Goal: Task Accomplishment & Management: Complete application form

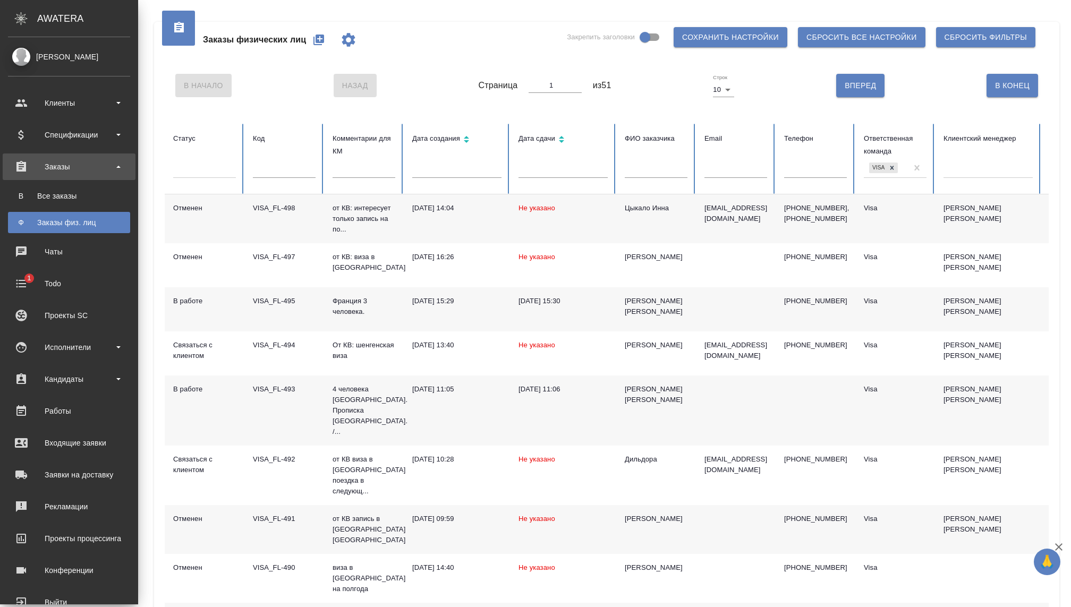
click at [31, 223] on div "Заказы физ. лиц" at bounding box center [69, 222] width 112 height 11
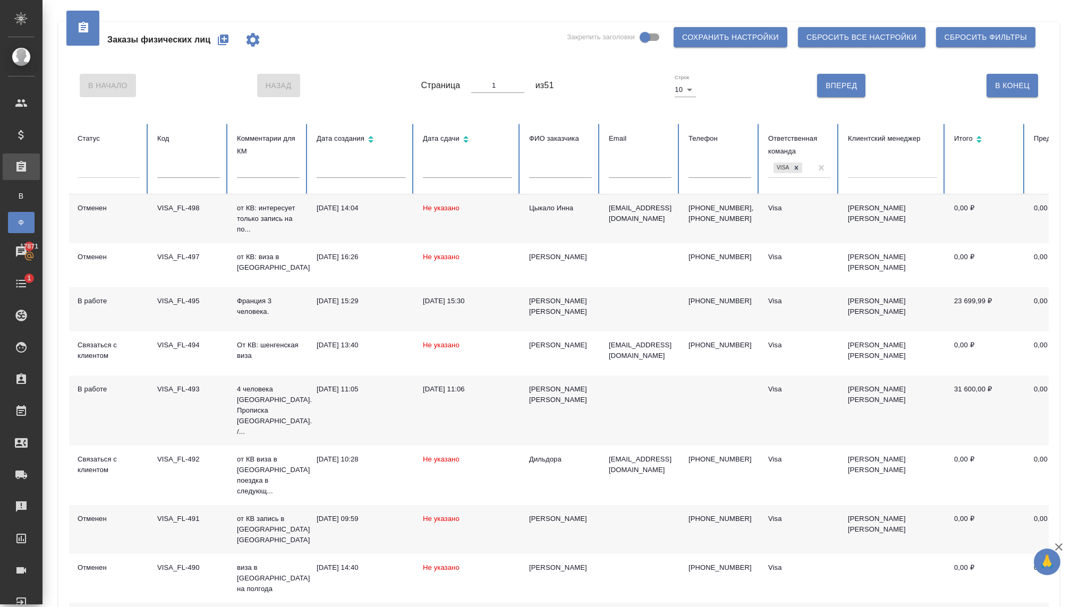
click at [225, 44] on icon "button" at bounding box center [223, 39] width 13 height 13
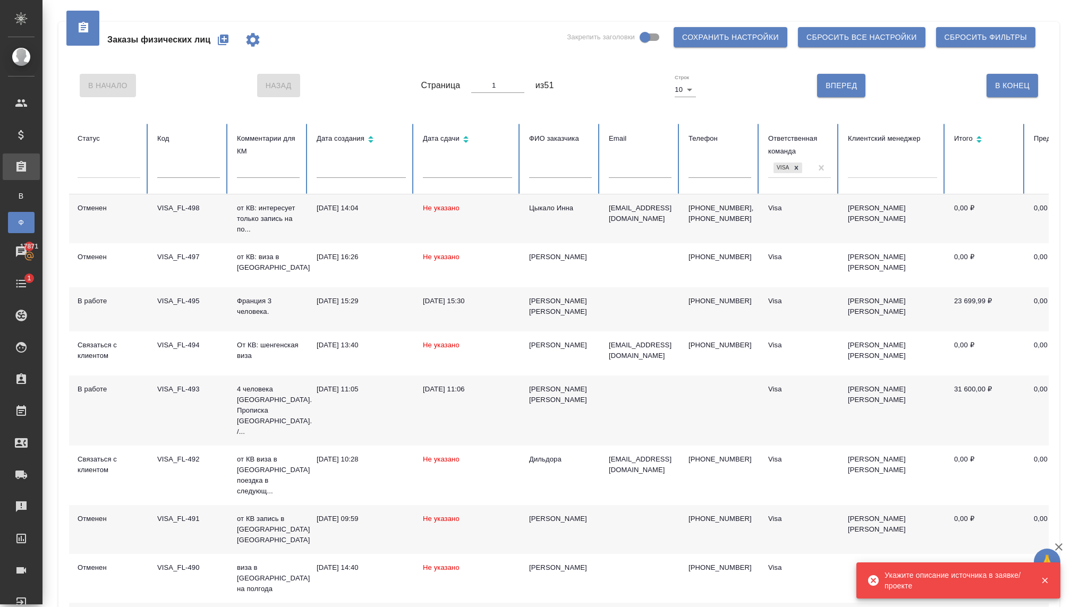
click at [225, 44] on icon "button" at bounding box center [223, 39] width 13 height 13
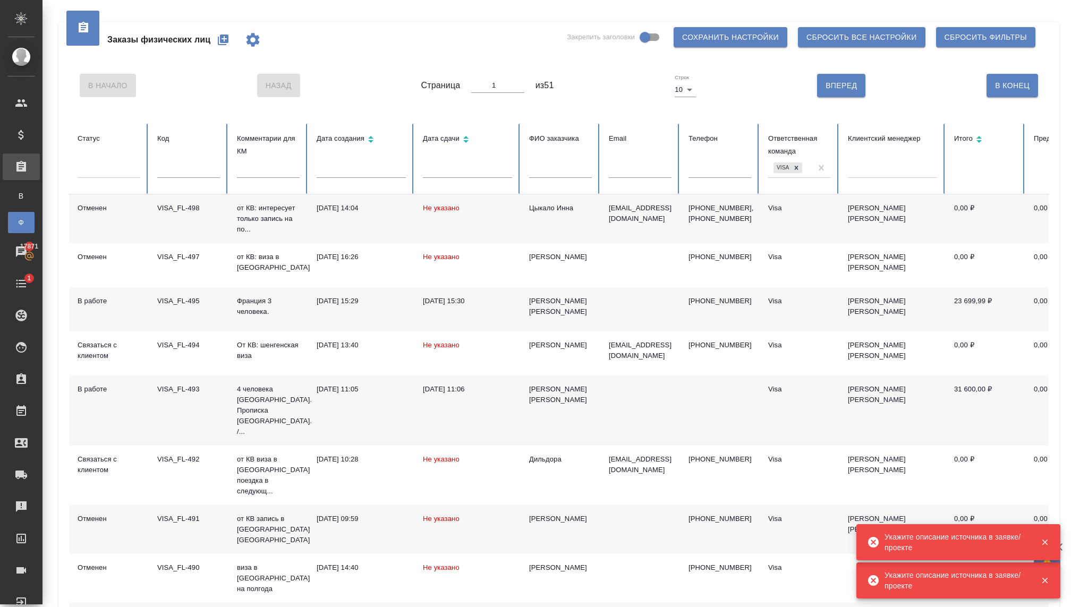
click at [225, 44] on icon "button" at bounding box center [223, 40] width 11 height 11
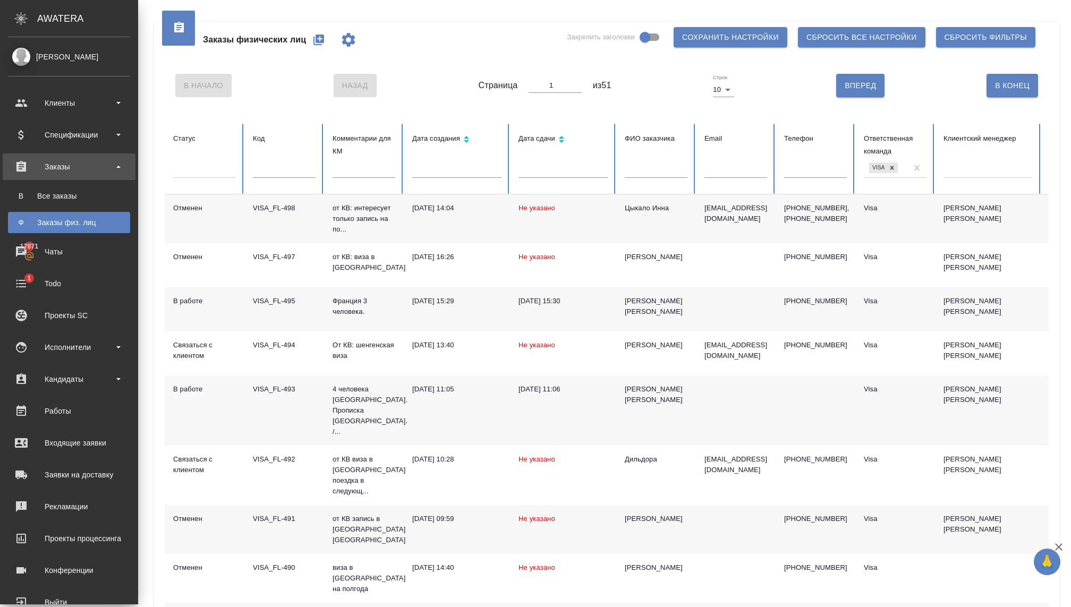
click at [58, 224] on div "Заказы физ. лиц" at bounding box center [69, 222] width 112 height 11
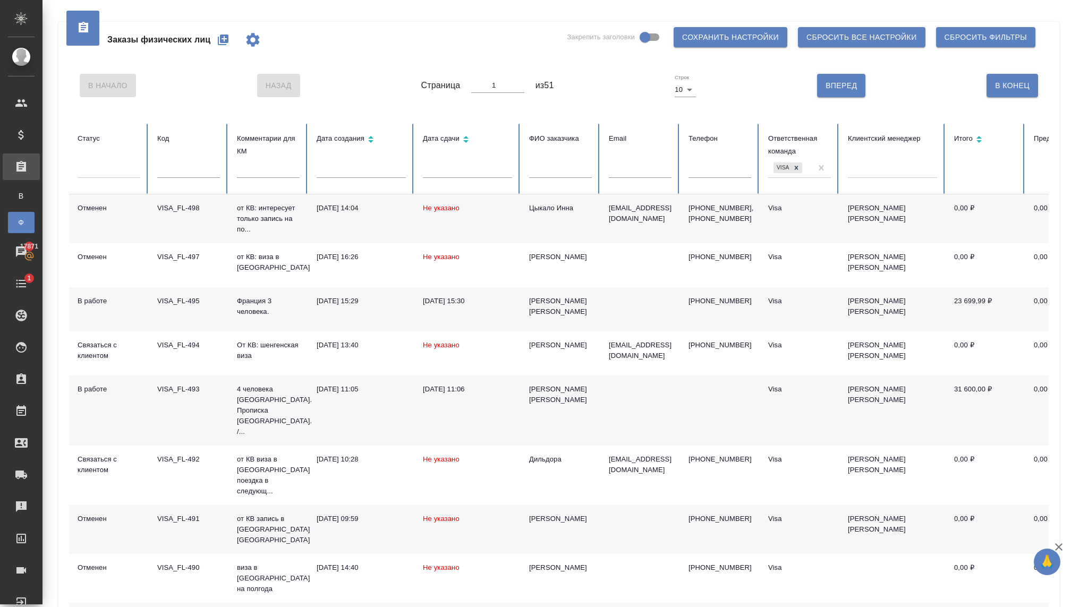
click at [225, 42] on icon "button" at bounding box center [223, 40] width 11 height 11
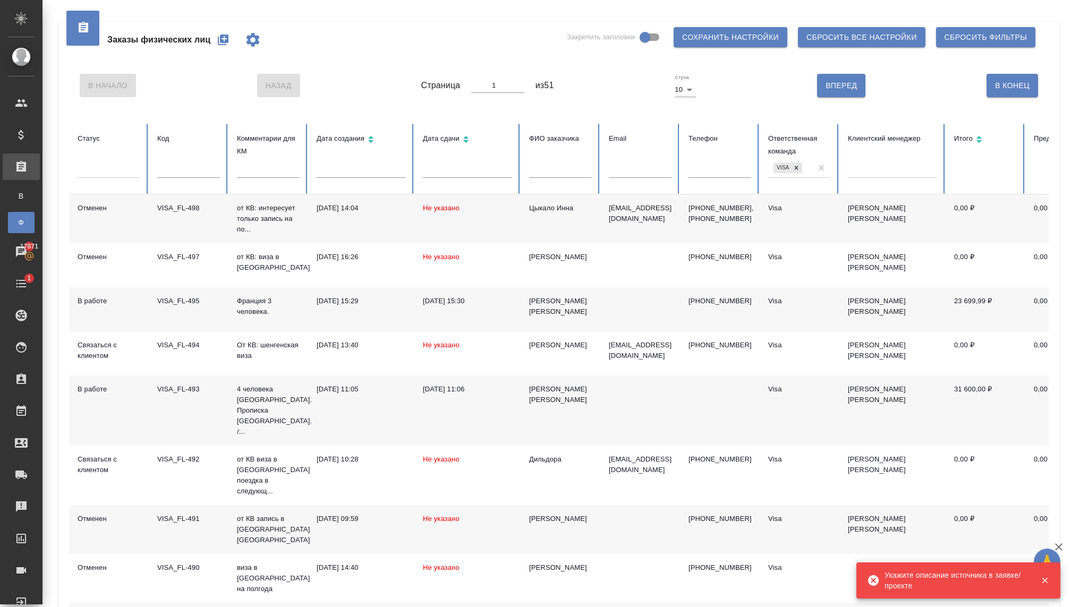
click at [958, 581] on div "Укажите описание источника в заявке/проекте" at bounding box center [955, 580] width 140 height 21
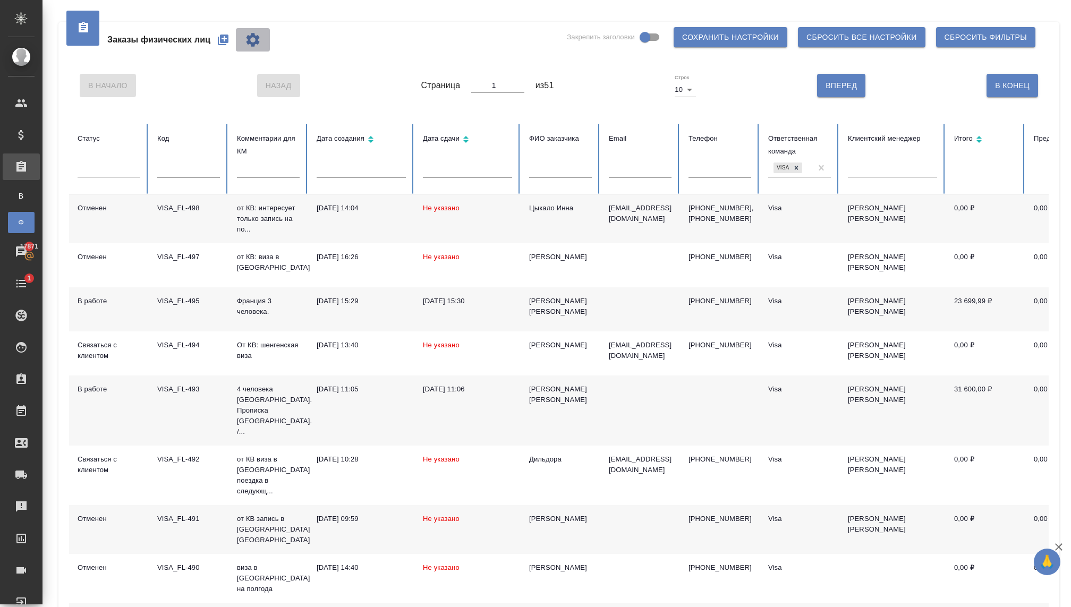
click at [263, 48] on span "button" at bounding box center [252, 39] width 25 height 17
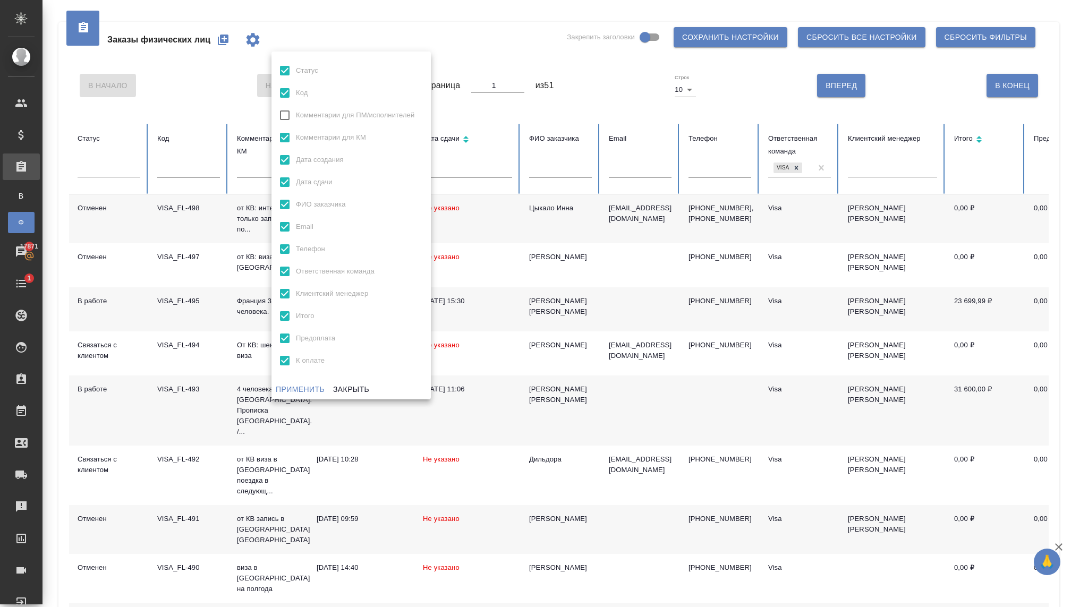
click at [186, 105] on div at bounding box center [535, 303] width 1071 height 607
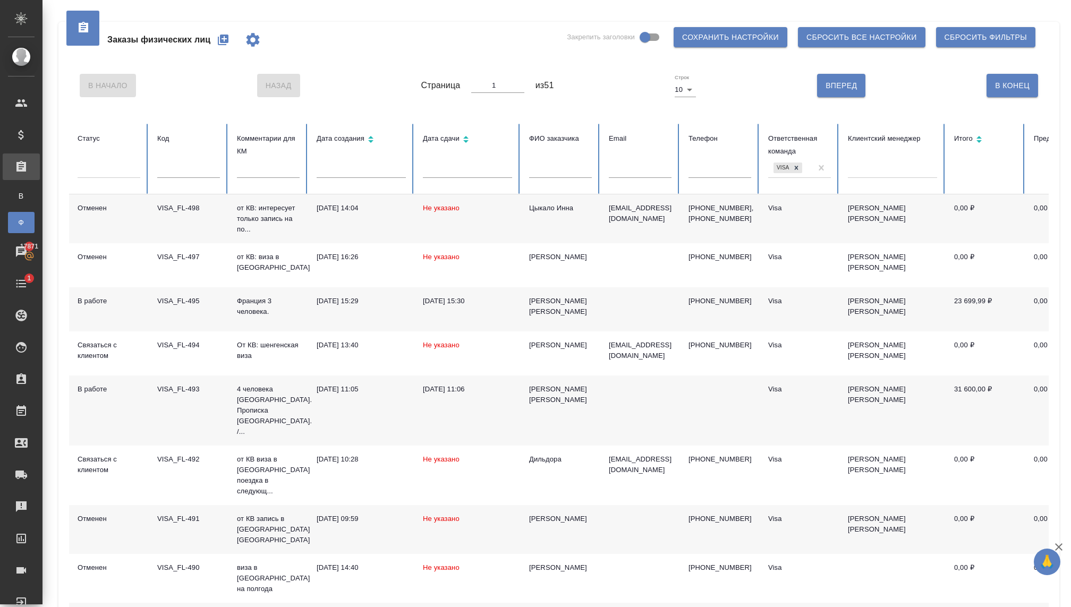
click at [88, 28] on icon at bounding box center [83, 27] width 13 height 13
click at [229, 44] on icon "button" at bounding box center [223, 39] width 13 height 13
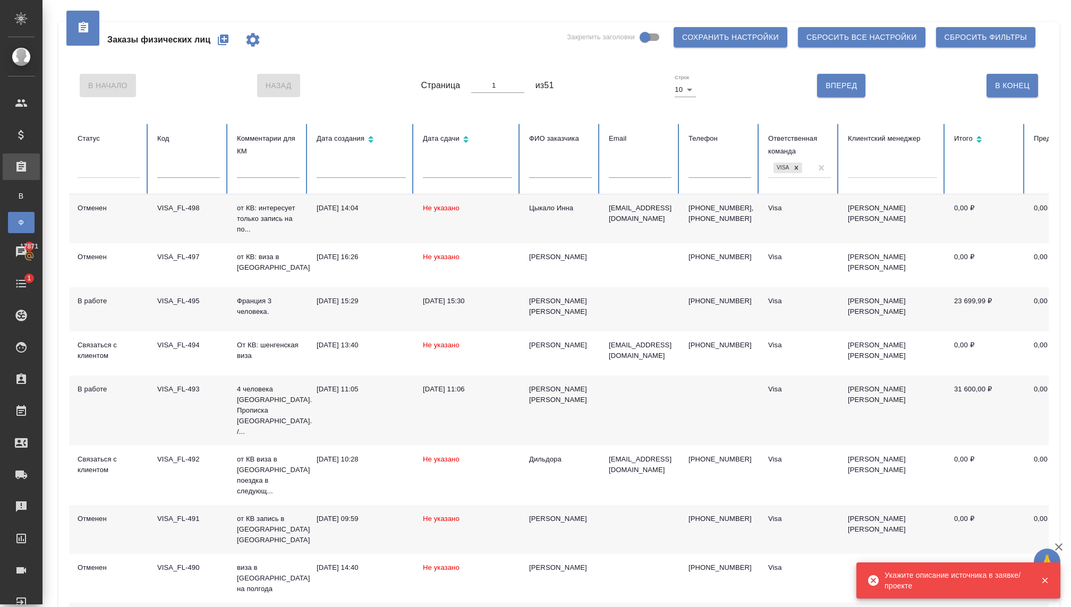
click at [229, 44] on icon "button" at bounding box center [223, 39] width 13 height 13
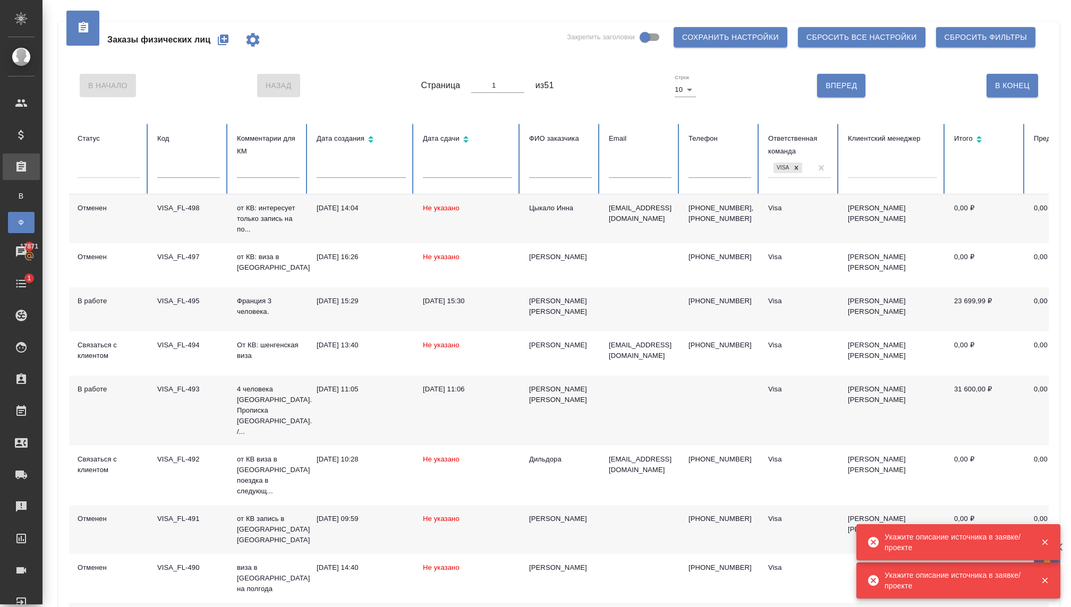
click at [229, 44] on icon "button" at bounding box center [223, 39] width 13 height 13
click at [230, 44] on div "Заказы физических лиц" at bounding box center [173, 39] width 193 height 25
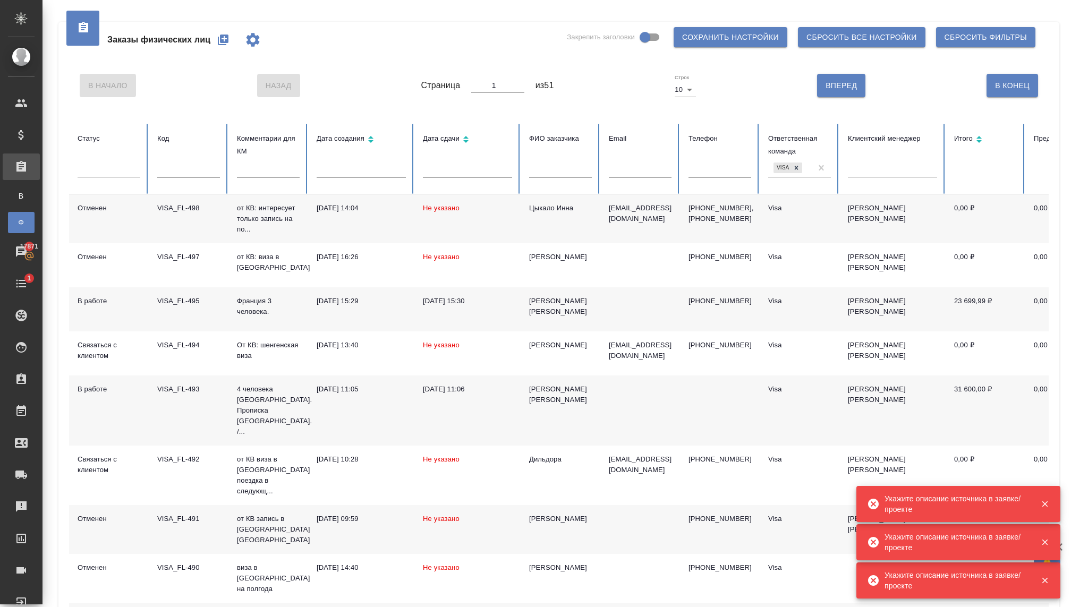
click at [229, 44] on icon "button" at bounding box center [223, 39] width 13 height 13
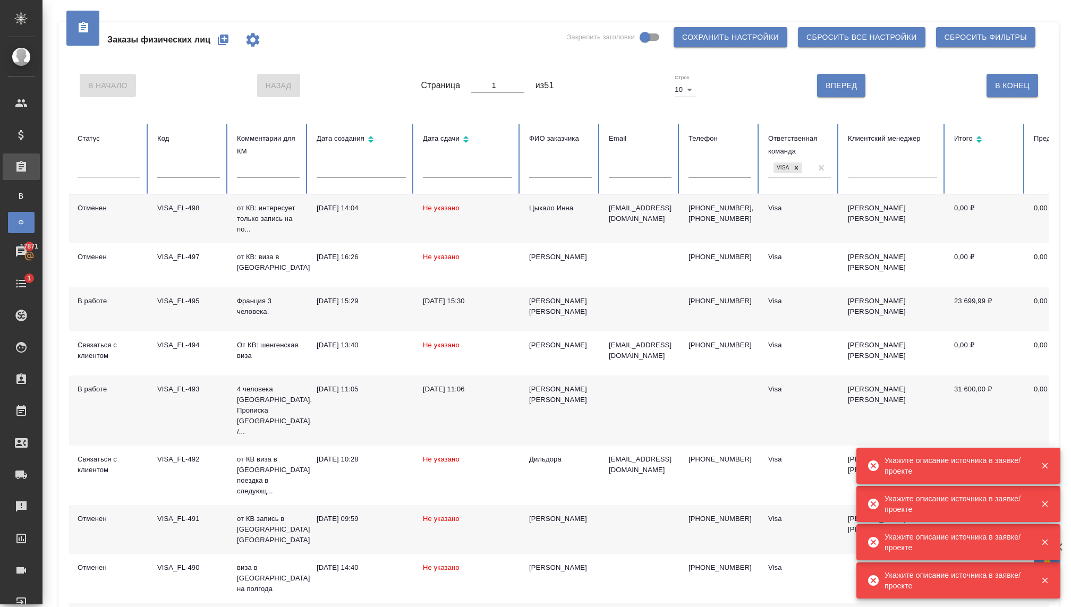
click at [229, 44] on icon "button" at bounding box center [223, 39] width 13 height 13
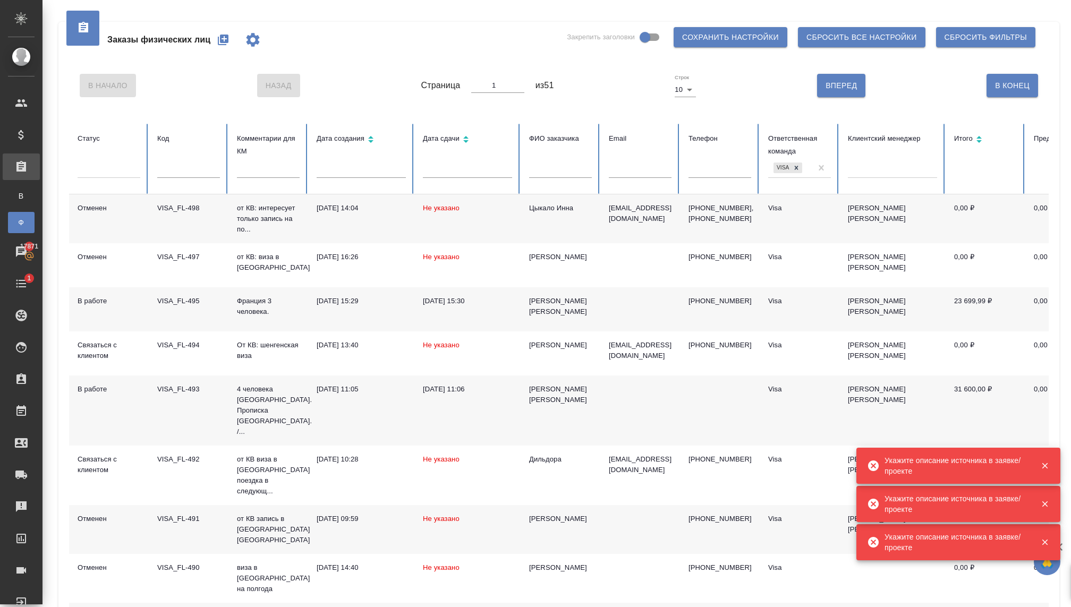
click at [229, 44] on icon "button" at bounding box center [223, 39] width 13 height 13
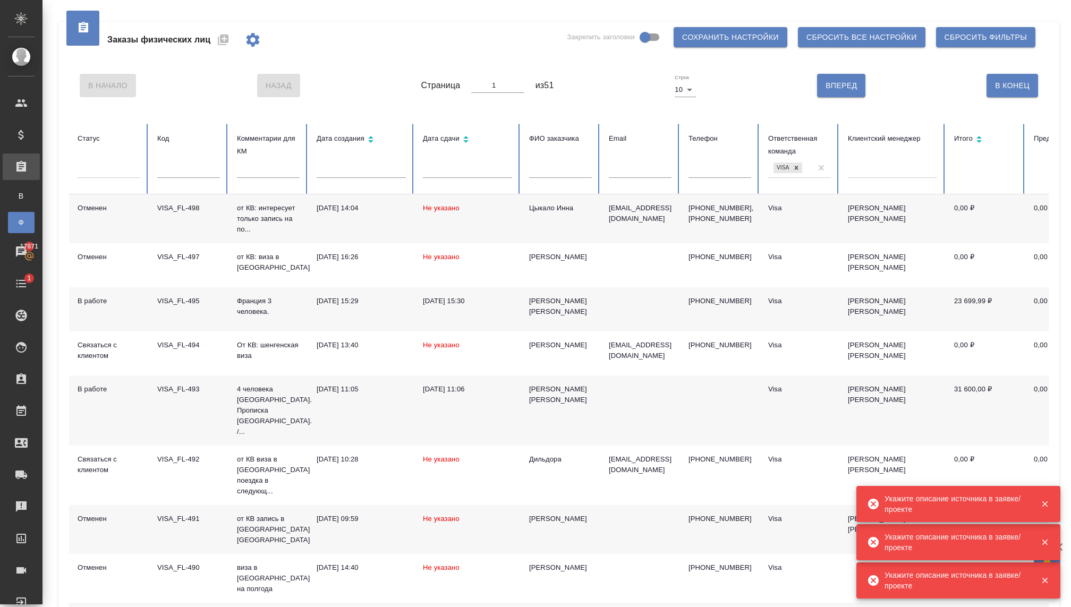
click at [230, 44] on div "Заказы физических лиц" at bounding box center [173, 39] width 193 height 25
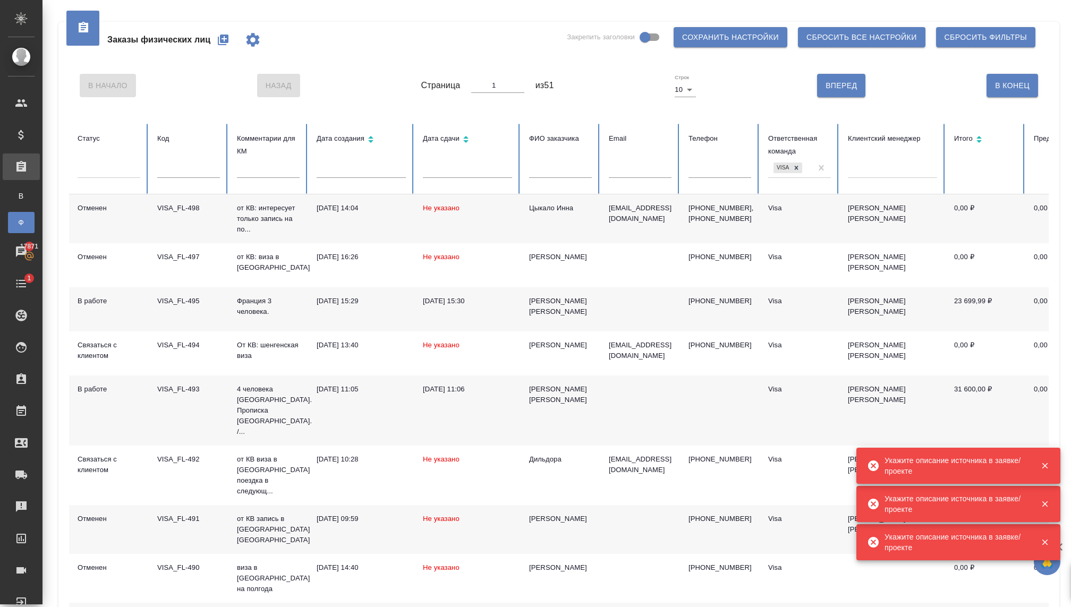
click at [229, 44] on icon "button" at bounding box center [223, 39] width 13 height 13
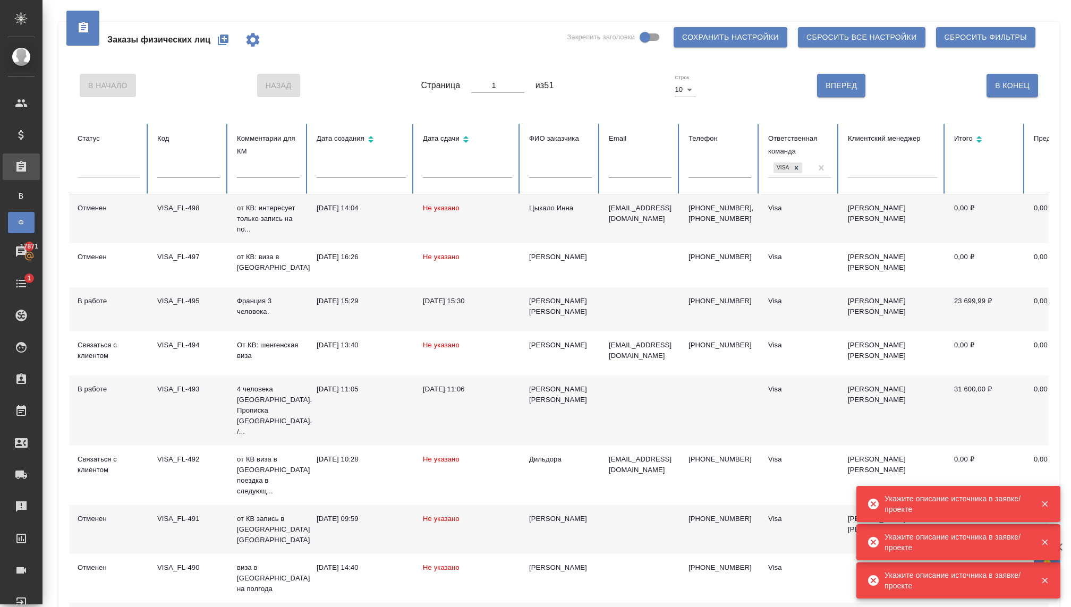
click at [229, 44] on icon "button" at bounding box center [223, 39] width 13 height 13
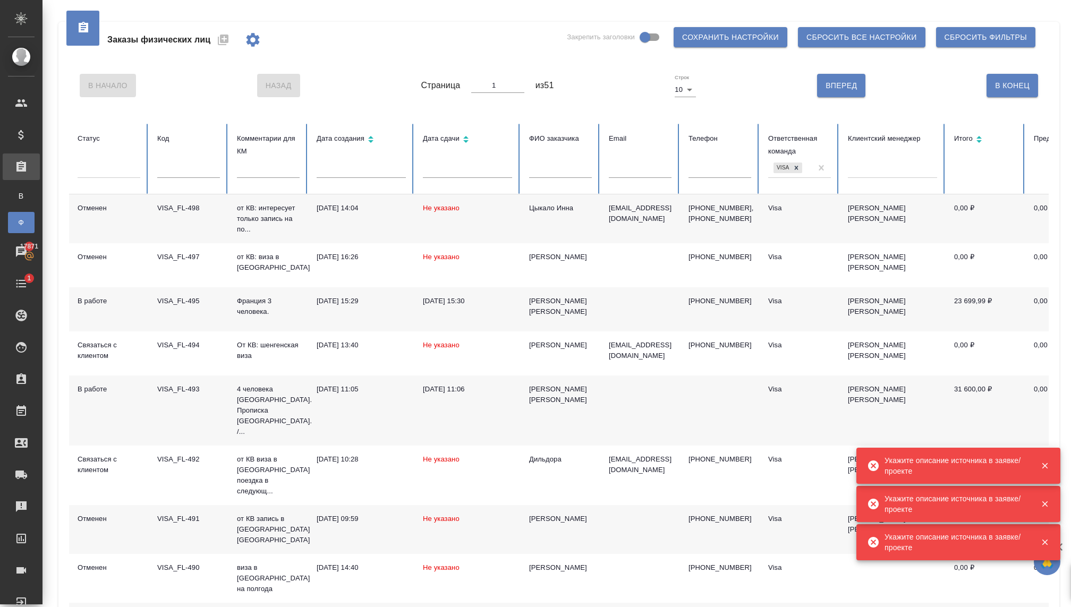
click at [230, 44] on div "Заказы физических лиц" at bounding box center [173, 39] width 193 height 25
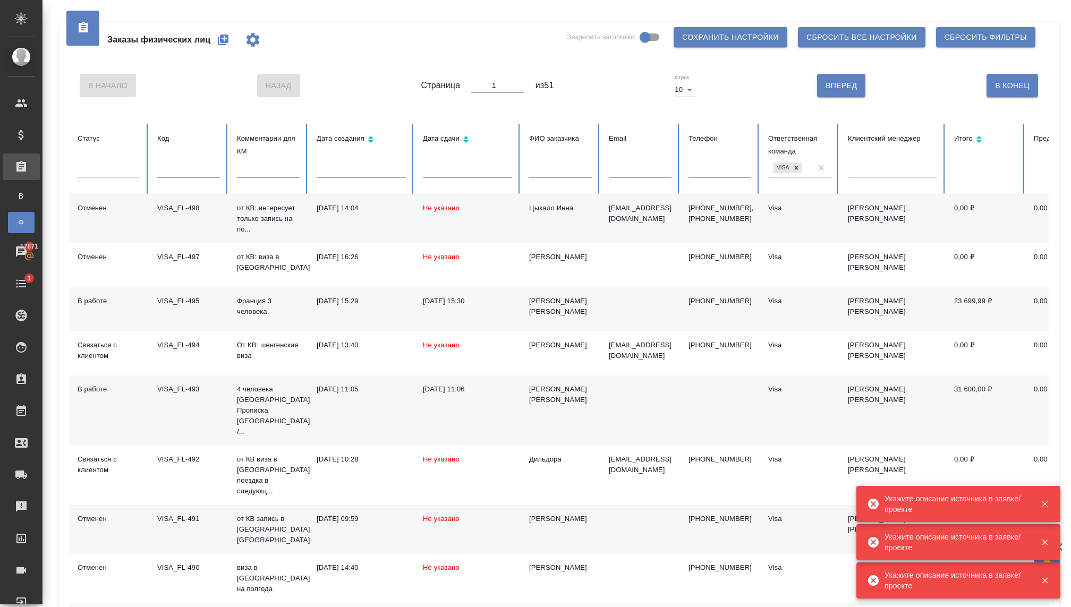
click at [229, 44] on icon "button" at bounding box center [223, 39] width 13 height 13
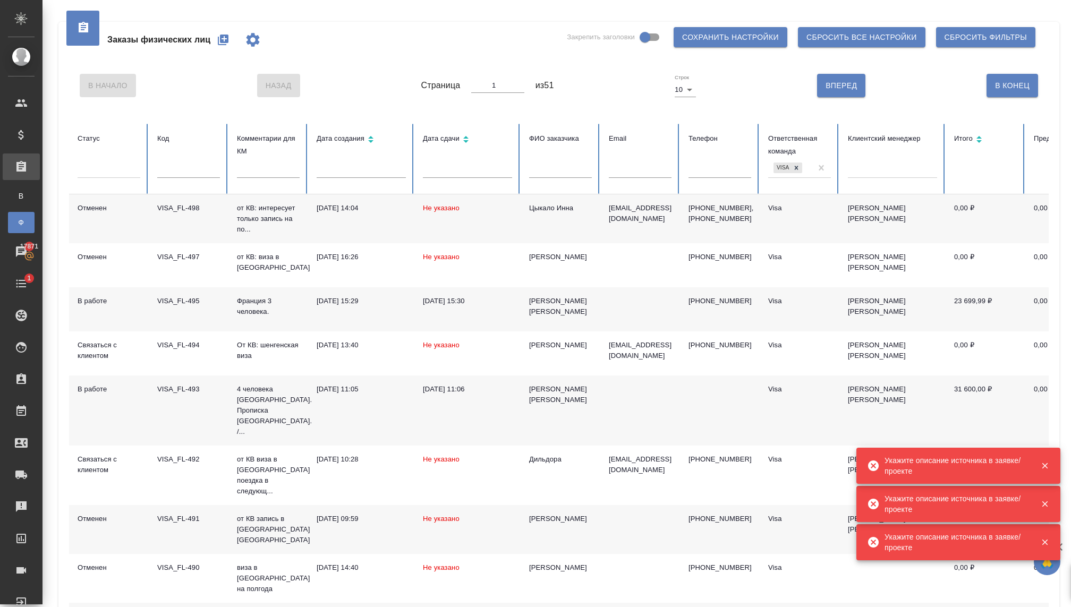
click at [230, 44] on div "Заказы физических лиц" at bounding box center [173, 39] width 193 height 25
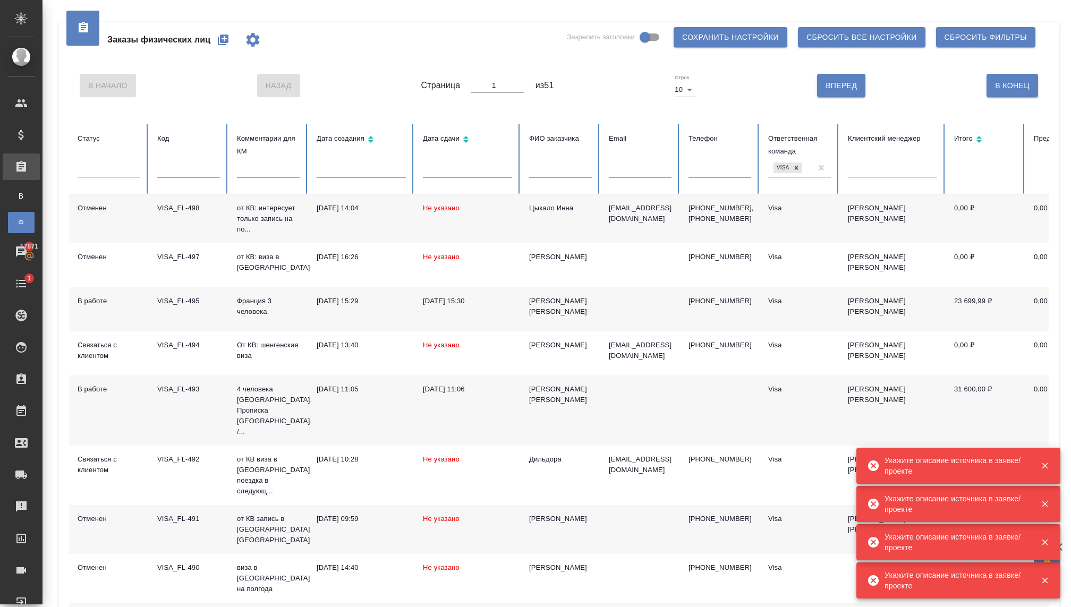
click at [212, 49] on div "Заказы физических лиц" at bounding box center [173, 39] width 193 height 25
click at [222, 48] on button "button" at bounding box center [222, 39] width 25 height 25
click at [222, 48] on div "Заказы физических лиц" at bounding box center [173, 39] width 193 height 25
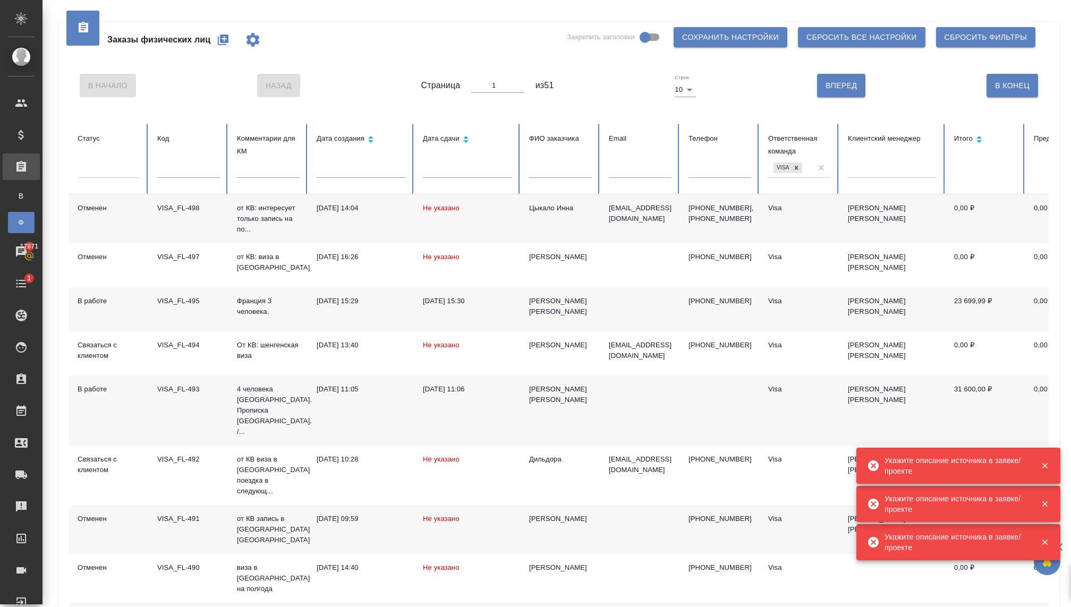
click at [222, 48] on button "button" at bounding box center [222, 39] width 25 height 25
click at [222, 48] on div "Заказы физических лиц" at bounding box center [173, 39] width 193 height 25
click at [222, 48] on button "button" at bounding box center [222, 39] width 25 height 25
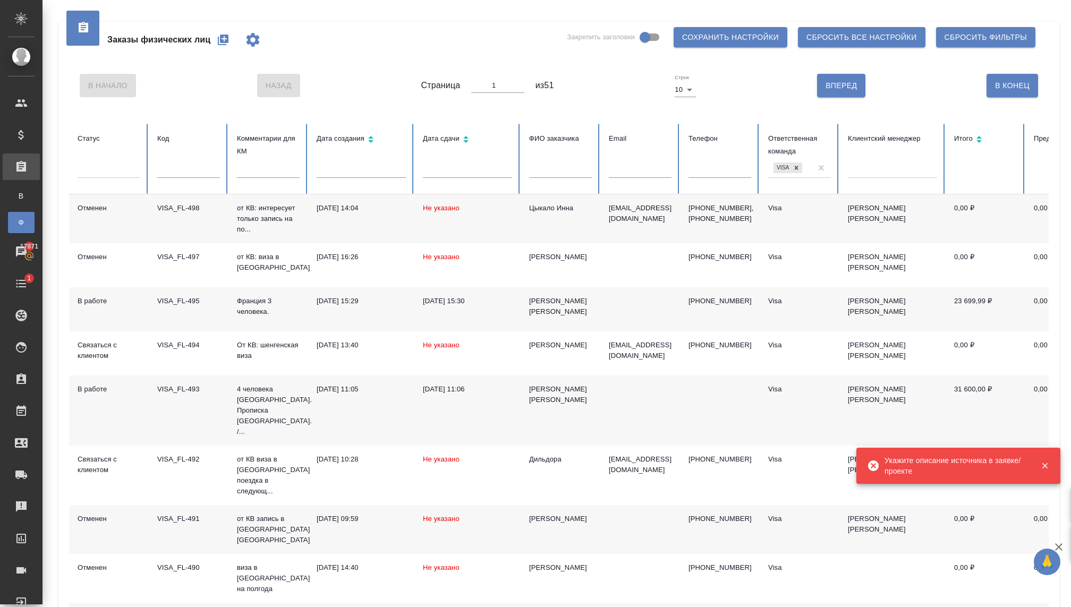
click at [222, 48] on div "Заказы физических лиц" at bounding box center [173, 39] width 193 height 25
click at [222, 48] on button "button" at bounding box center [222, 39] width 25 height 25
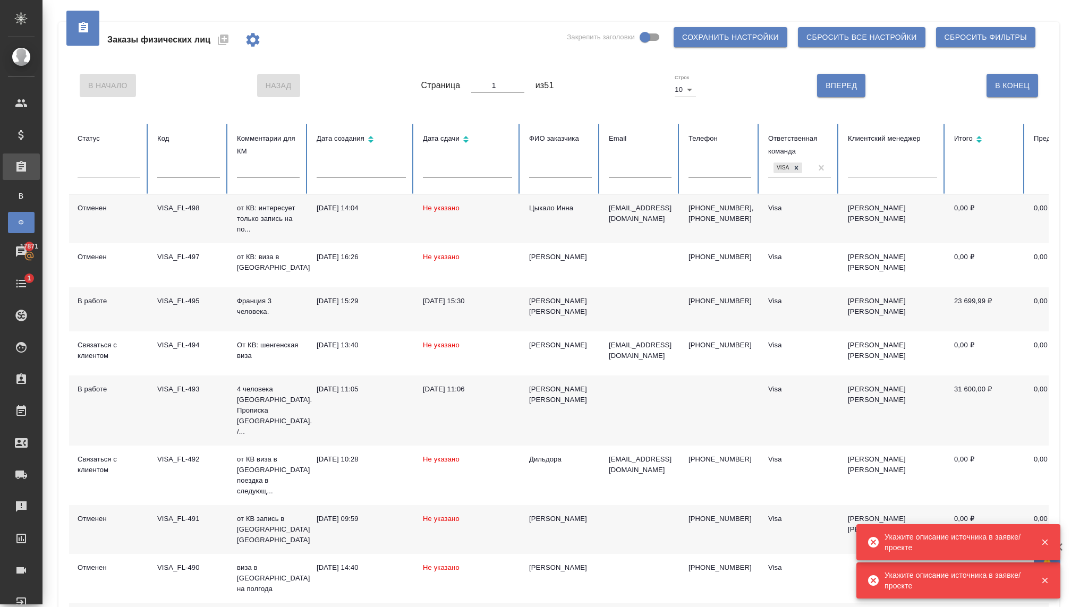
click at [222, 48] on div "Заказы физических лиц" at bounding box center [173, 39] width 193 height 25
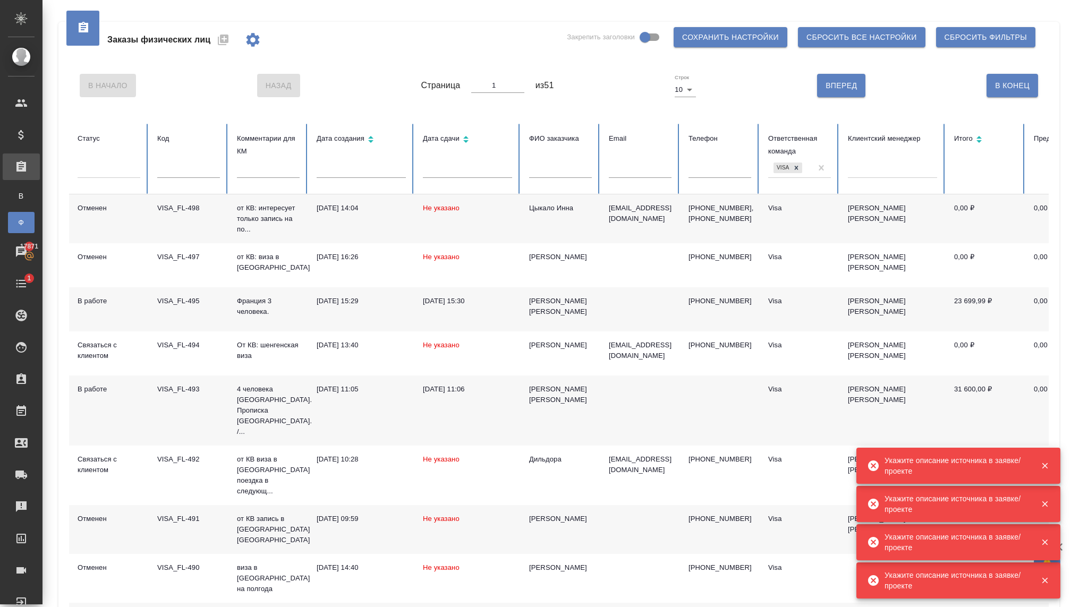
click at [222, 48] on div "Заказы физических лиц" at bounding box center [173, 39] width 193 height 25
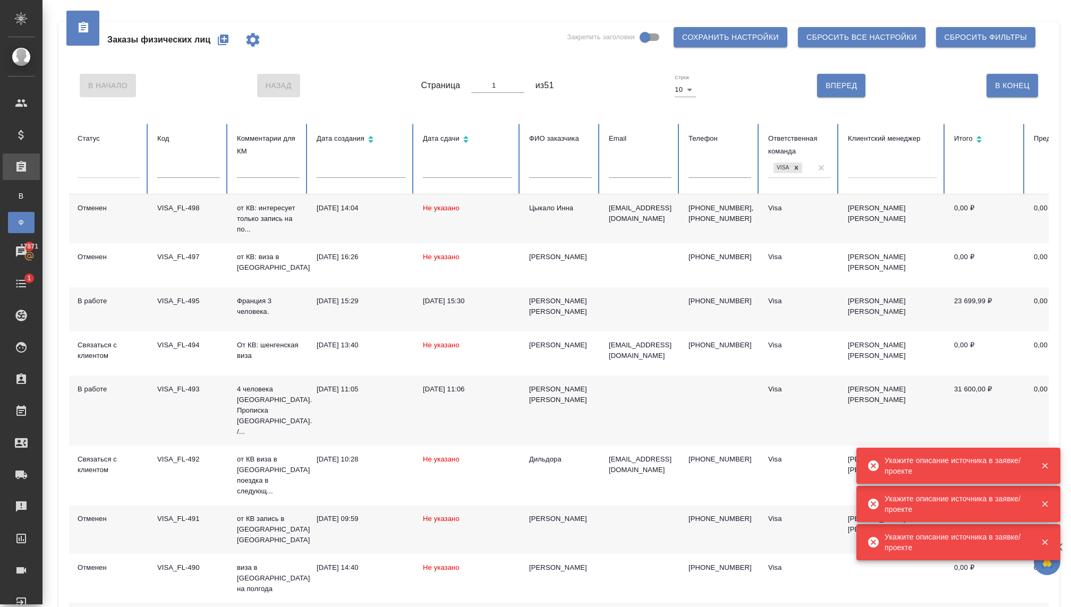
click at [222, 48] on button "button" at bounding box center [222, 39] width 25 height 25
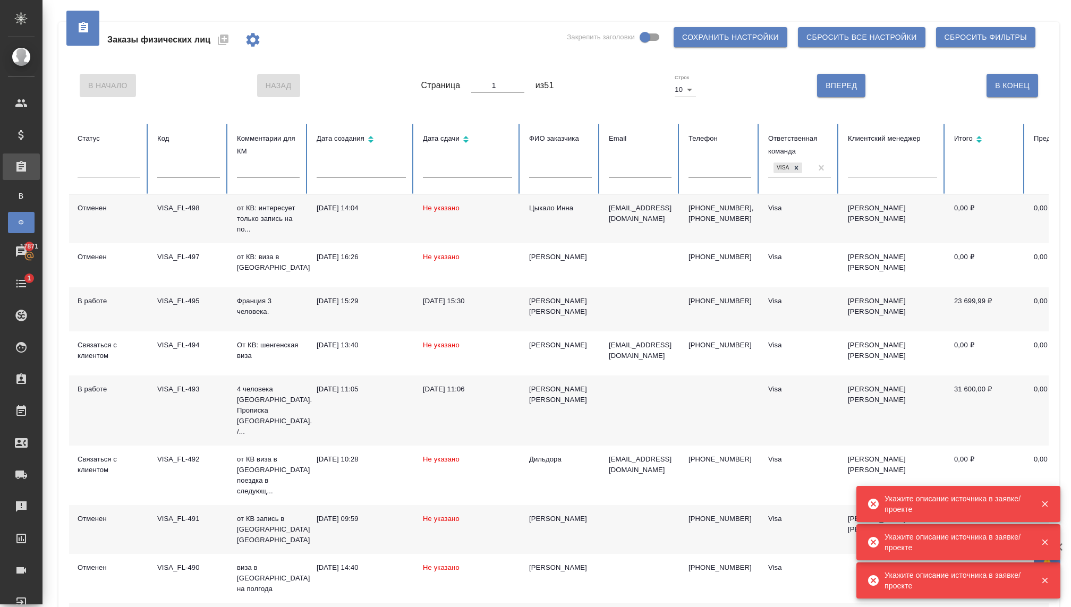
click at [222, 48] on div "Заказы физических лиц" at bounding box center [173, 39] width 193 height 25
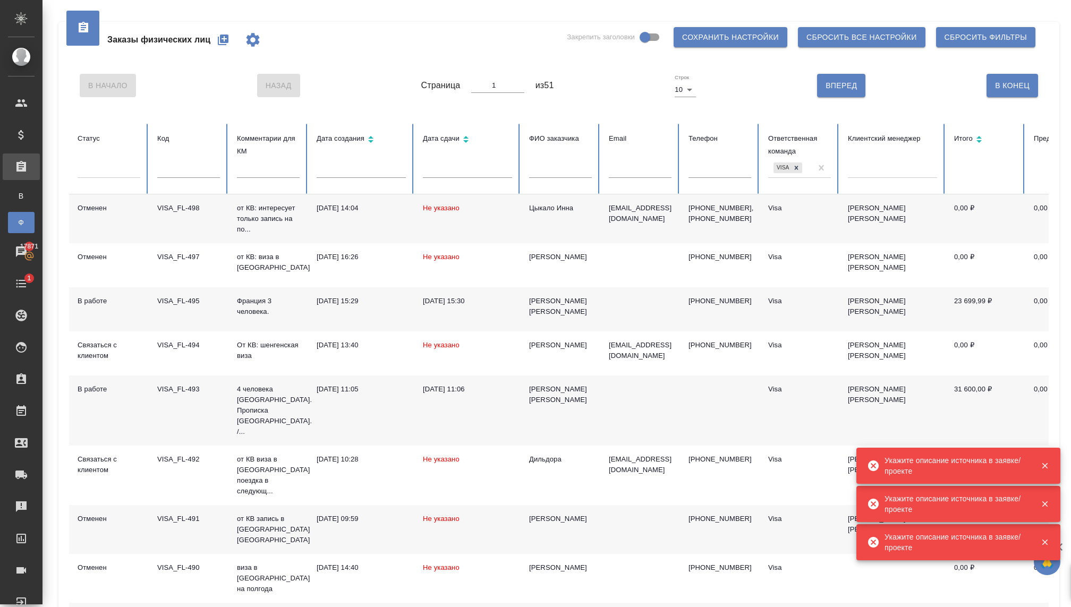
click at [222, 48] on button "button" at bounding box center [222, 39] width 25 height 25
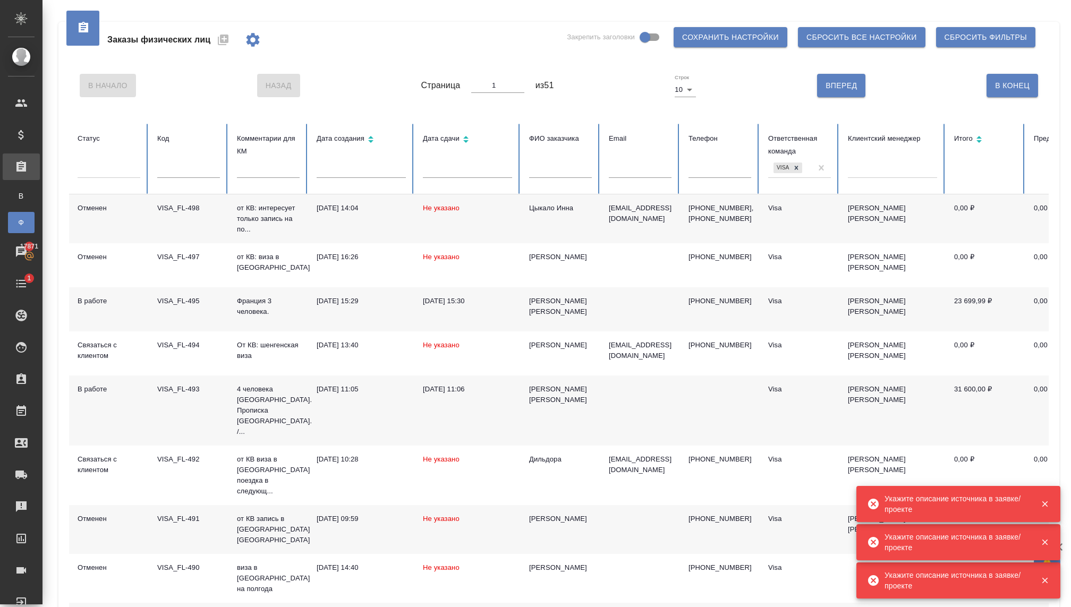
click at [222, 48] on div "Заказы физических лиц" at bounding box center [173, 39] width 193 height 25
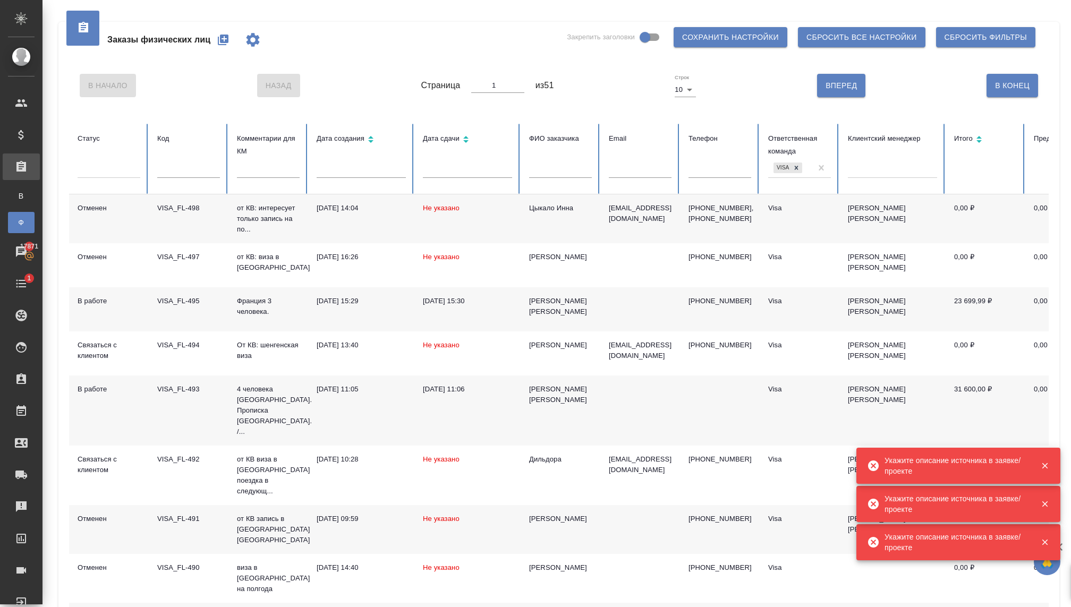
click at [222, 48] on button "button" at bounding box center [222, 39] width 25 height 25
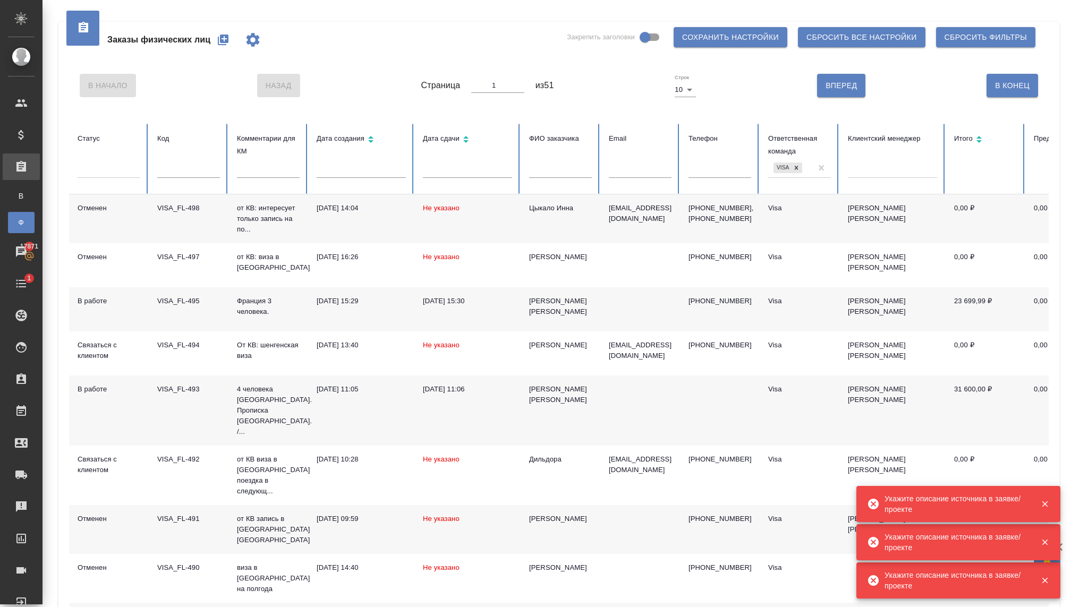
click at [222, 48] on div "Заказы физических лиц" at bounding box center [173, 39] width 193 height 25
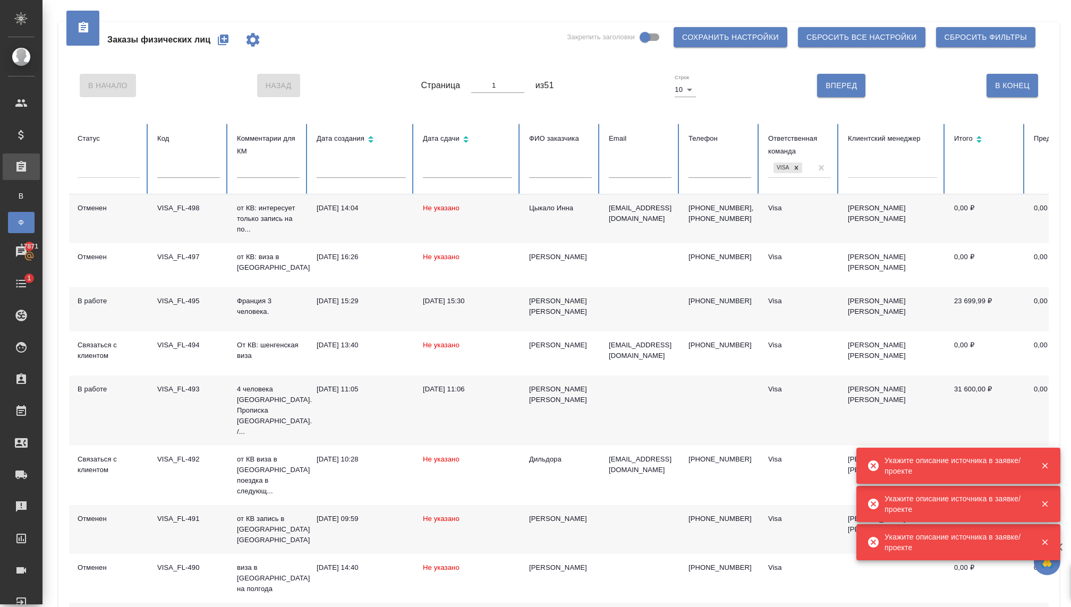
click at [222, 48] on button "button" at bounding box center [222, 39] width 25 height 25
click at [222, 48] on div "Заказы физических лиц" at bounding box center [173, 39] width 193 height 25
click at [222, 48] on button "button" at bounding box center [222, 39] width 25 height 25
click at [222, 44] on icon "button" at bounding box center [223, 39] width 13 height 13
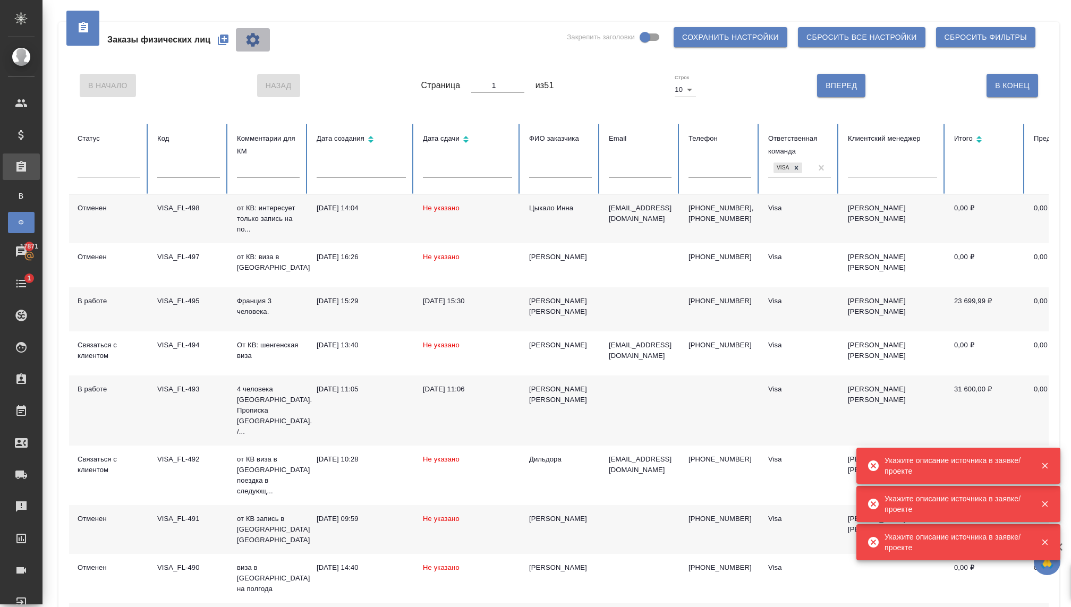
click at [255, 46] on icon "button" at bounding box center [252, 40] width 13 height 14
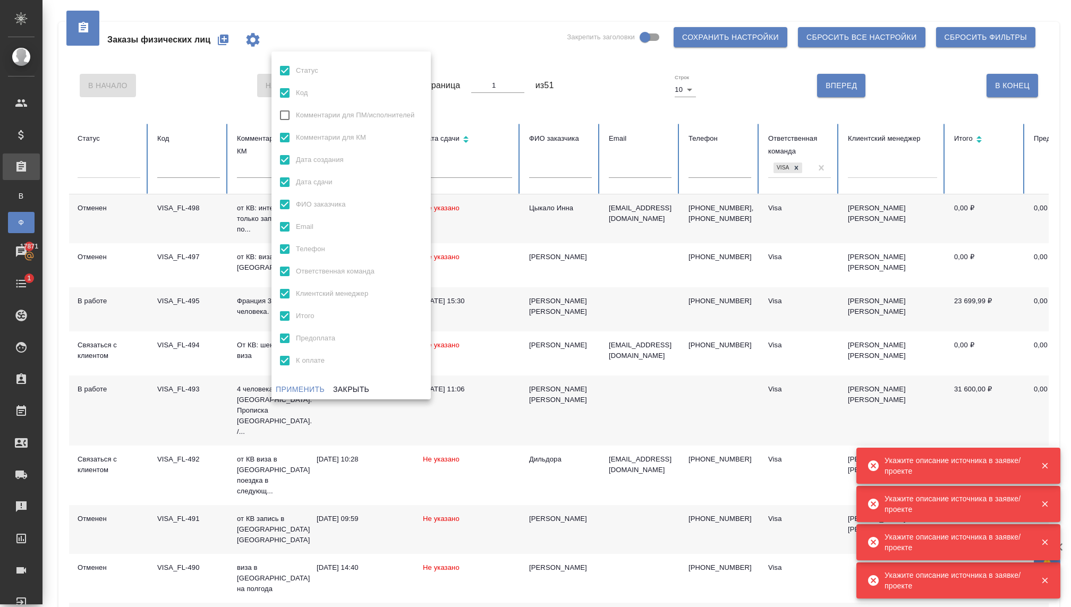
click at [336, 33] on div at bounding box center [535, 303] width 1071 height 607
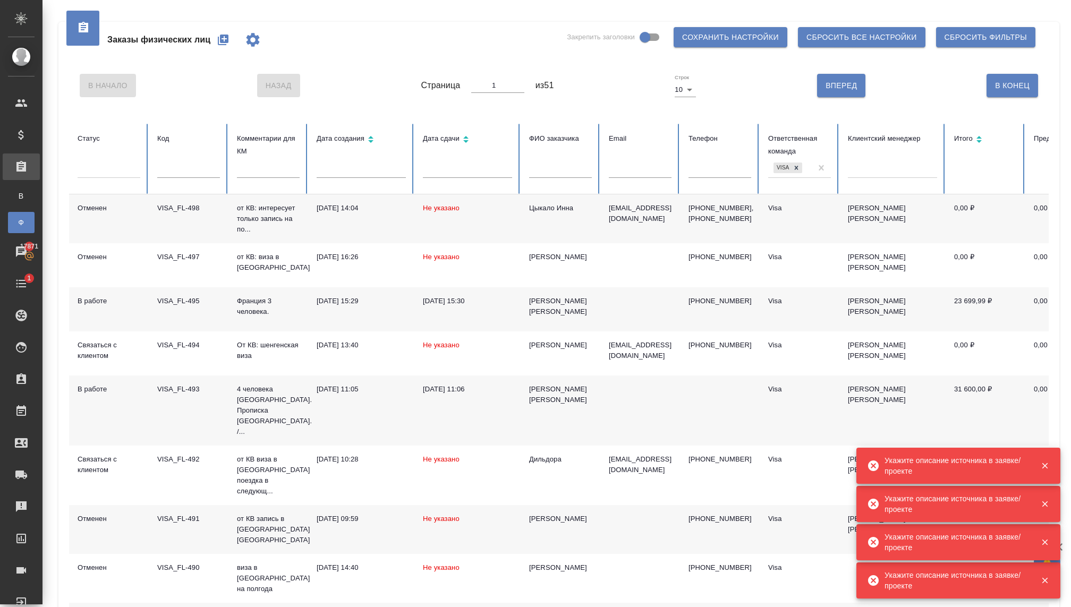
click at [231, 46] on button "button" at bounding box center [222, 39] width 25 height 25
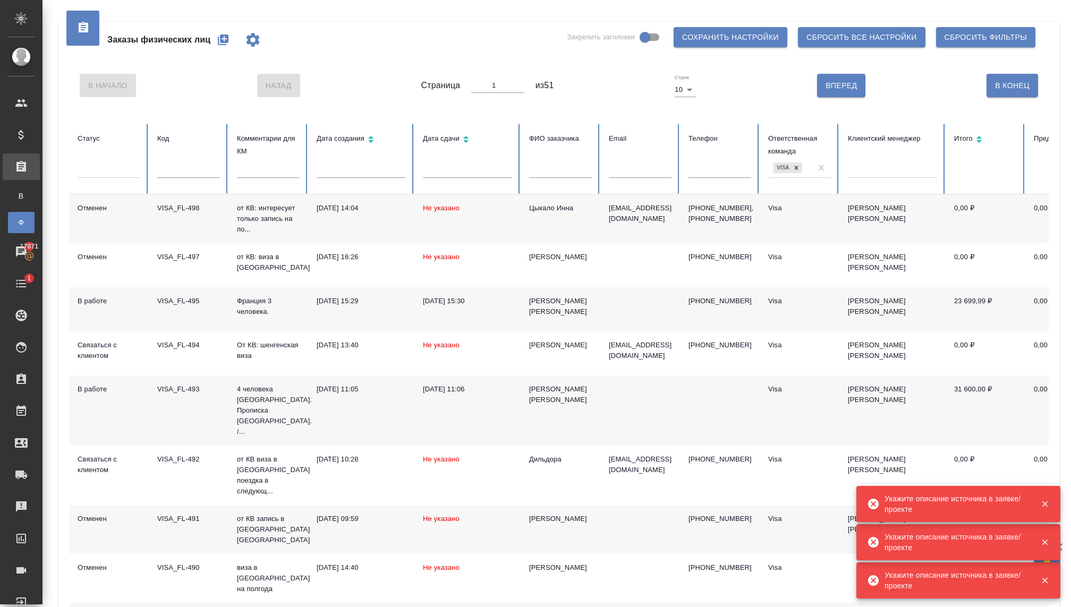
click at [231, 46] on button "button" at bounding box center [222, 39] width 25 height 25
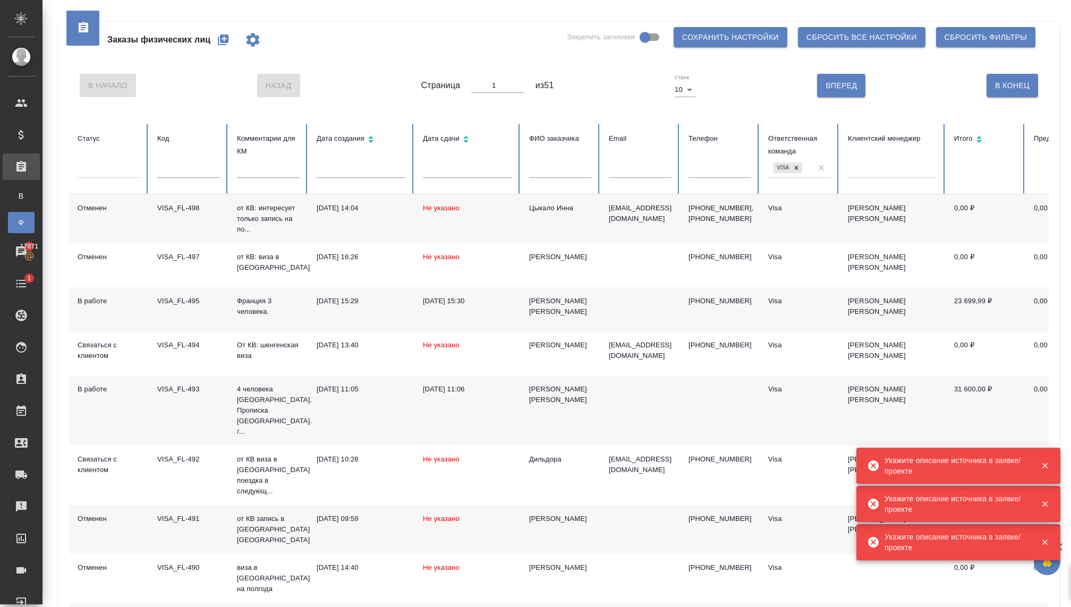
click at [231, 46] on button "button" at bounding box center [222, 39] width 25 height 25
click at [231, 46] on div "Заказы физических лиц" at bounding box center [173, 39] width 193 height 25
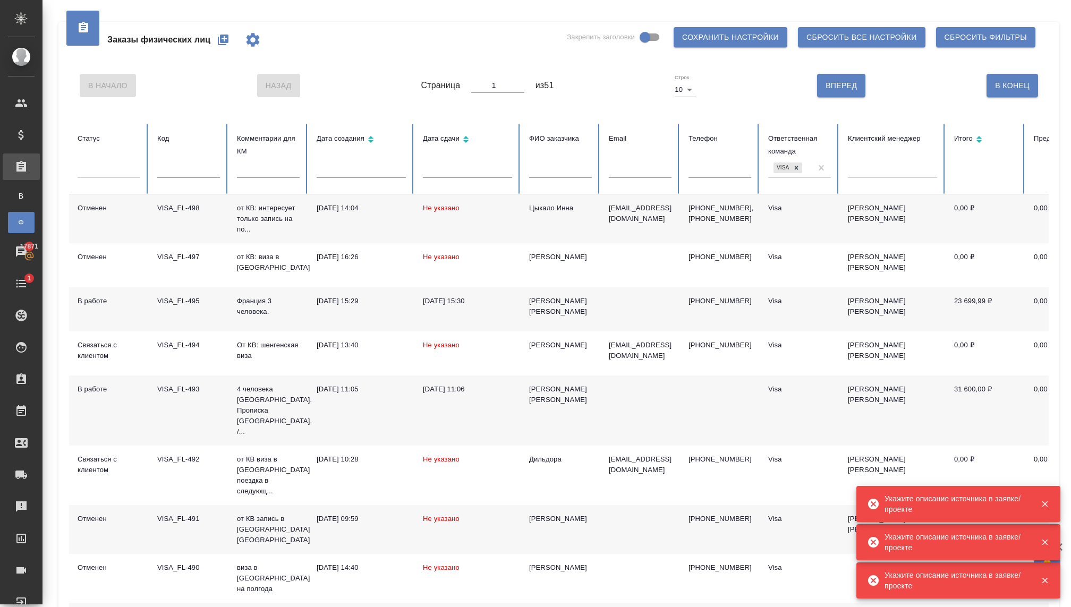
click at [231, 46] on button "button" at bounding box center [222, 39] width 25 height 25
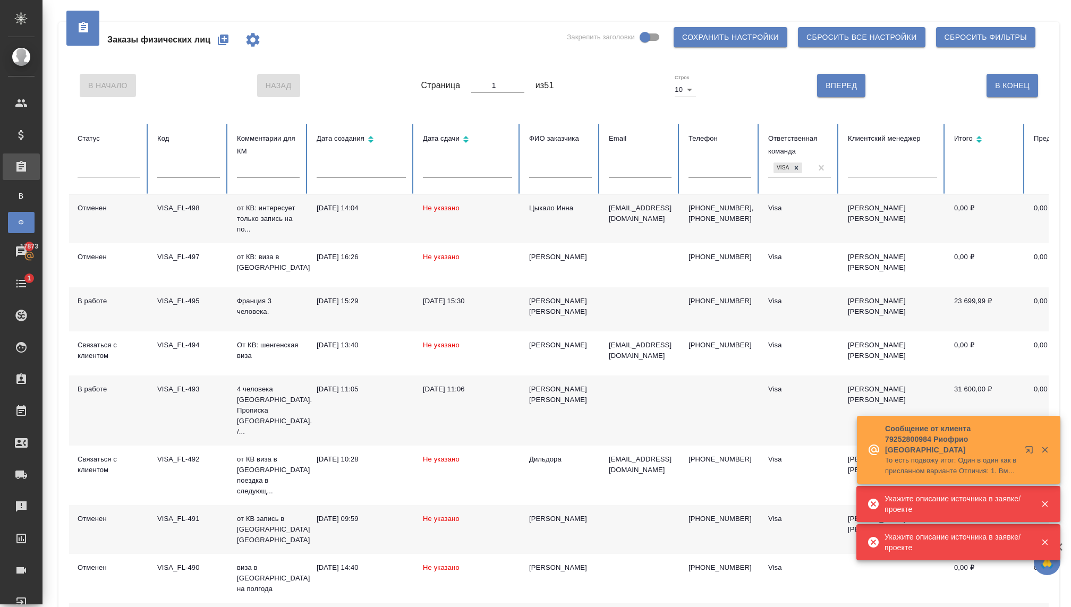
click at [223, 42] on icon "button" at bounding box center [223, 40] width 11 height 11
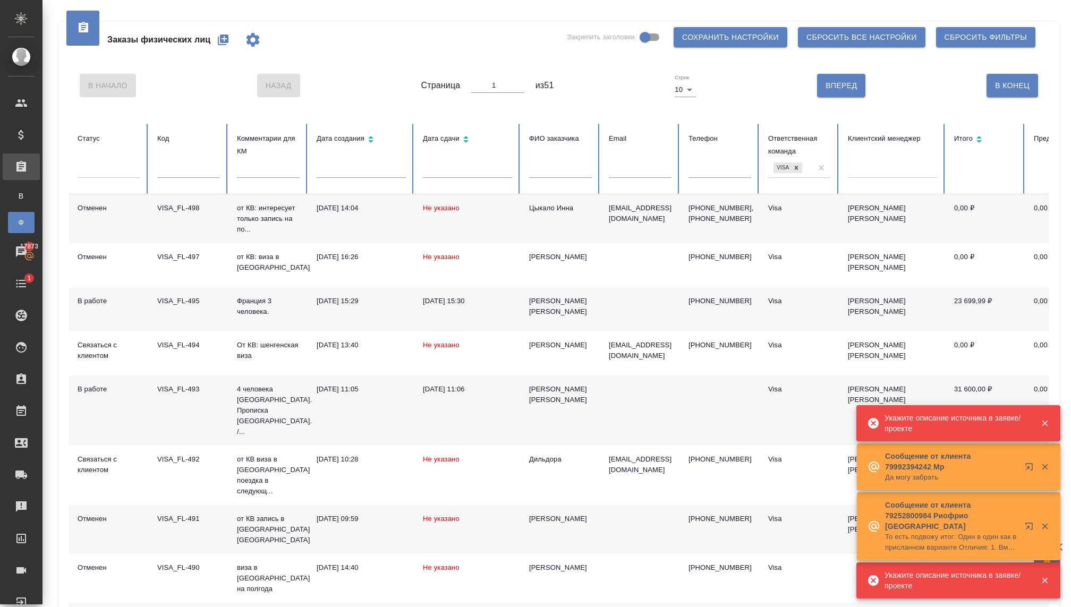
click at [223, 42] on icon "button" at bounding box center [223, 40] width 11 height 11
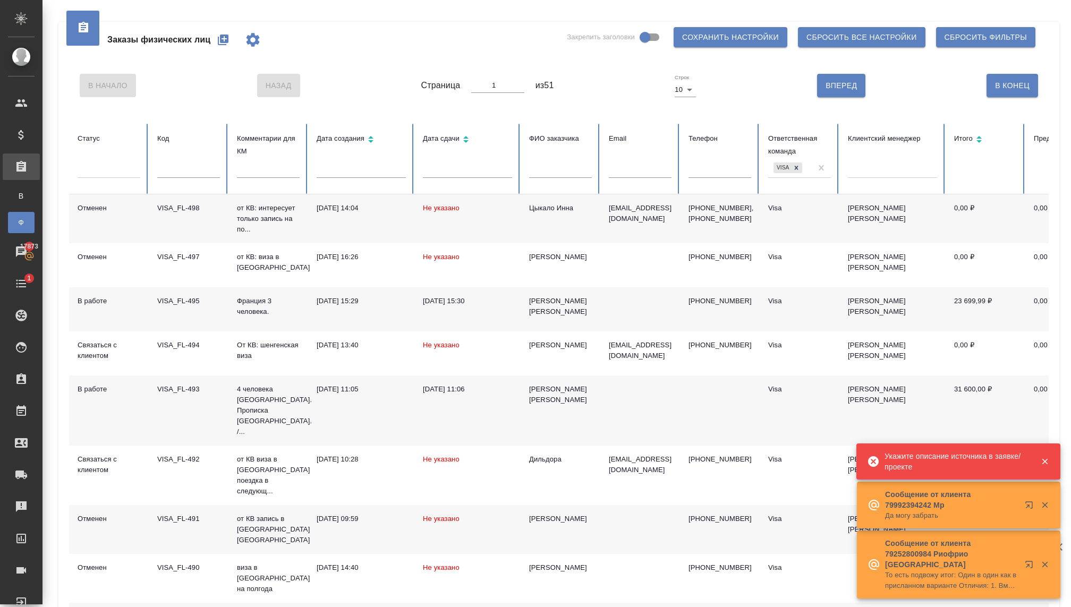
click at [223, 42] on icon "button" at bounding box center [223, 40] width 11 height 11
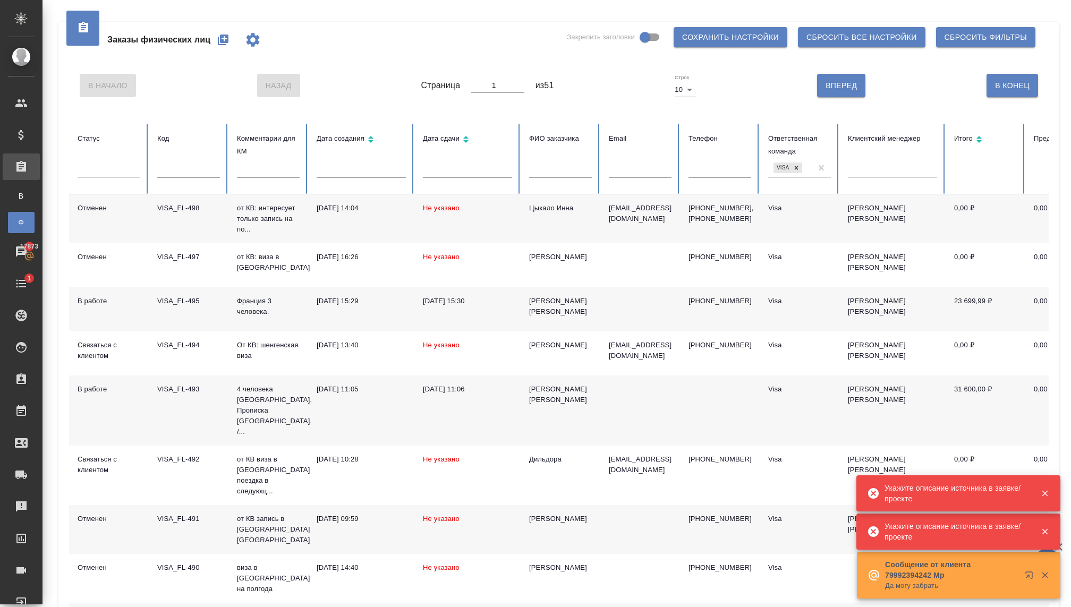
click at [223, 42] on icon "button" at bounding box center [223, 40] width 11 height 11
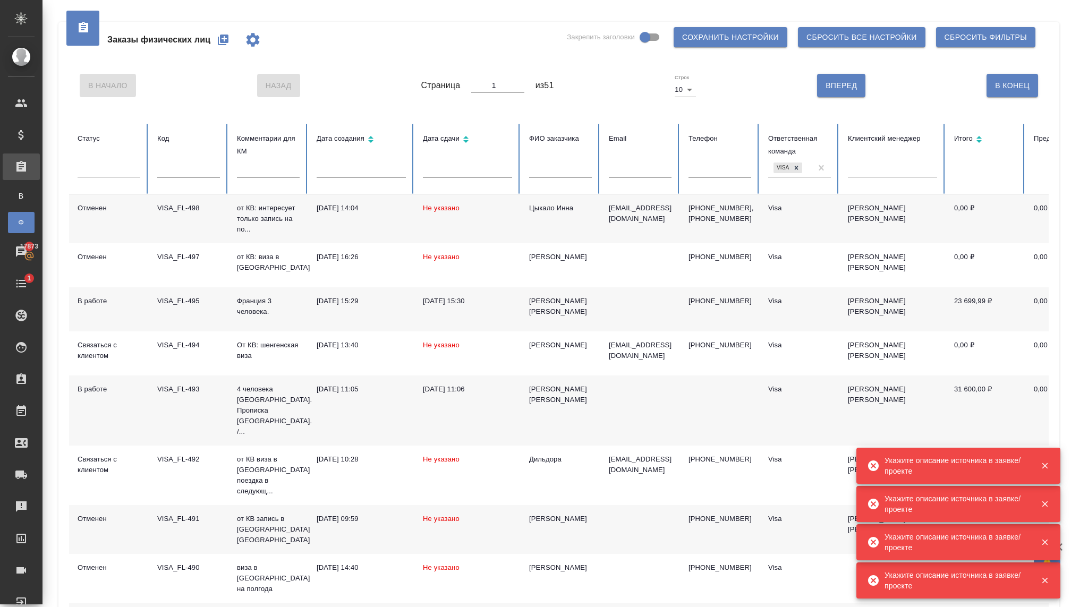
click at [249, 37] on icon "button" at bounding box center [252, 40] width 13 height 14
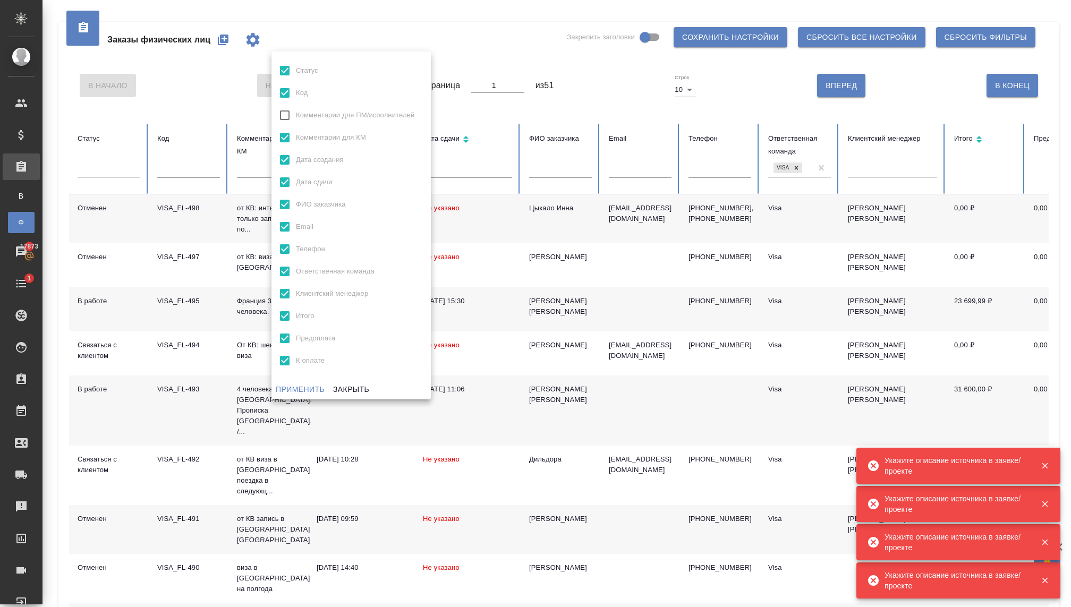
click at [249, 37] on div at bounding box center [535, 303] width 1071 height 607
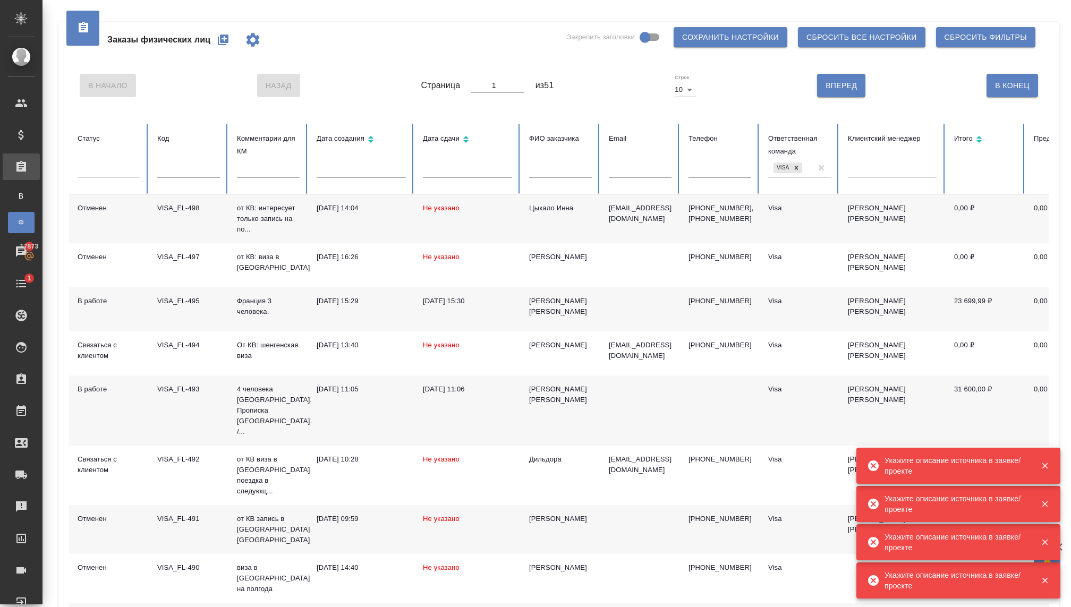
click at [215, 38] on button "button" at bounding box center [222, 39] width 25 height 25
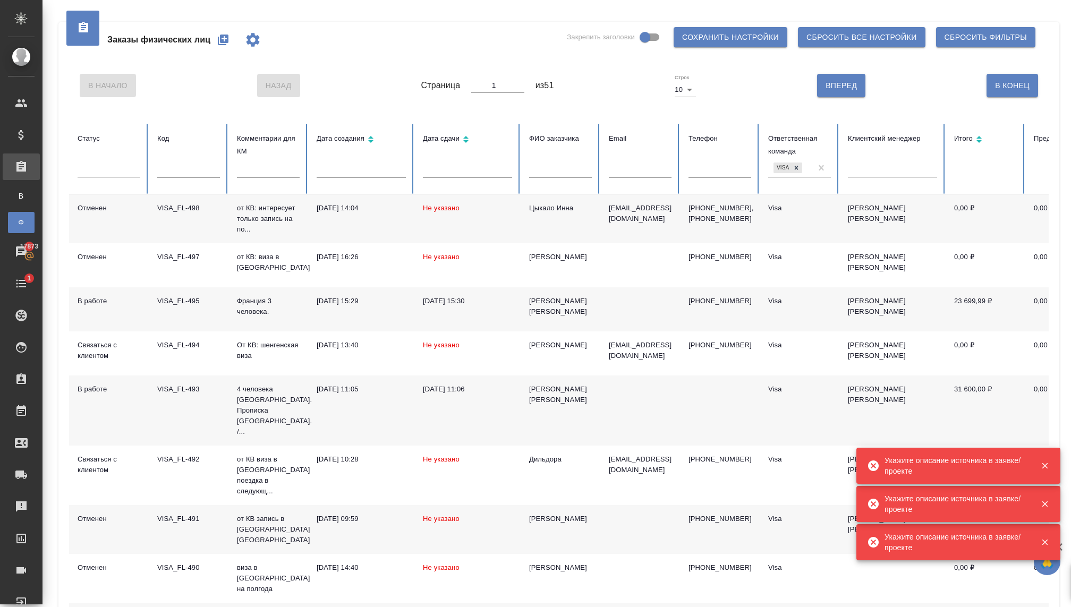
click at [222, 40] on icon "button" at bounding box center [223, 40] width 11 height 11
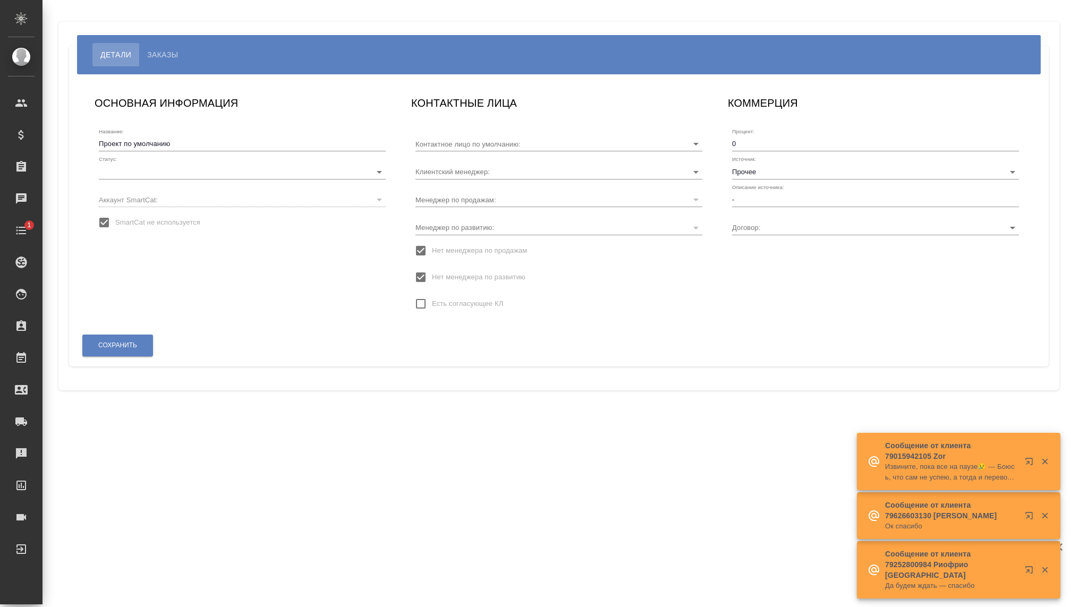
type input "МБ-3496"
type input "Раднаева Саяна"
type input "Ольга"
click at [530, 167] on input "Раднаева Саяна" at bounding box center [541, 171] width 253 height 14
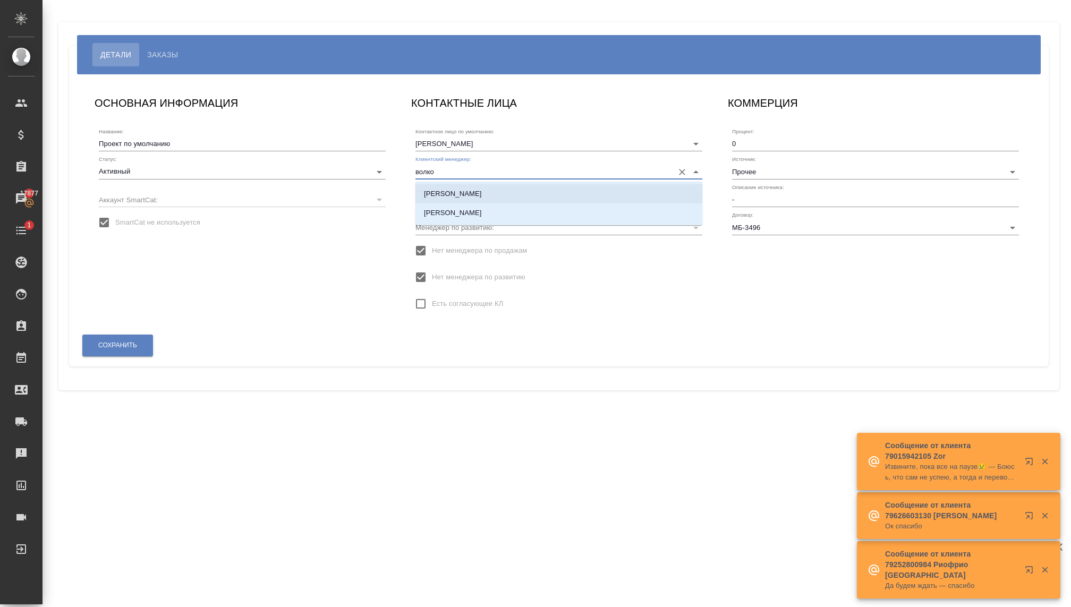
click at [457, 193] on p "Волкова Кристина" at bounding box center [453, 194] width 58 height 11
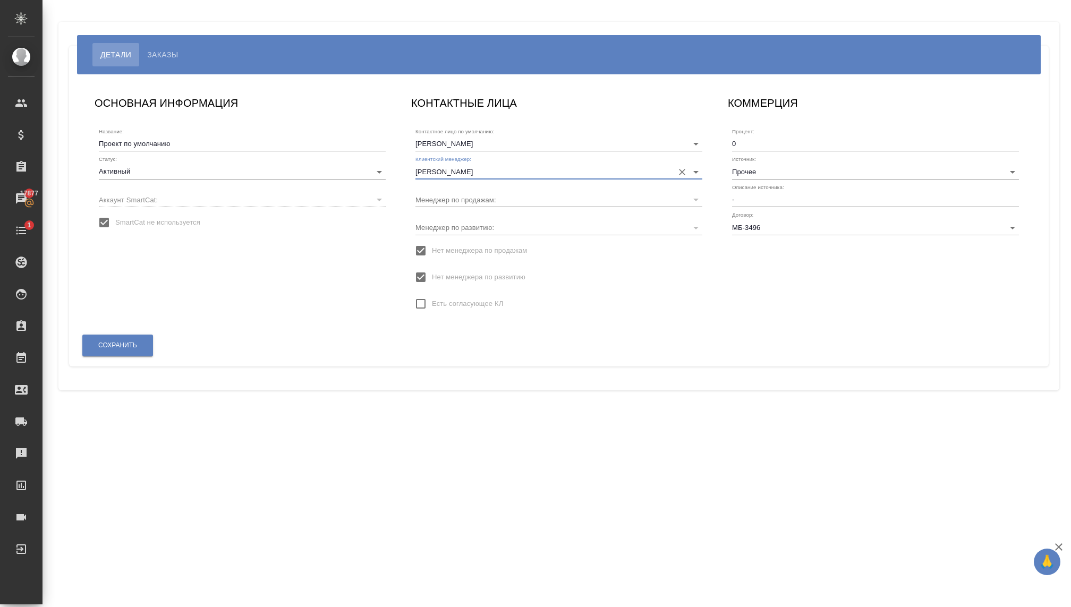
type input "Волкова Кристина"
click at [465, 218] on div "Менеджер по развитию:" at bounding box center [558, 222] width 287 height 23
click at [413, 248] on input "Нет менеджера по продажам" at bounding box center [421, 251] width 22 height 22
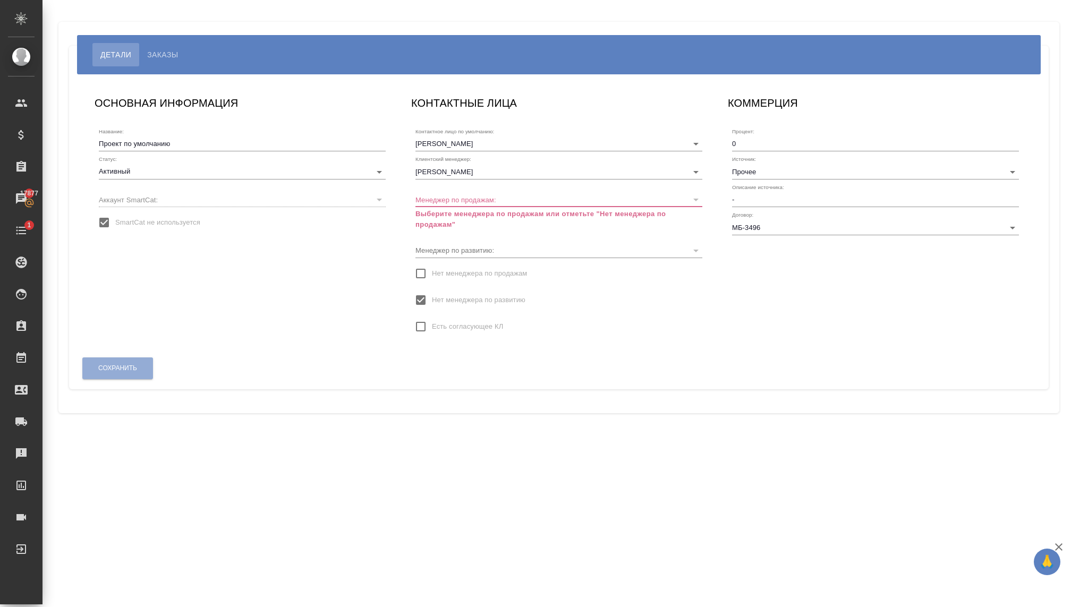
click at [443, 189] on div "Менеджер по продажам: Выберите менеджера по продажам или отметьте "Нет менеджер…" at bounding box center [558, 207] width 287 height 46
click at [455, 242] on div "Менеджер по развитию:" at bounding box center [558, 245] width 287 height 23
click at [446, 191] on div "Менеджер по продажам: Выберите менеджера по продажам или отметьте "Нет менеджер…" at bounding box center [558, 207] width 287 height 46
click at [692, 194] on div at bounding box center [695, 199] width 14 height 15
click at [414, 276] on input "Нет менеджера по продажам" at bounding box center [421, 273] width 22 height 22
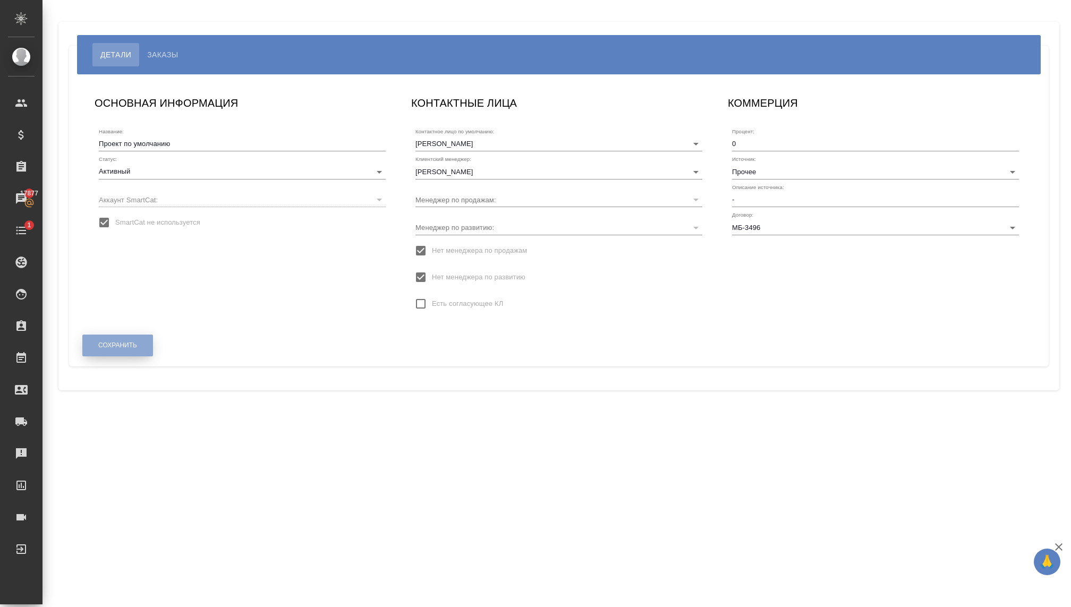
click at [123, 342] on span "Сохранить" at bounding box center [117, 345] width 39 height 9
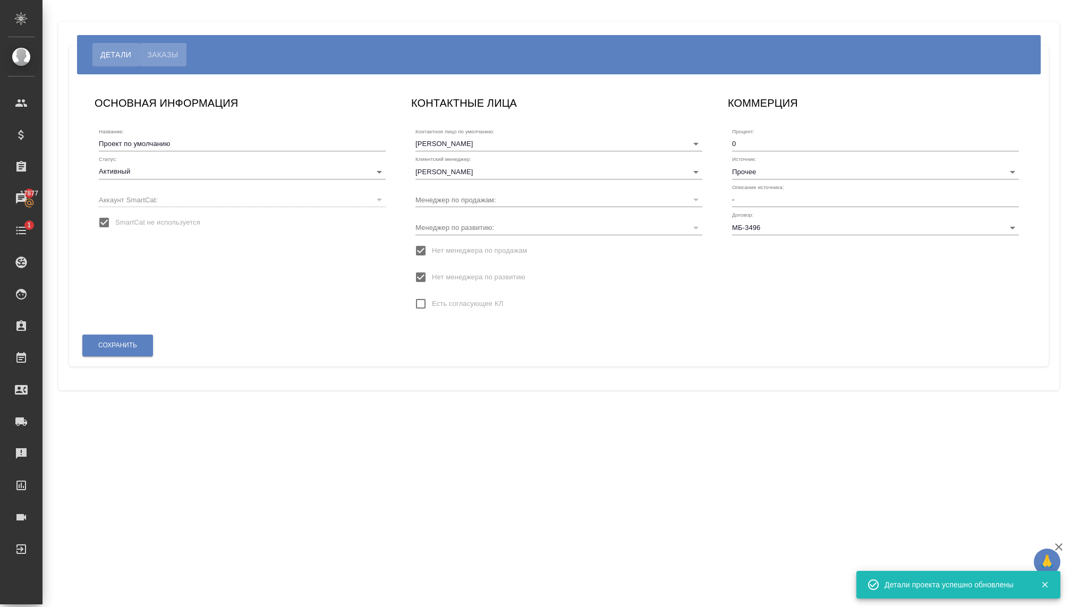
click at [155, 56] on span "Заказы" at bounding box center [162, 54] width 31 height 13
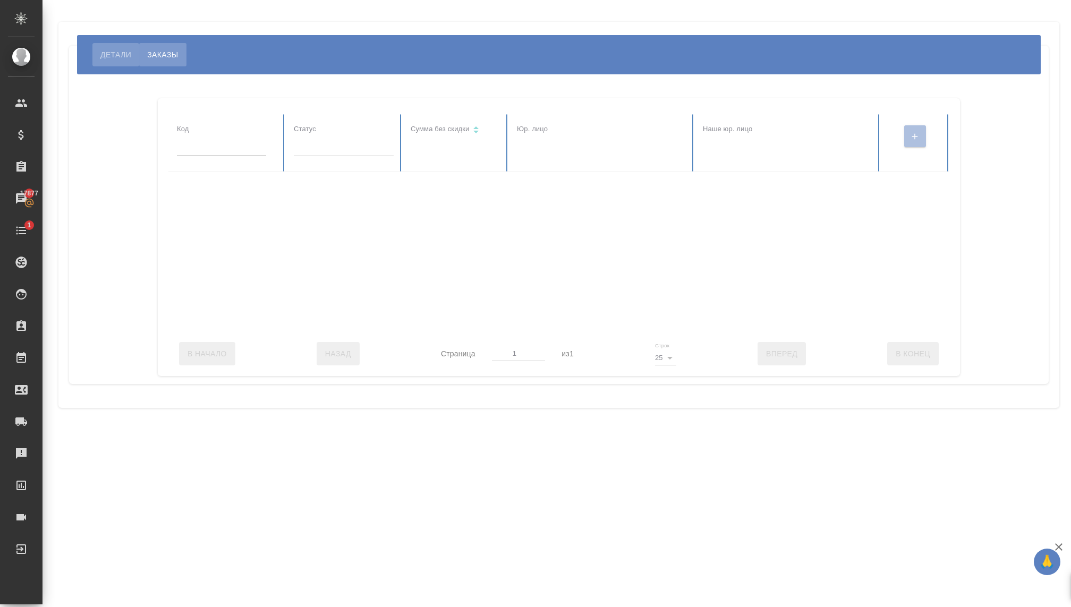
click at [113, 45] on button "Детали" at bounding box center [115, 54] width 47 height 23
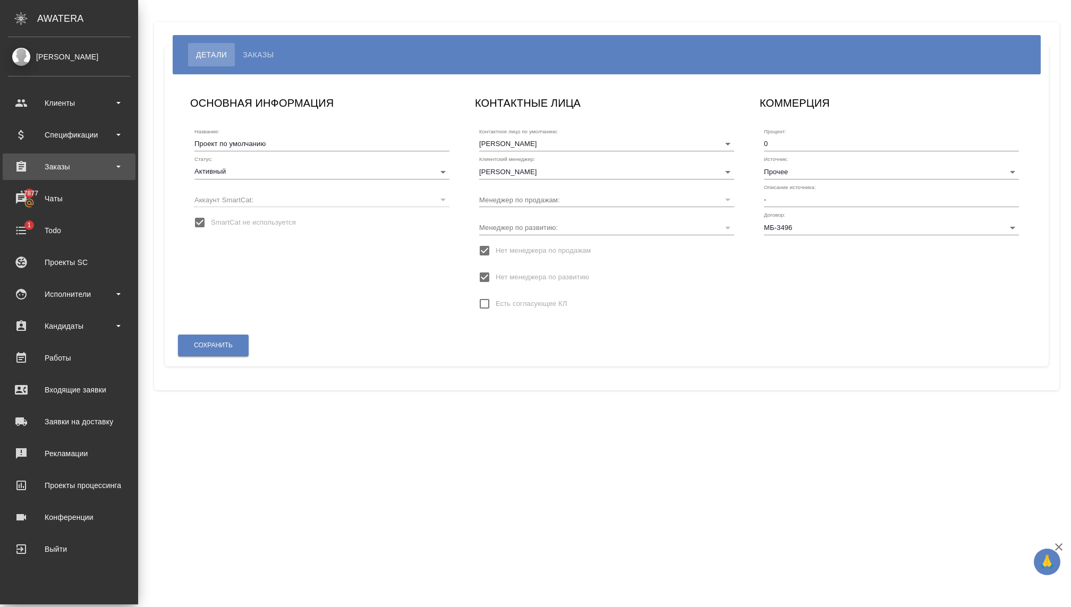
click at [65, 168] on div "Заказы" at bounding box center [69, 167] width 122 height 16
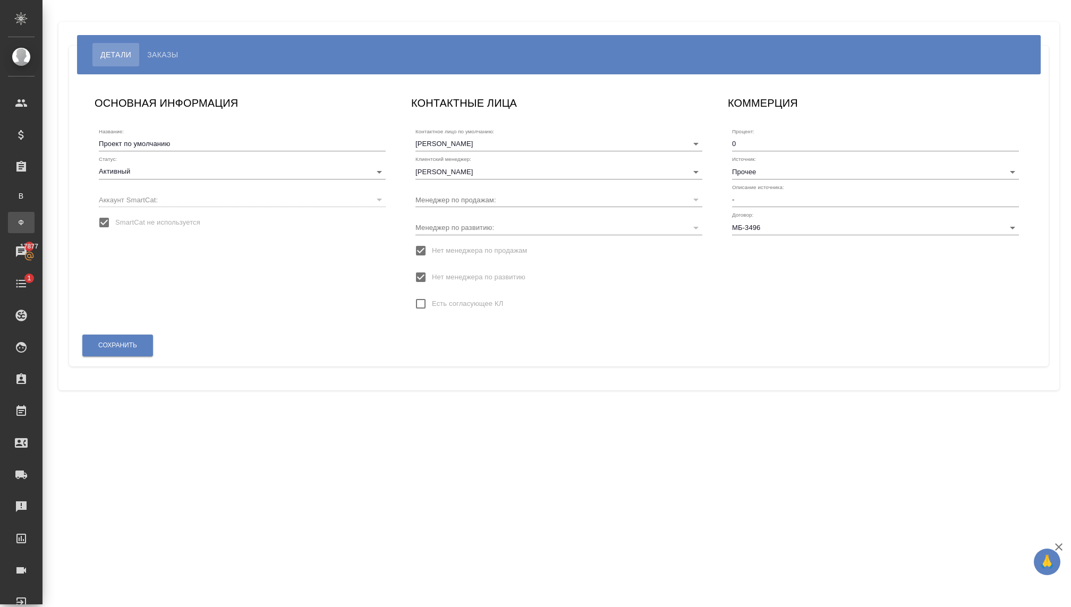
click at [35, 213] on link "Ф Заказы физ. лиц" at bounding box center [21, 222] width 27 height 21
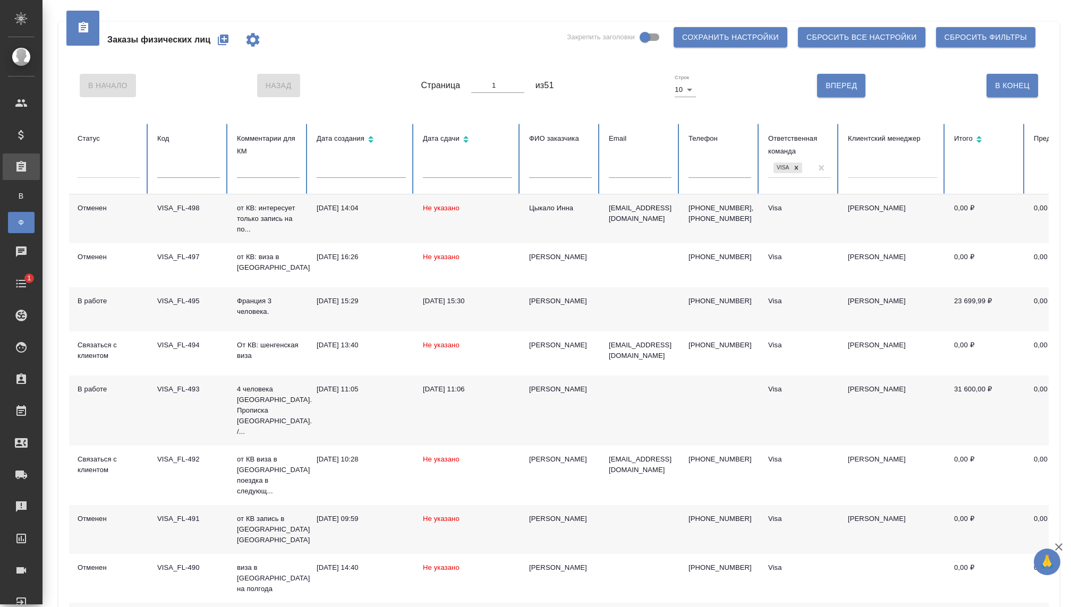
click at [214, 35] on button "button" at bounding box center [222, 39] width 25 height 25
click at [226, 46] on div "Заказы физических лиц" at bounding box center [173, 39] width 193 height 25
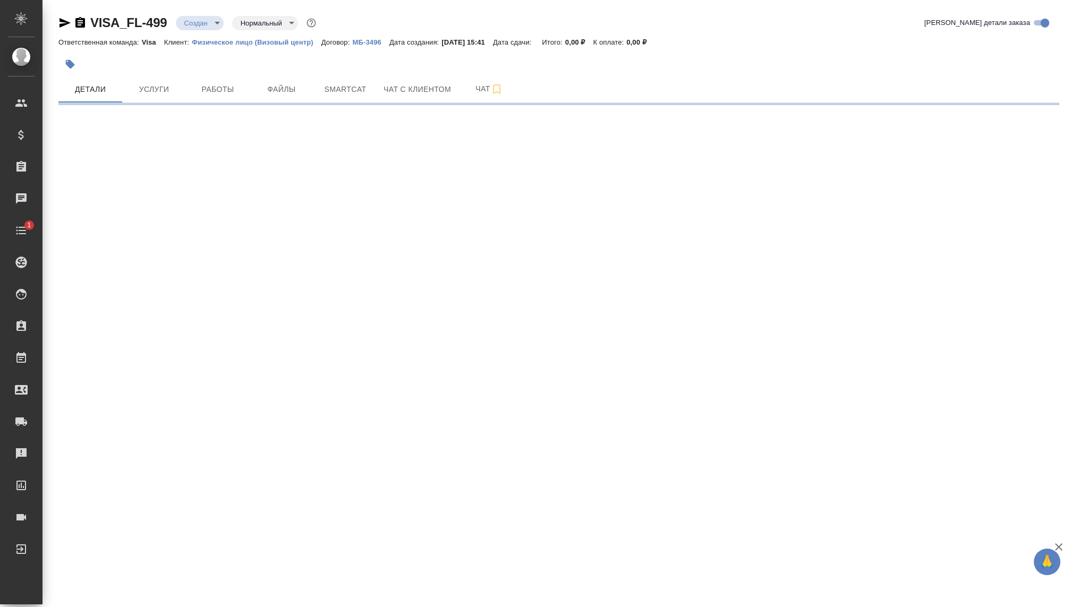
select select "RU"
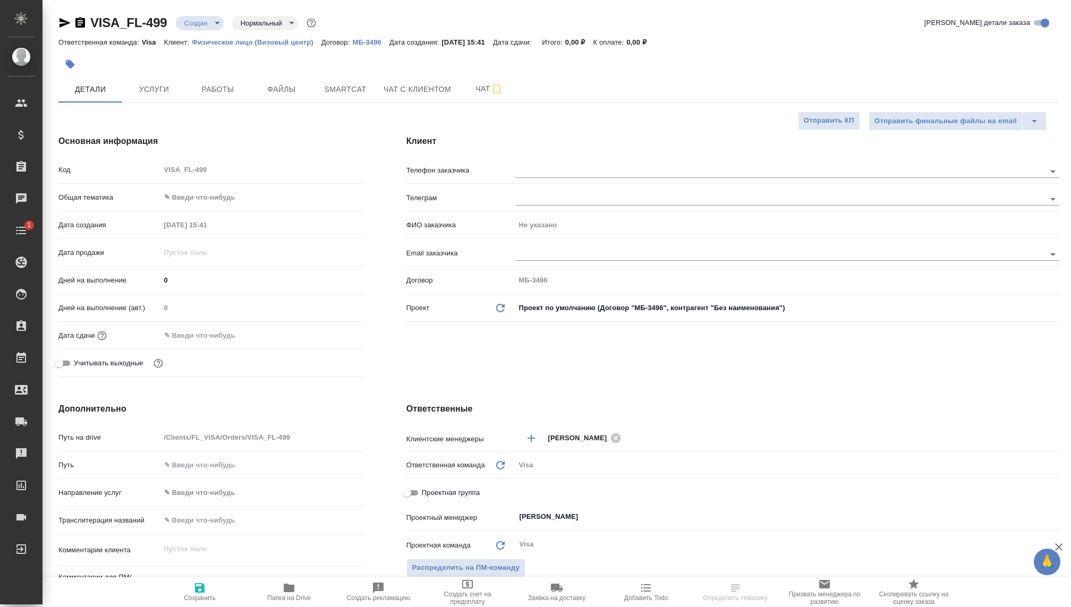
type textarea "x"
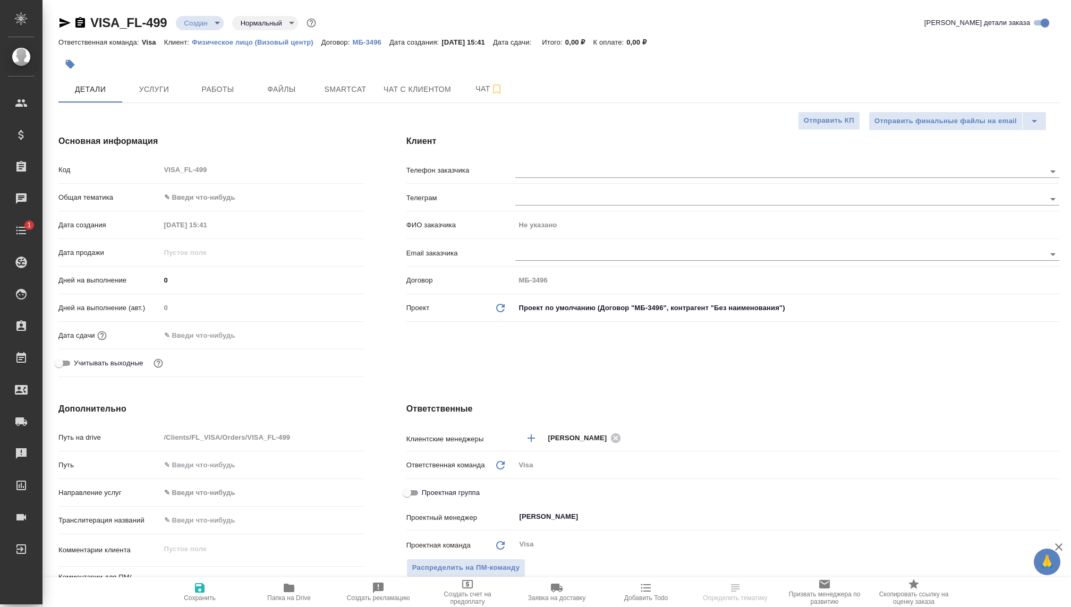
type textarea "x"
click at [206, 25] on body "🙏 .cls-1 fill:#fff; AWATERA Kovaleva Ekaterina Клиенты Спецификации Заказы Чаты…" at bounding box center [535, 303] width 1071 height 607
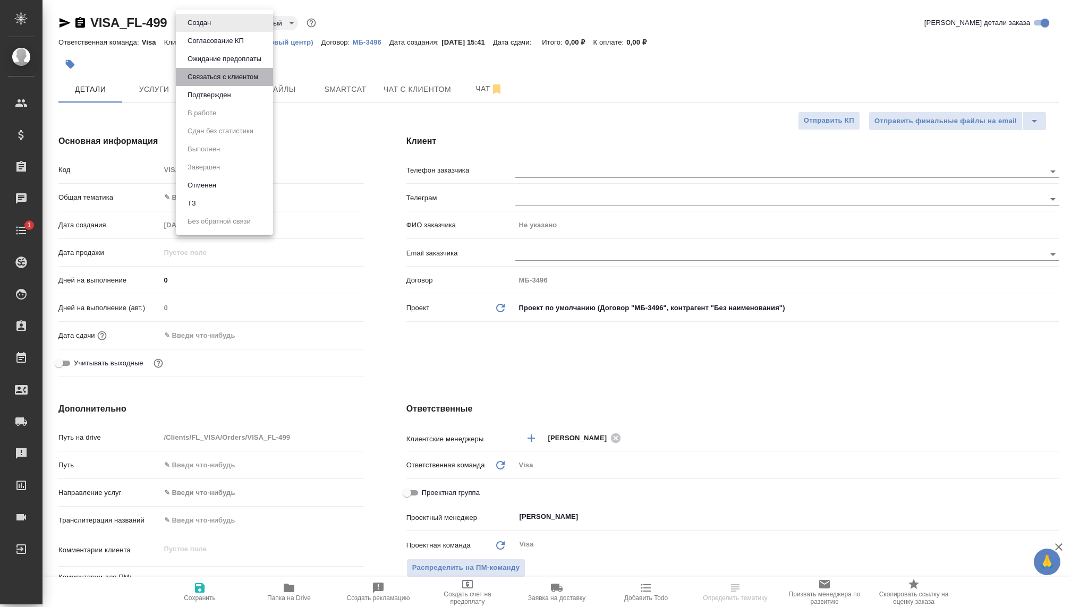
click at [207, 84] on li "Связаться с клиентом" at bounding box center [224, 77] width 97 height 18
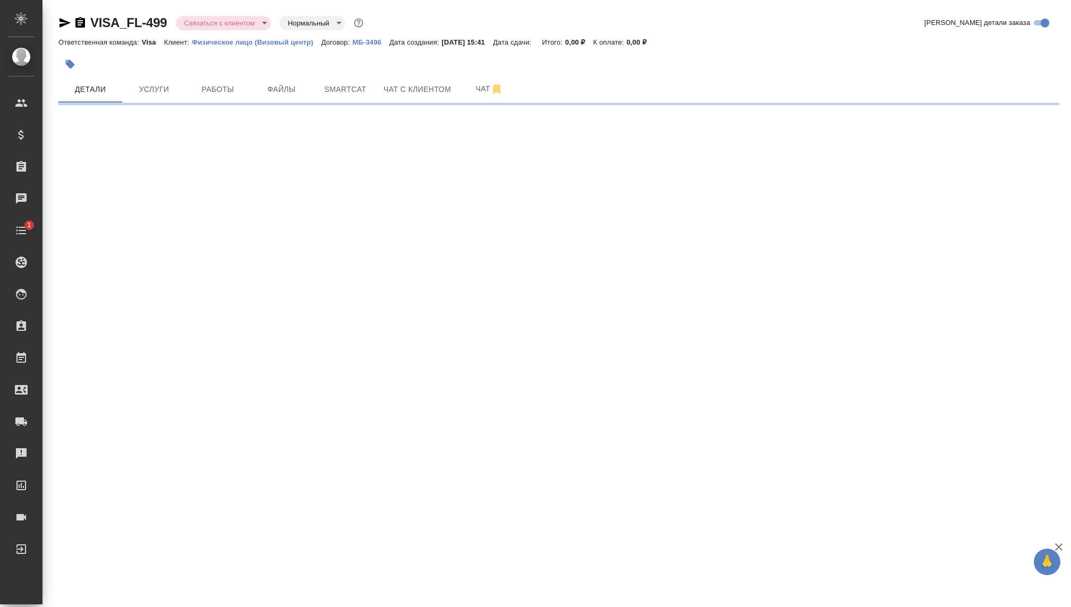
select select "RU"
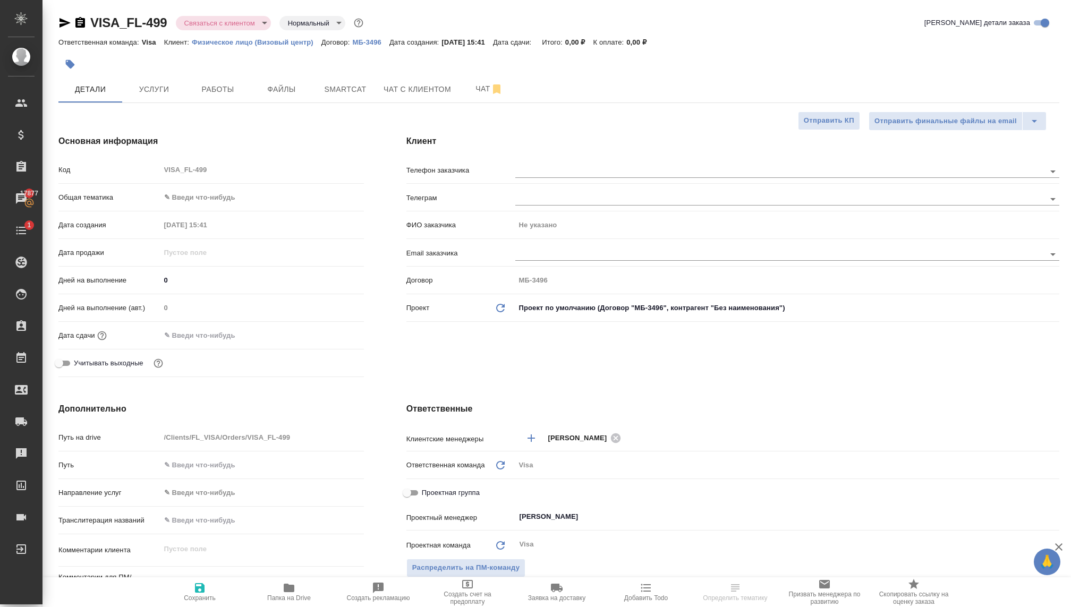
type textarea "x"
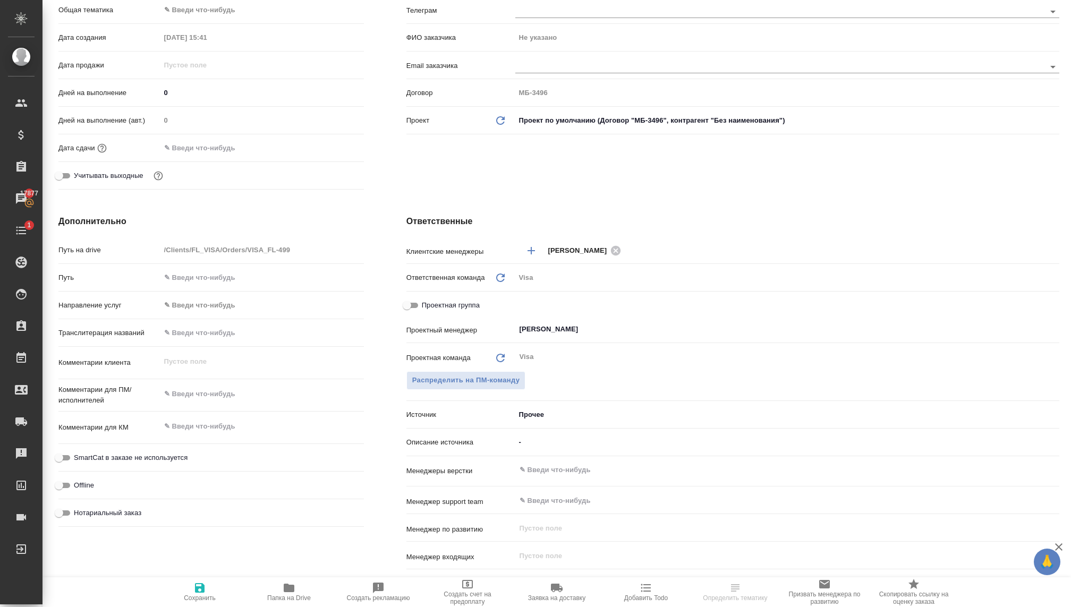
scroll to position [202, 0]
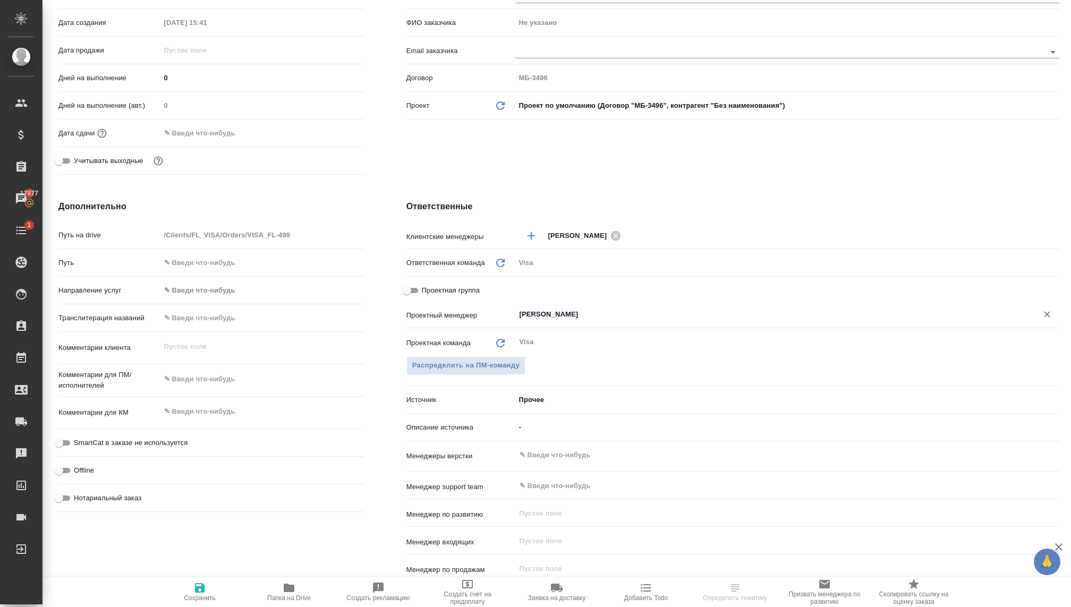
click at [549, 314] on input "Раднаева Саяна" at bounding box center [769, 314] width 502 height 13
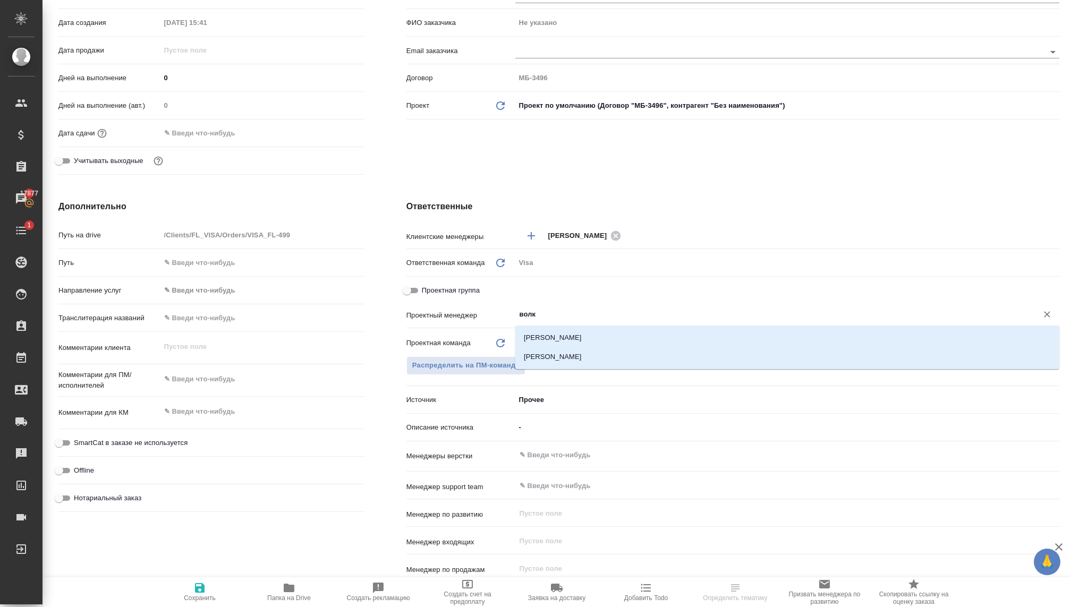
type input "волко"
click at [572, 360] on li "Волкова Кристина" at bounding box center [787, 356] width 544 height 19
type textarea "x"
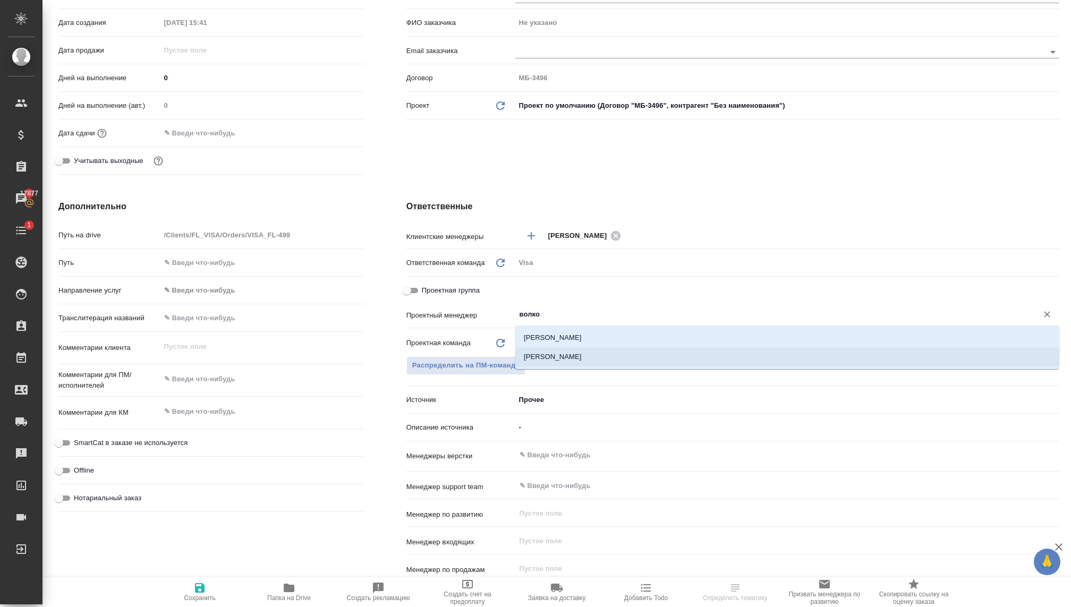
type input "Волкова Кристина"
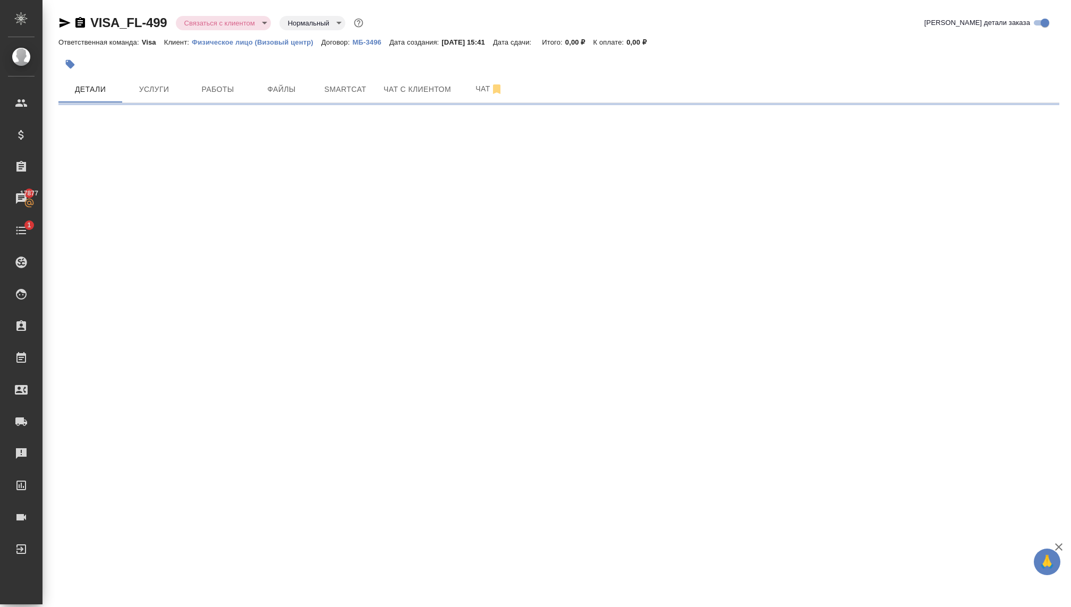
scroll to position [0, 0]
click at [1049, 312] on div ".cls-1 fill:#fff; AWATERA Kovaleva Ekaterina Клиенты Спецификации Заказы 17877 …" at bounding box center [535, 303] width 1071 height 607
select select "RU"
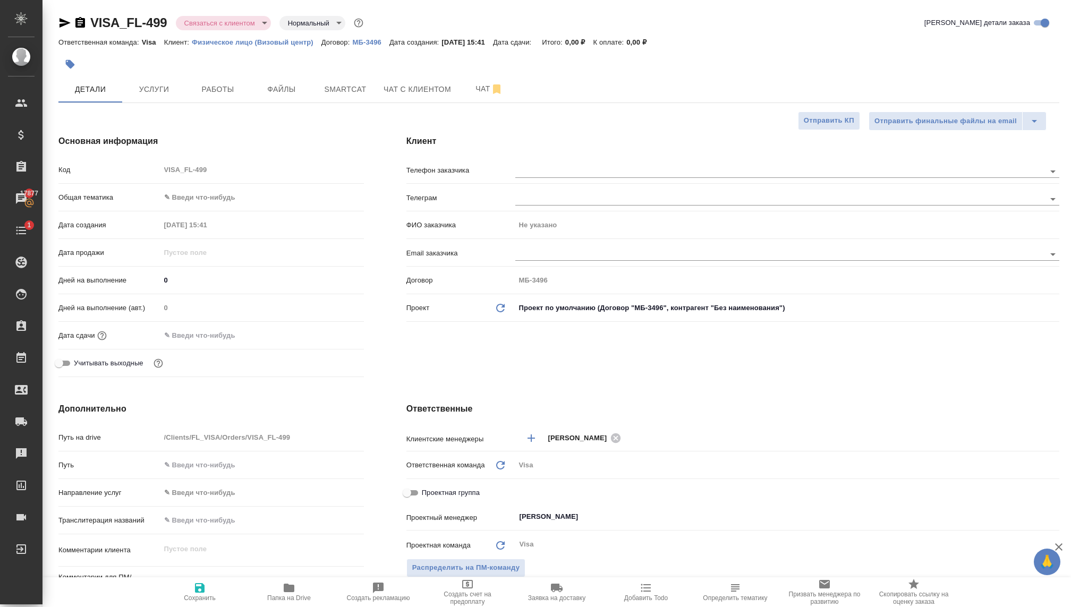
type textarea "x"
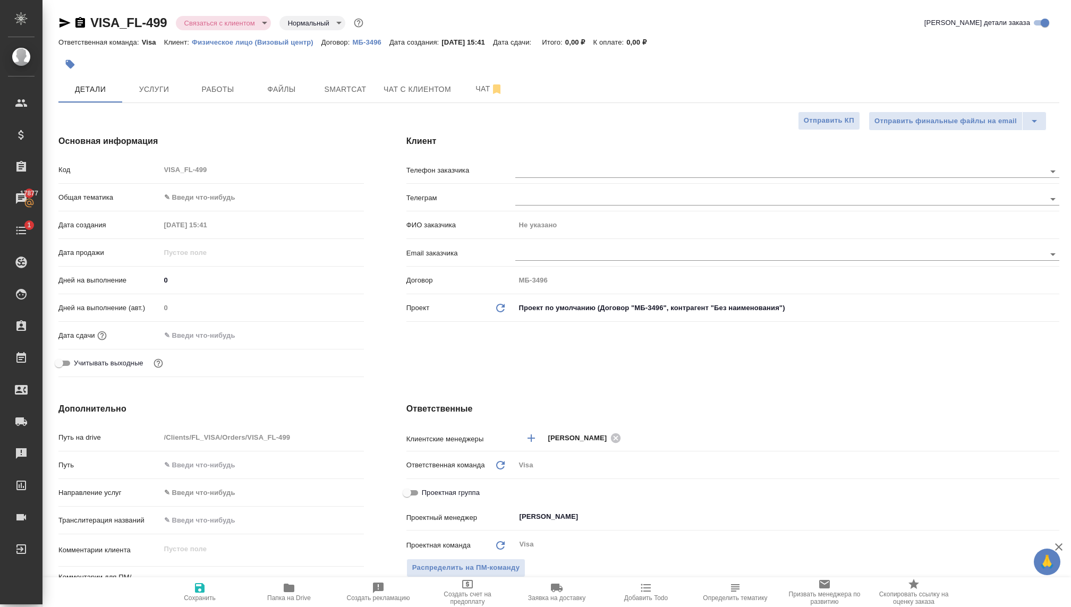
type textarea "x"
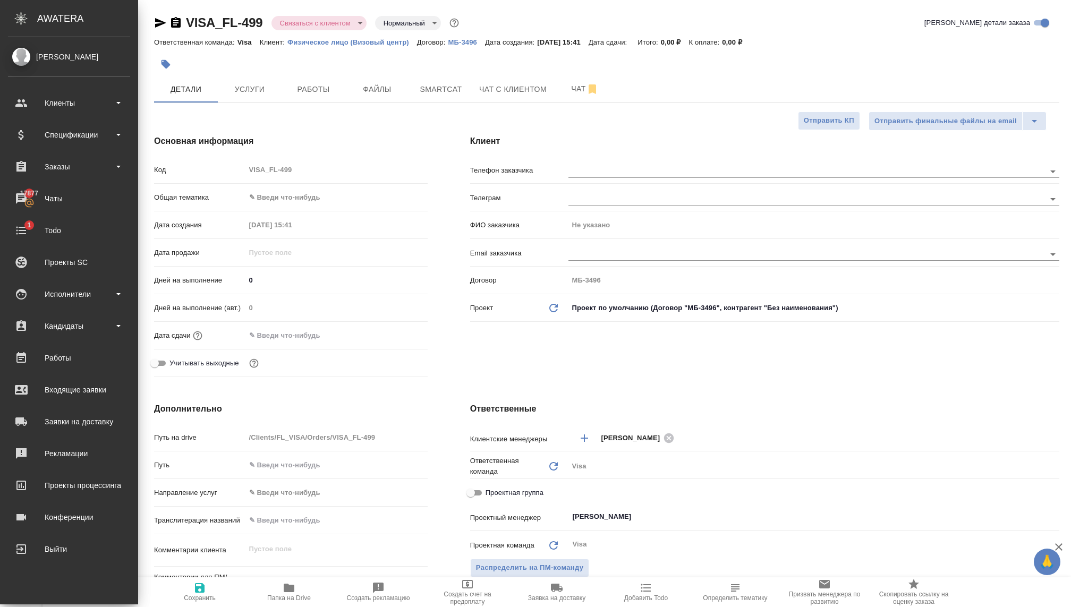
type textarea "x"
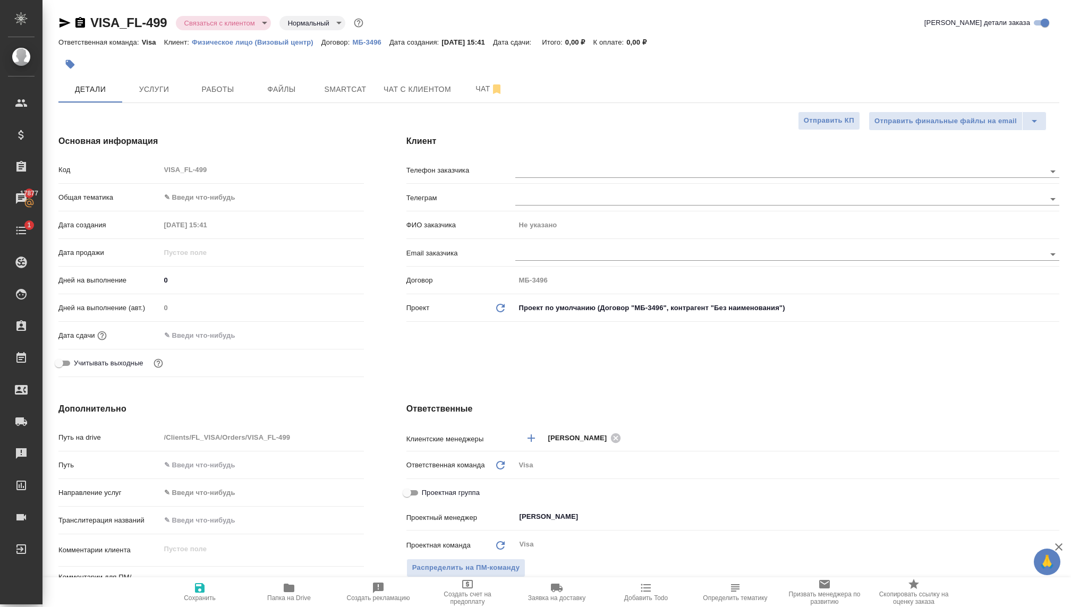
type textarea "x"
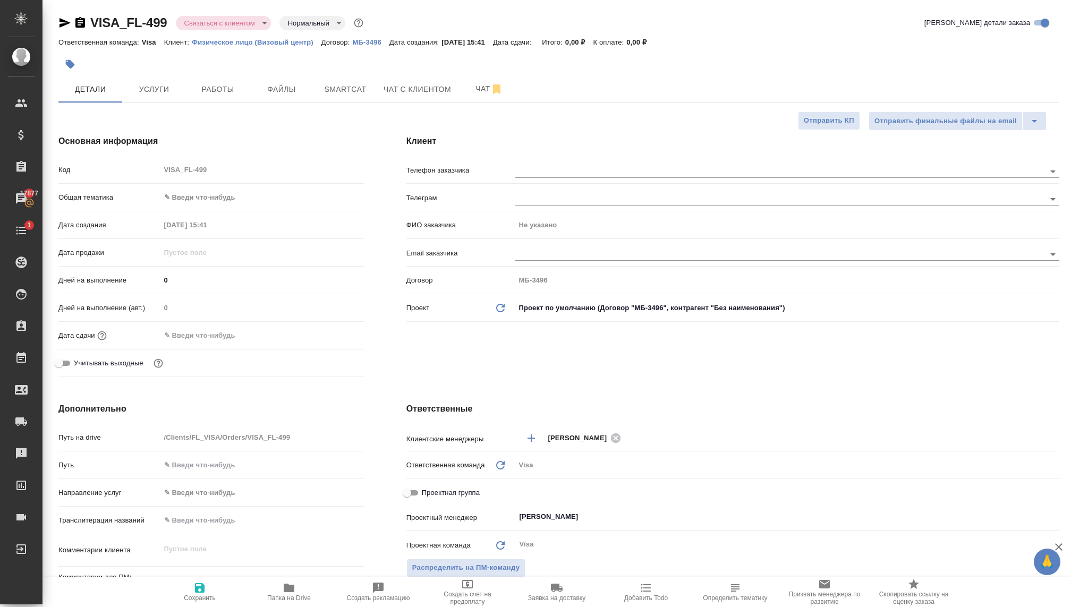
type textarea "x"
click at [541, 520] on input "Раднаева Саяна" at bounding box center [769, 517] width 502 height 13
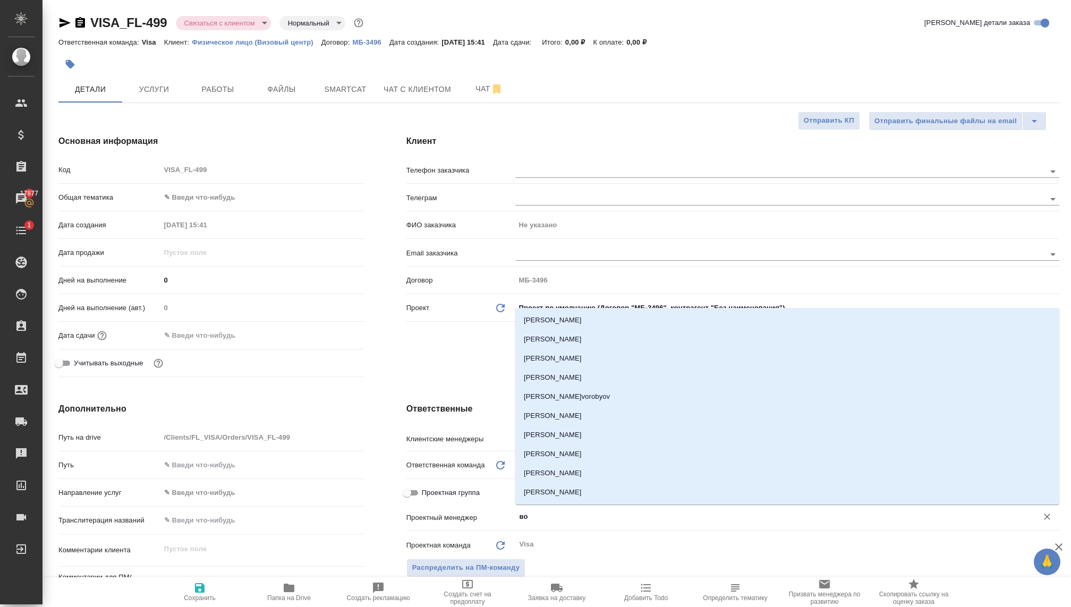
type input "вол"
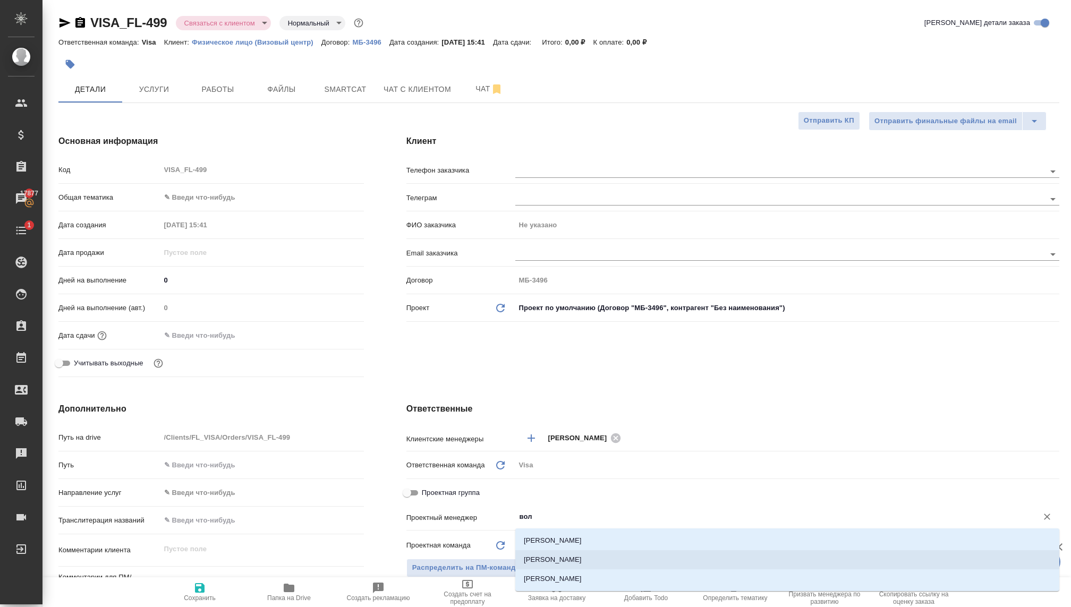
click at [543, 567] on li "Волкова Кристина" at bounding box center [787, 559] width 544 height 19
type textarea "x"
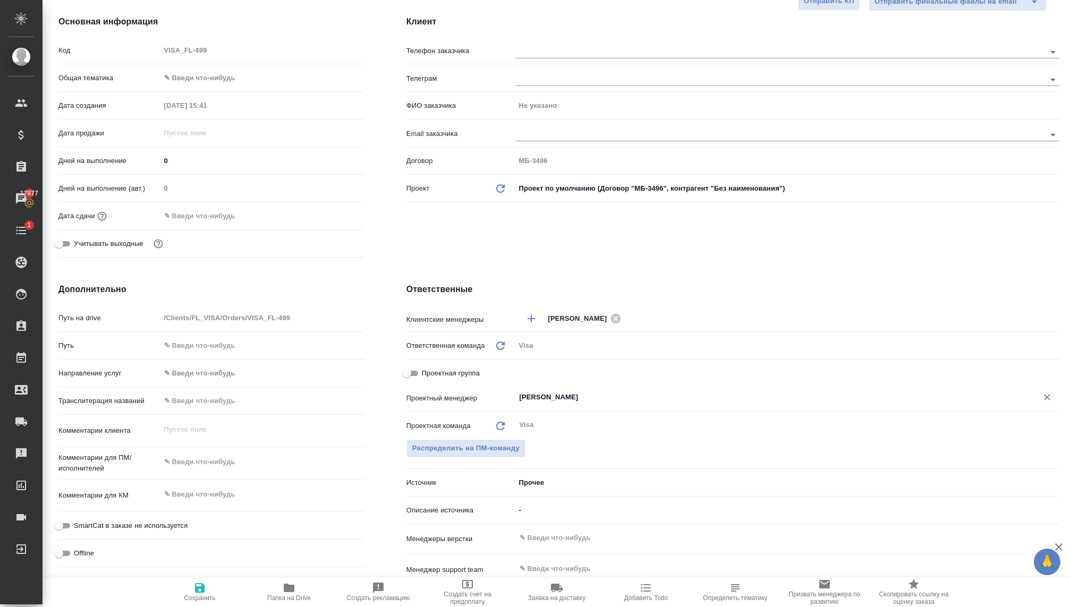
scroll to position [128, 0]
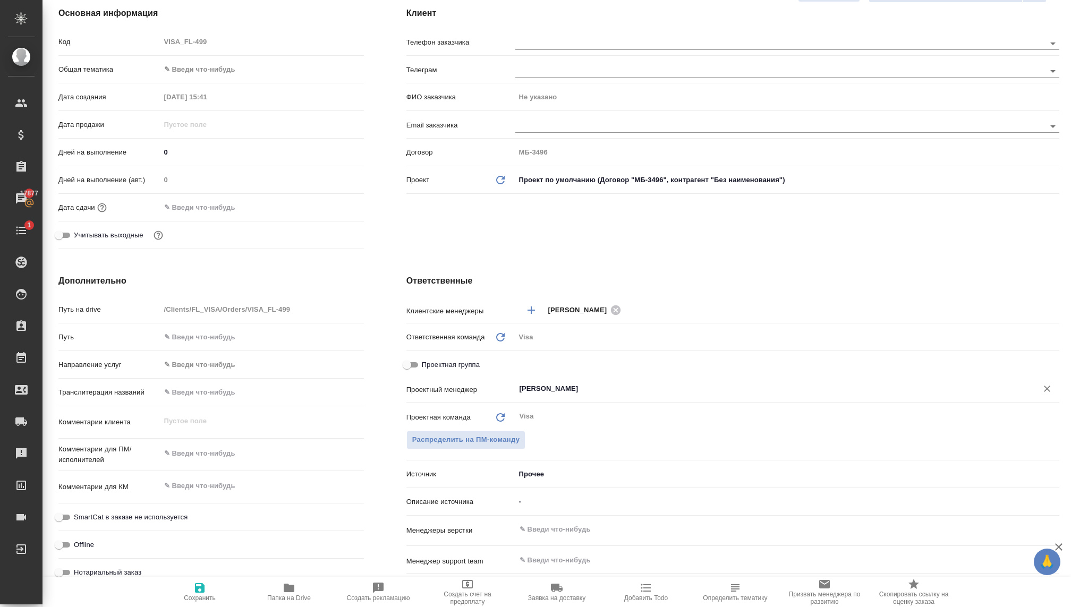
type input "Волкова Кристина"
click at [532, 471] on body "🙏 .cls-1 fill:#fff; AWATERA Kovaleva Ekaterina Клиенты Спецификации Заказы 1787…" at bounding box center [535, 303] width 1071 height 607
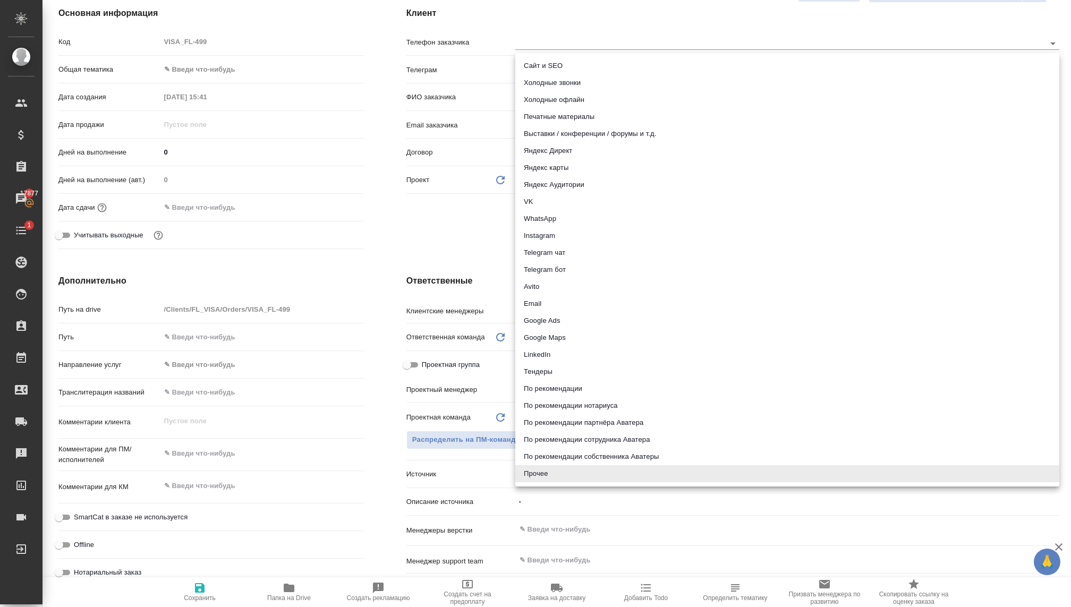
click at [554, 251] on li "Telegram чат" at bounding box center [787, 252] width 544 height 17
type textarea "x"
type input "telegram"
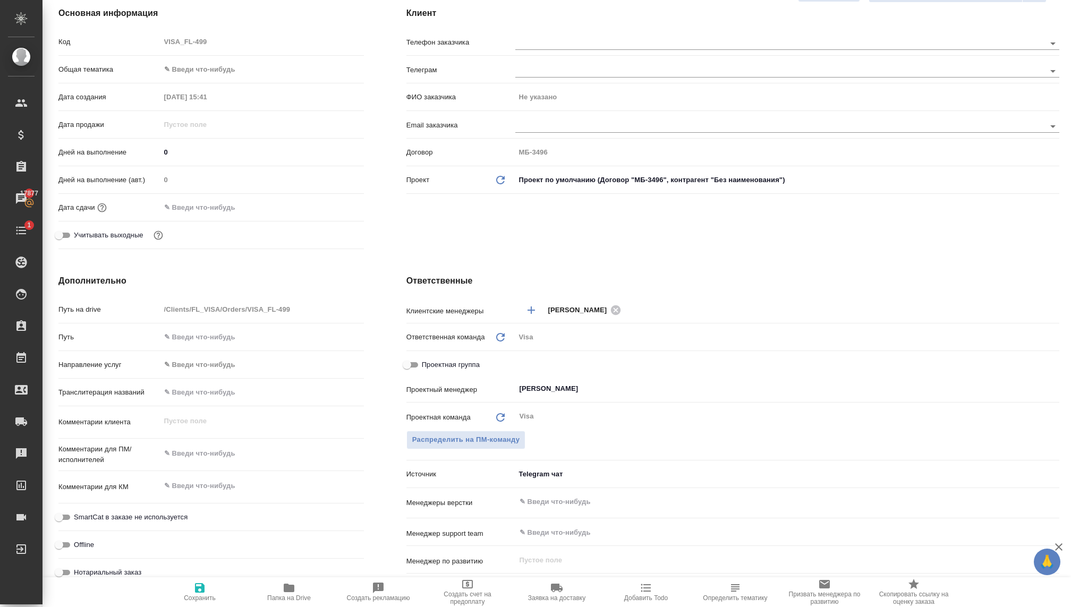
type textarea "x"
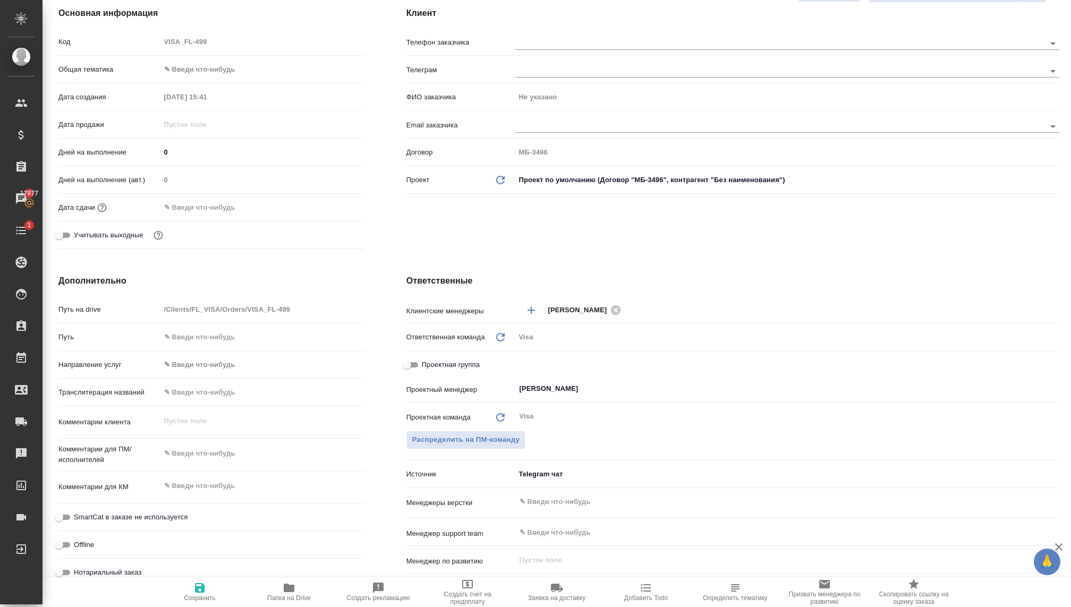
type textarea "x"
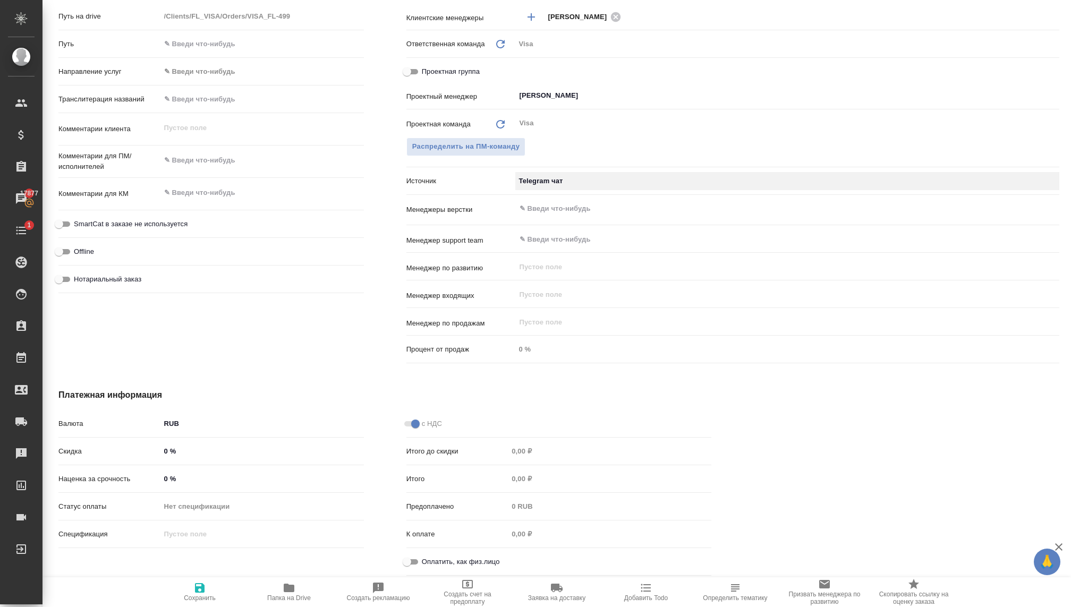
scroll to position [0, 0]
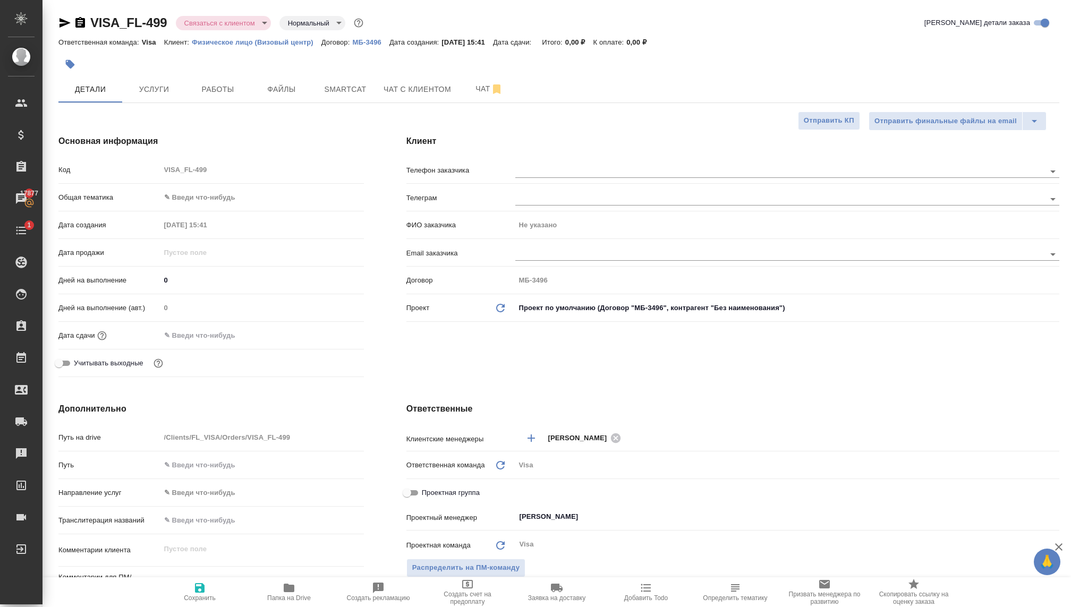
click at [180, 199] on body "🙏 .cls-1 fill:#fff; AWATERA Kovaleva Ekaterina Клиенты Спецификации Заказы 1787…" at bounding box center [535, 303] width 1071 height 607
click at [188, 296] on li "Юридическая/Финансовая" at bounding box center [261, 299] width 203 height 17
type input "yr-fn"
type textarea "x"
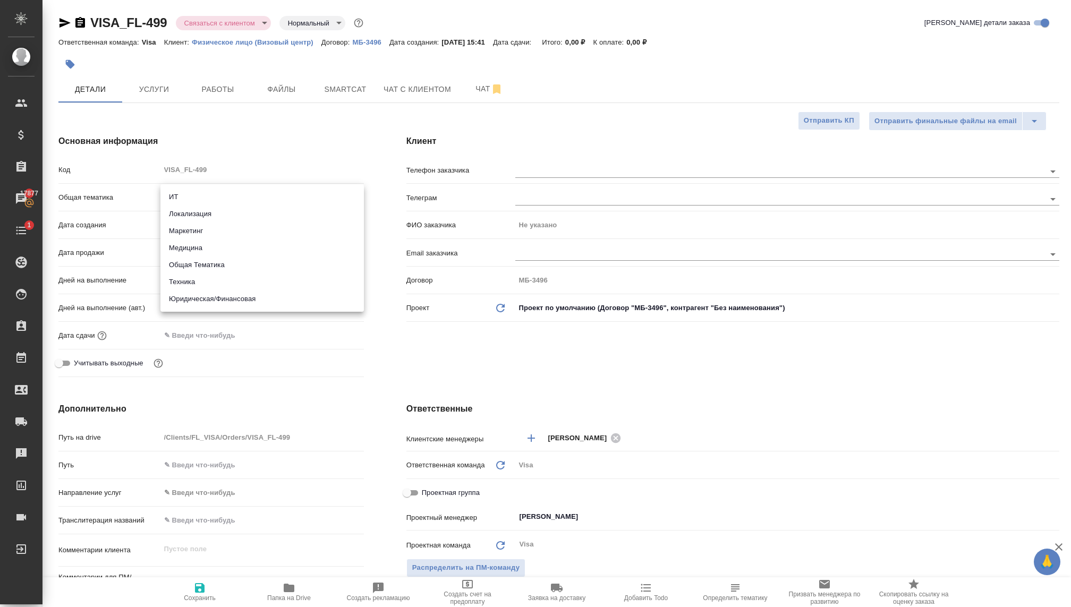
type textarea "x"
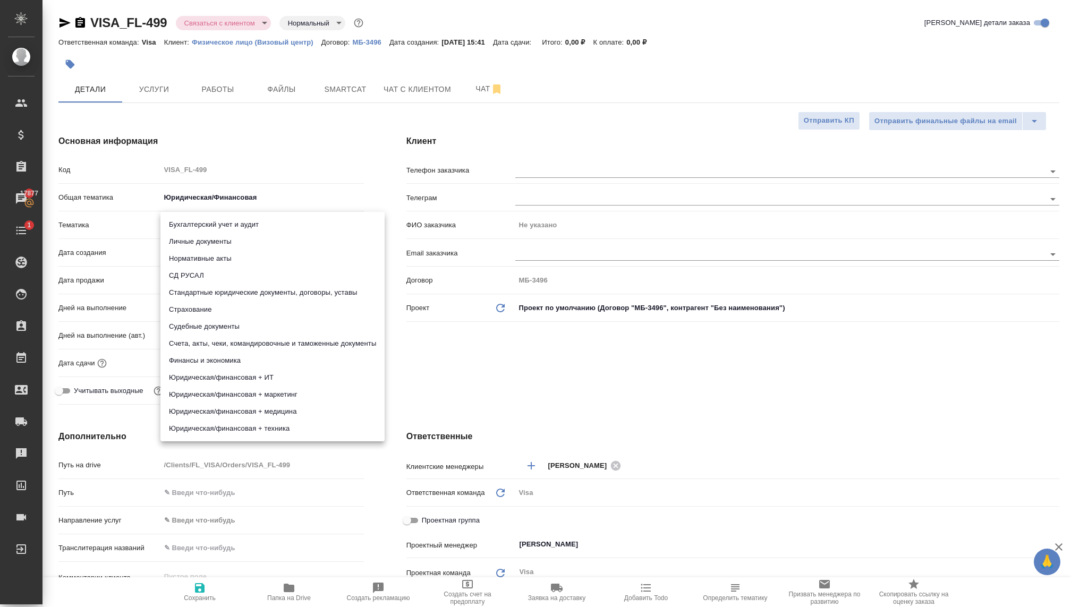
click at [174, 224] on body "🙏 .cls-1 fill:#fff; AWATERA Kovaleva Ekaterina Клиенты Спецификации Заказы 1787…" at bounding box center [535, 303] width 1071 height 607
click at [197, 240] on li "Личные документы" at bounding box center [272, 241] width 224 height 17
type textarea "x"
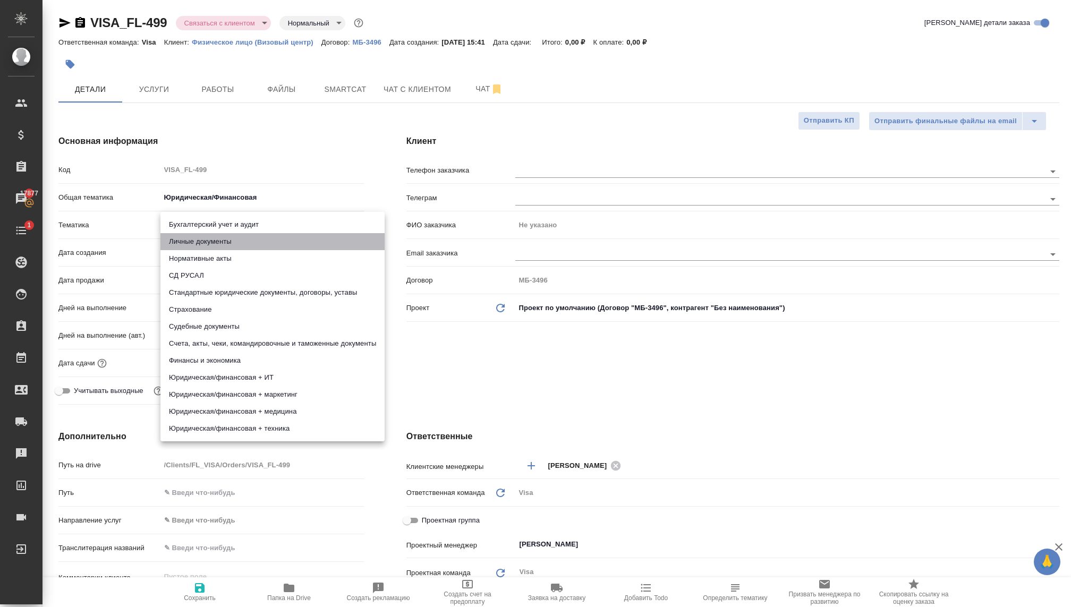
type input "5a8b8b956a9677013d343cfe"
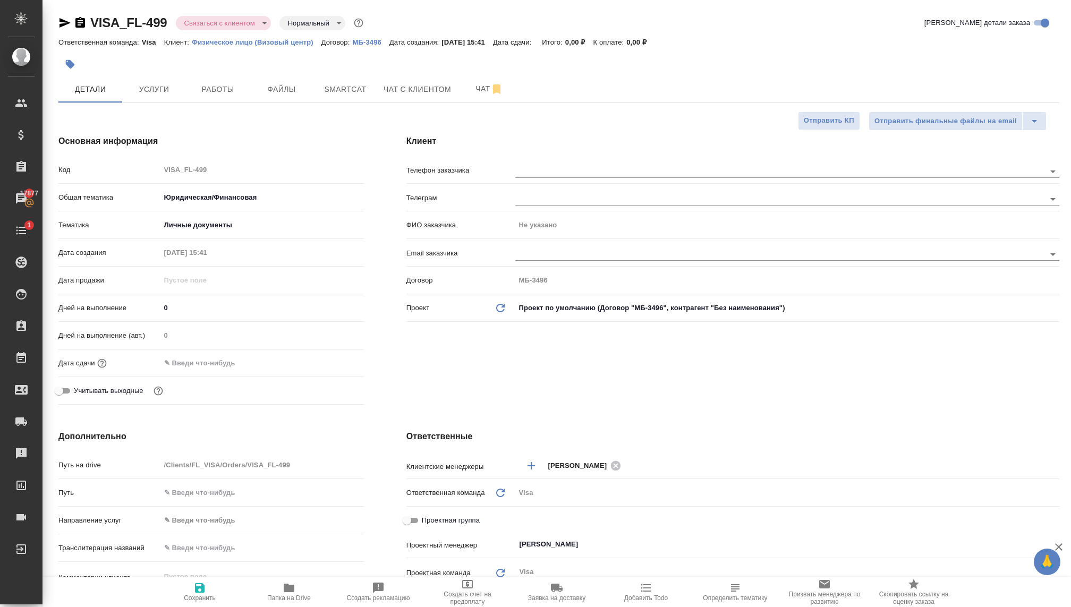
click at [164, 360] on input "text" at bounding box center [206, 362] width 93 height 15
click at [322, 358] on div at bounding box center [261, 362] width 203 height 15
click at [343, 361] on div at bounding box center [345, 362] width 37 height 13
click at [335, 361] on icon "button" at bounding box center [333, 362] width 13 height 13
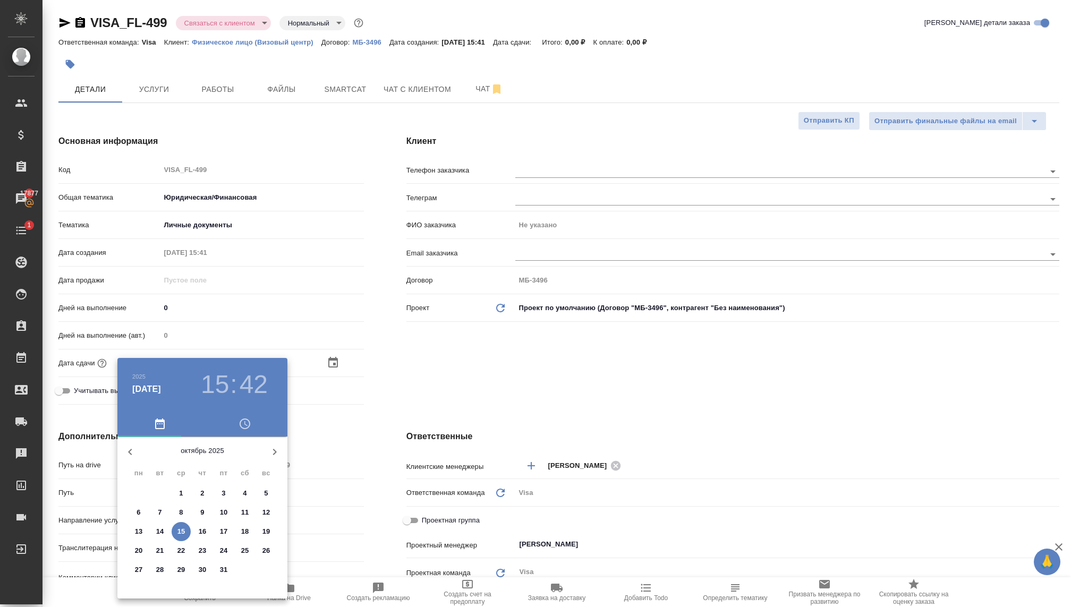
click at [268, 448] on icon "button" at bounding box center [274, 452] width 13 height 13
click at [219, 550] on span "26" at bounding box center [223, 551] width 19 height 11
type input "26.12.2025 15:42"
type textarea "x"
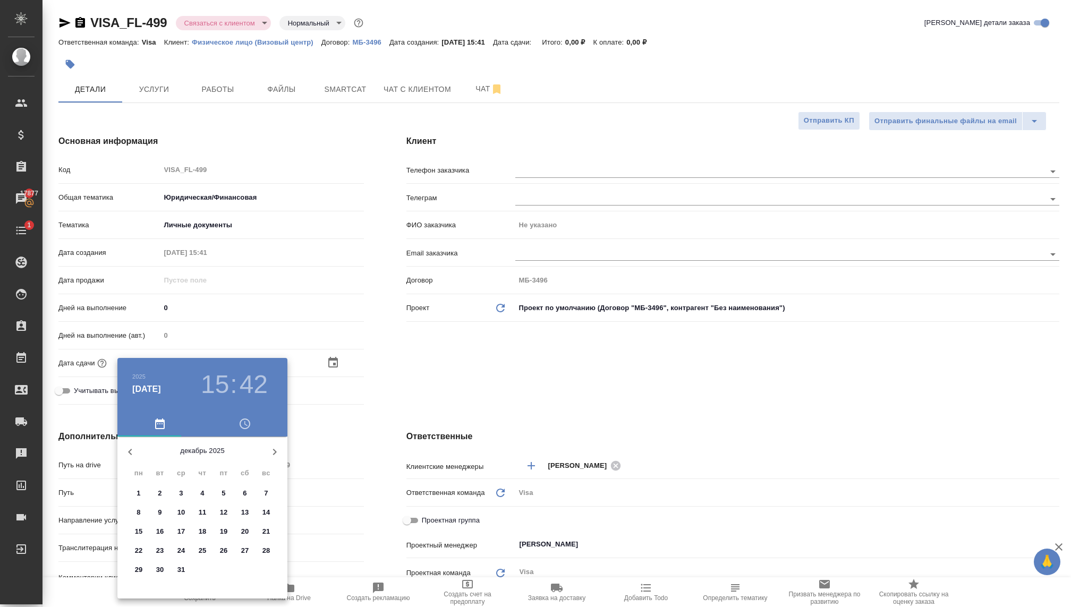
type textarea "x"
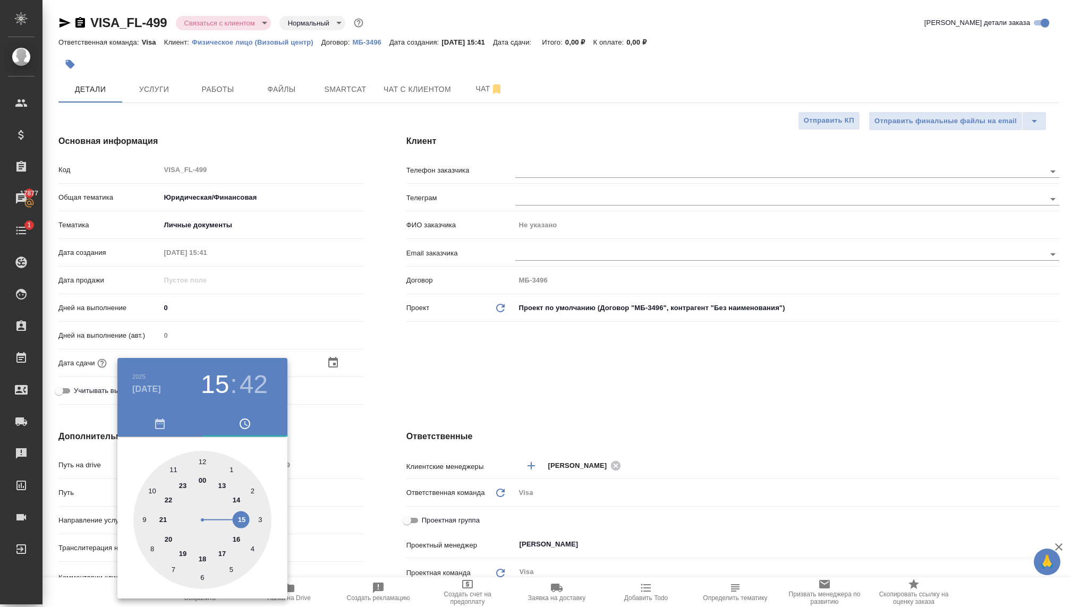
click at [422, 382] on div at bounding box center [535, 303] width 1071 height 607
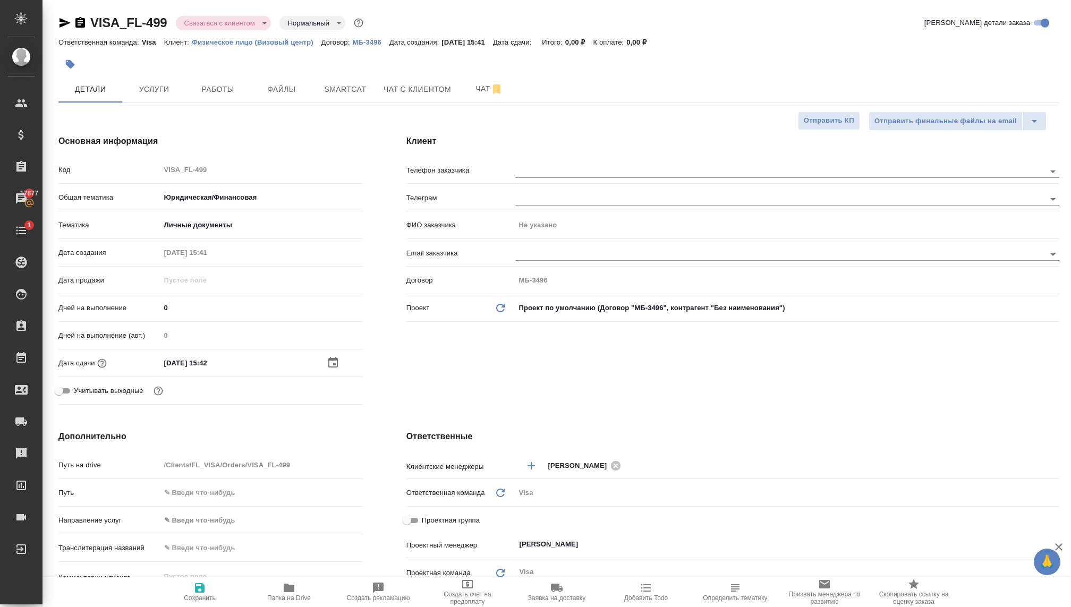
click at [201, 588] on icon "button" at bounding box center [200, 588] width 10 height 10
type textarea "x"
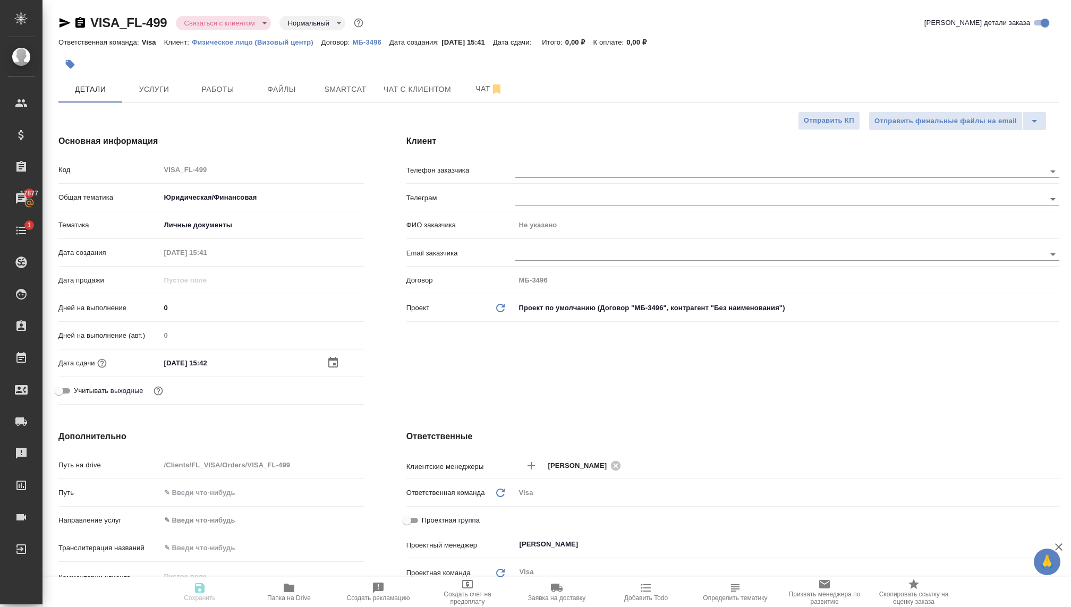
type textarea "x"
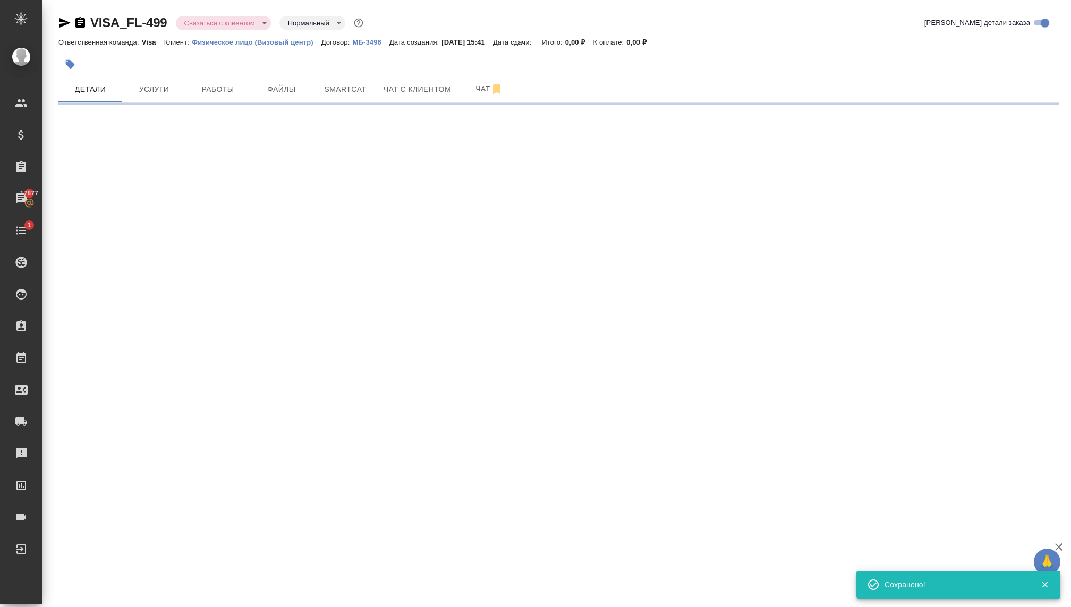
click at [201, 591] on div ".cls-1 fill:#fff; AWATERA Kovaleva Ekaterina Клиенты Спецификации Заказы 17877 …" at bounding box center [535, 303] width 1071 height 607
select select "RU"
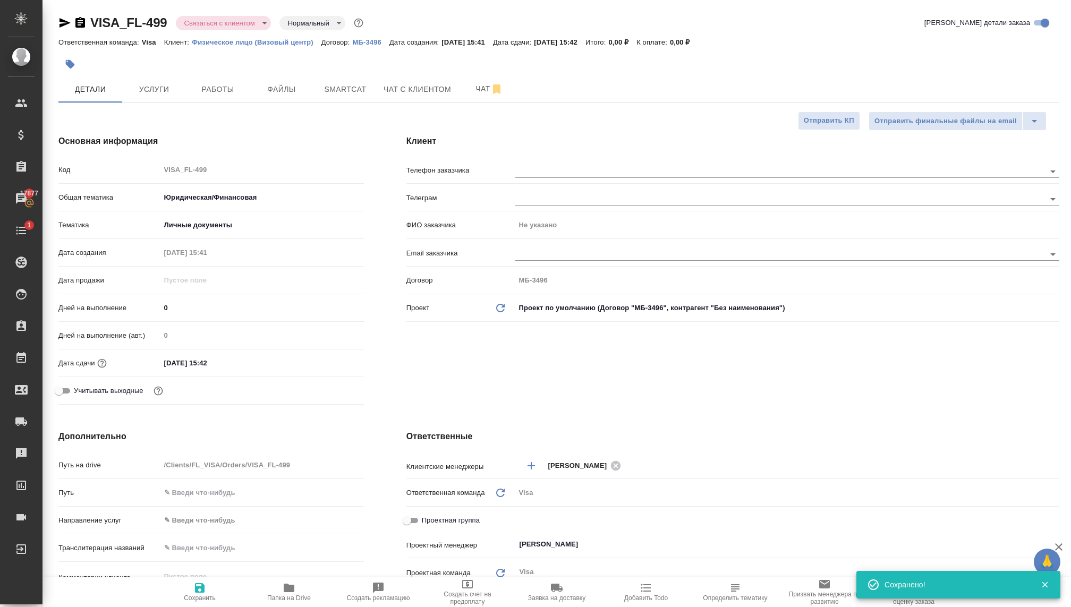
type textarea "x"
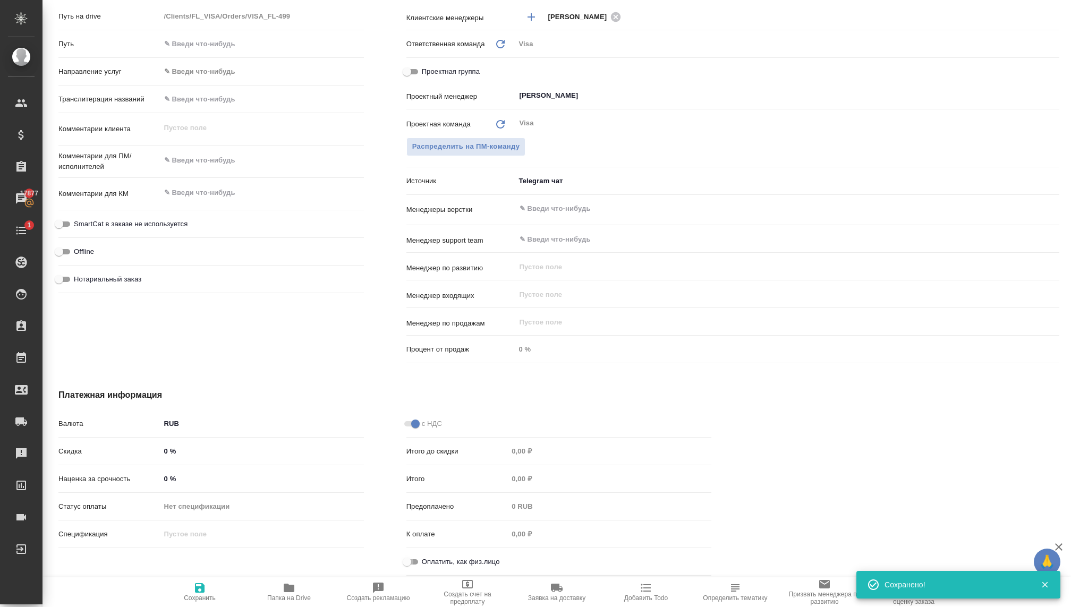
click at [407, 557] on input "Оплатить, как физ.лицо" at bounding box center [407, 562] width 38 height 13
checkbox input "true"
type textarea "x"
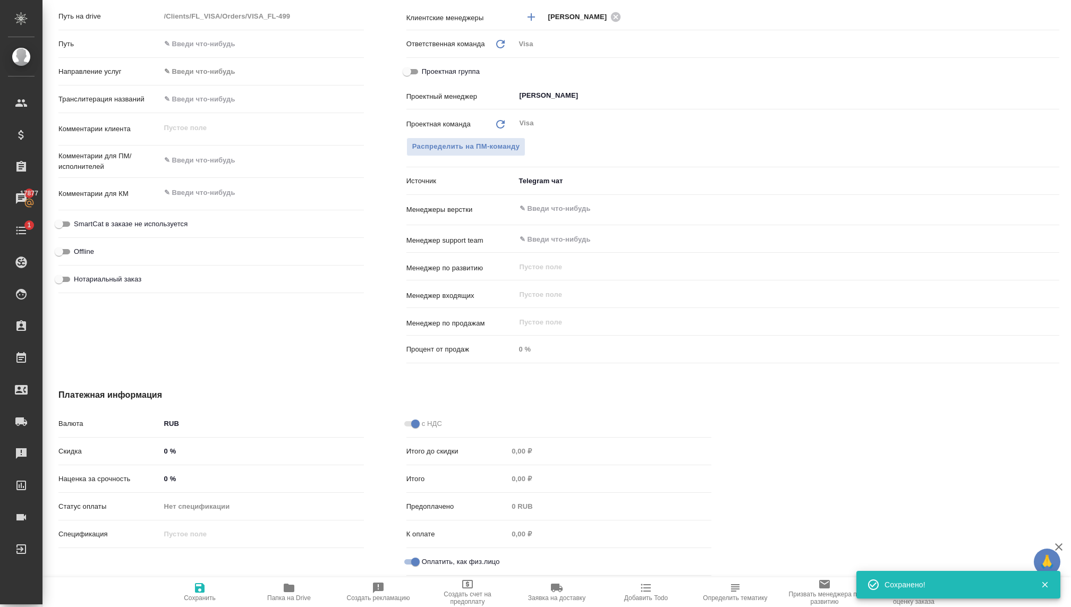
click at [196, 597] on span "Сохранить" at bounding box center [200, 597] width 32 height 7
type textarea "x"
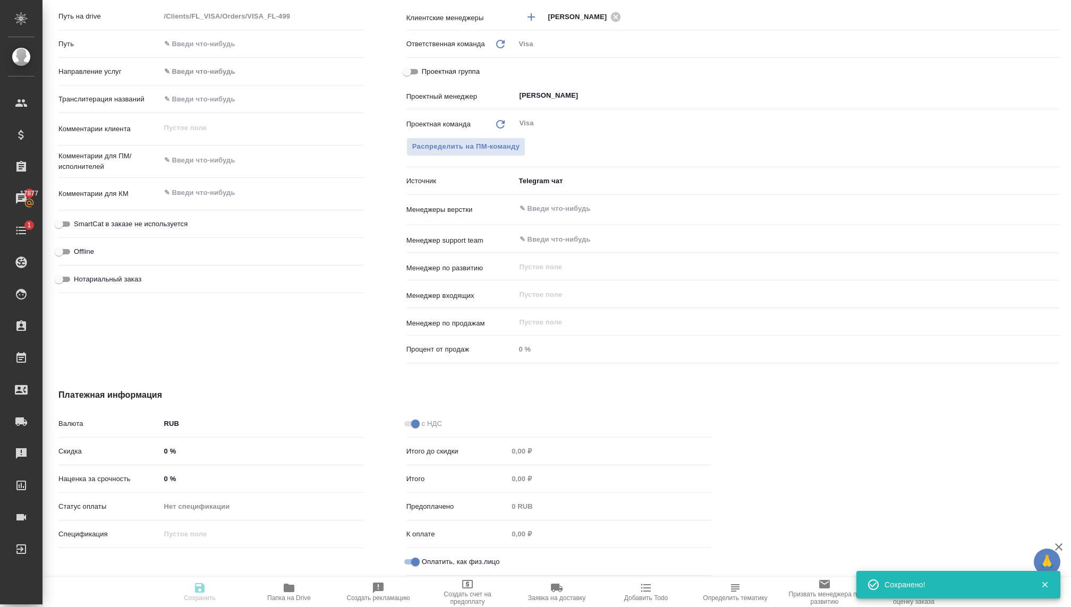
type textarea "x"
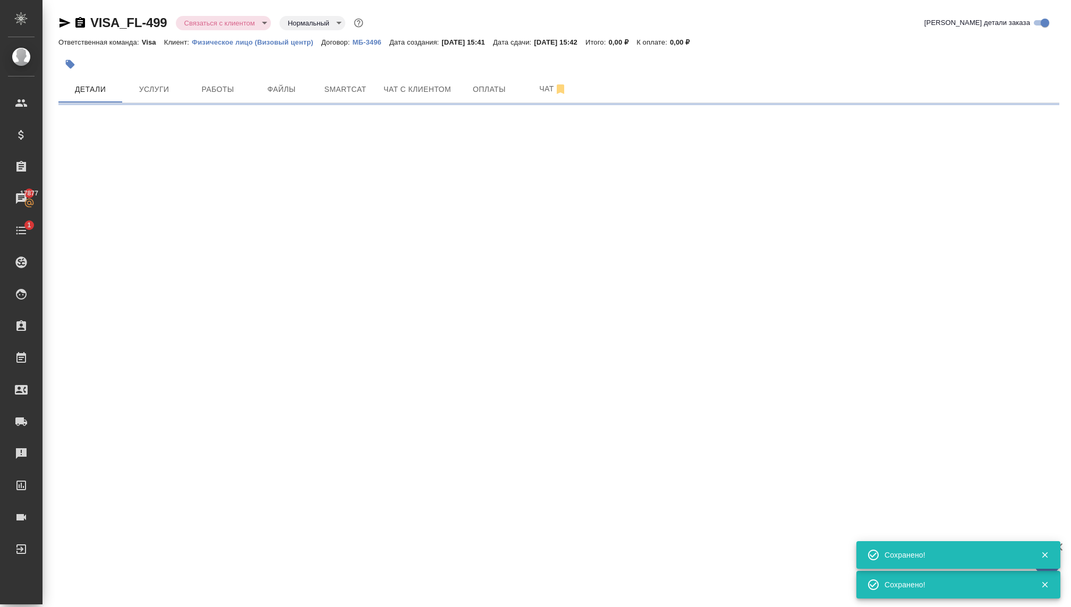
select select "RU"
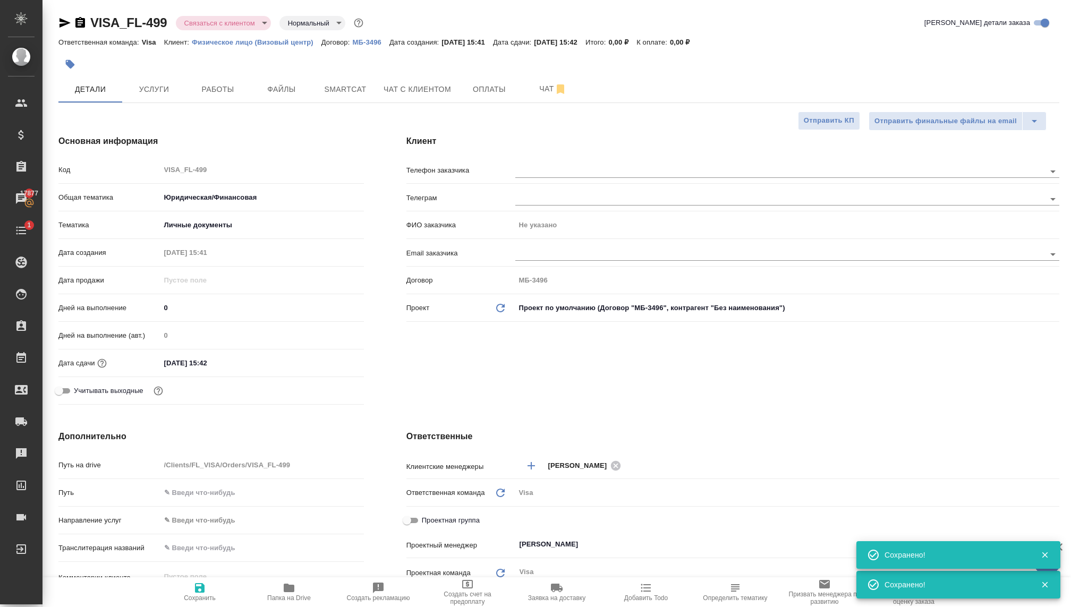
type textarea "x"
click at [525, 172] on input "text" at bounding box center [762, 171] width 494 height 13
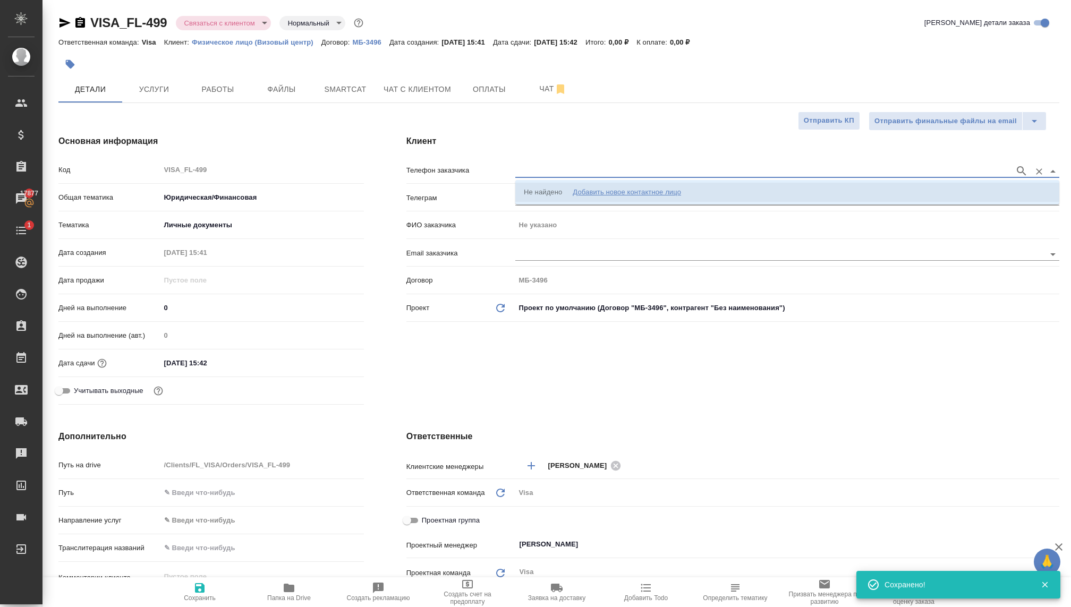
click at [598, 185] on li "Не найдено Добавить новое контактное лицо" at bounding box center [787, 192] width 544 height 19
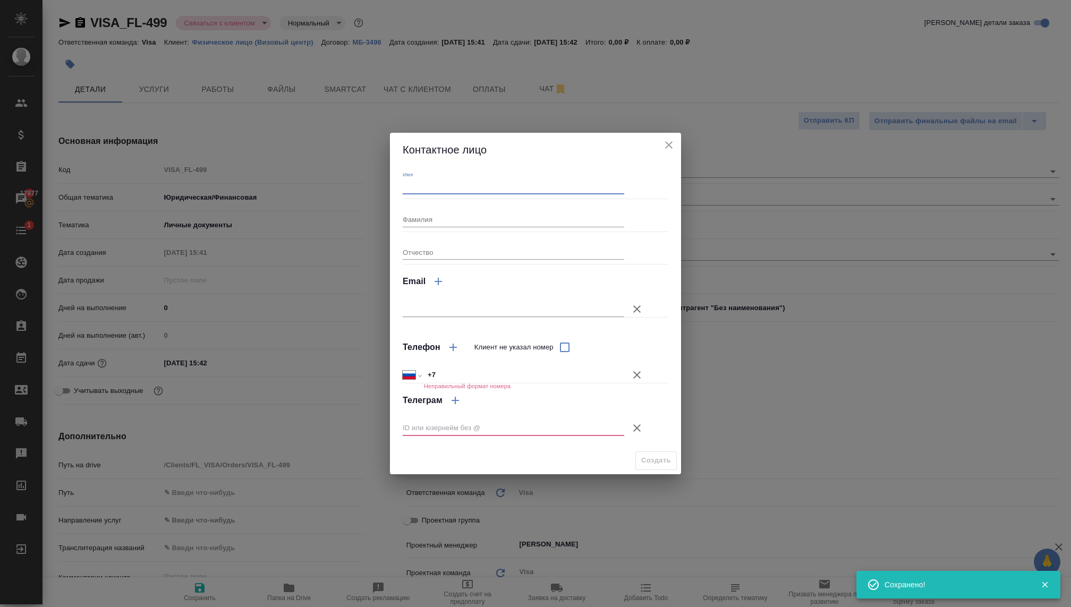
click at [457, 188] on input "Имя" at bounding box center [514, 187] width 222 height 15
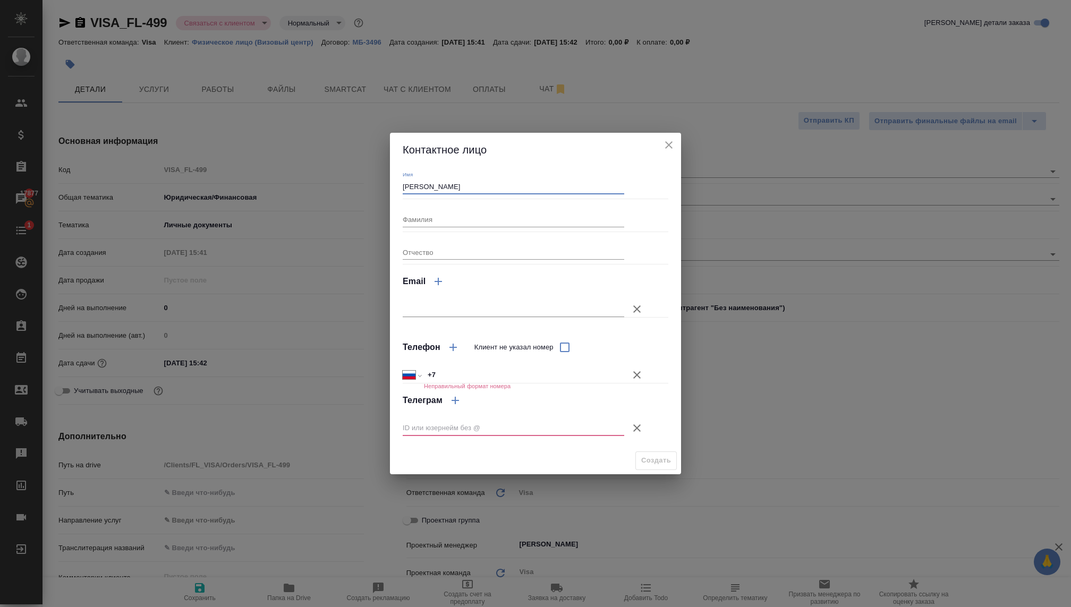
type input "Виолетта"
click at [431, 208] on div "Фамилия" at bounding box center [514, 214] width 222 height 23
click at [429, 217] on input "Фамилия" at bounding box center [514, 219] width 222 height 15
type textarea "x"
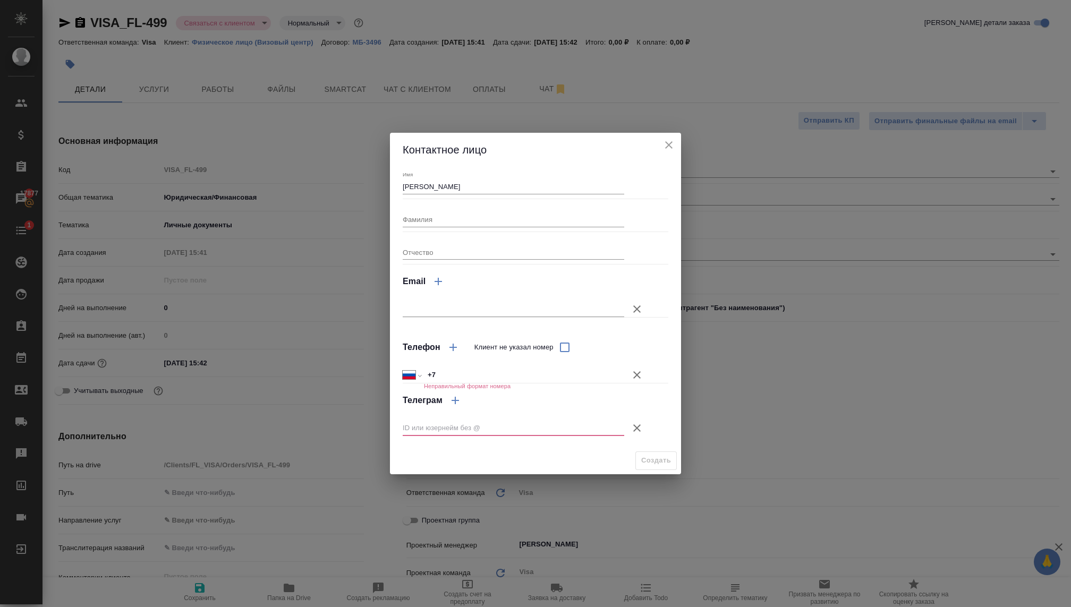
type textarea "x"
click at [451, 220] on input "Фамилия" at bounding box center [514, 219] width 222 height 15
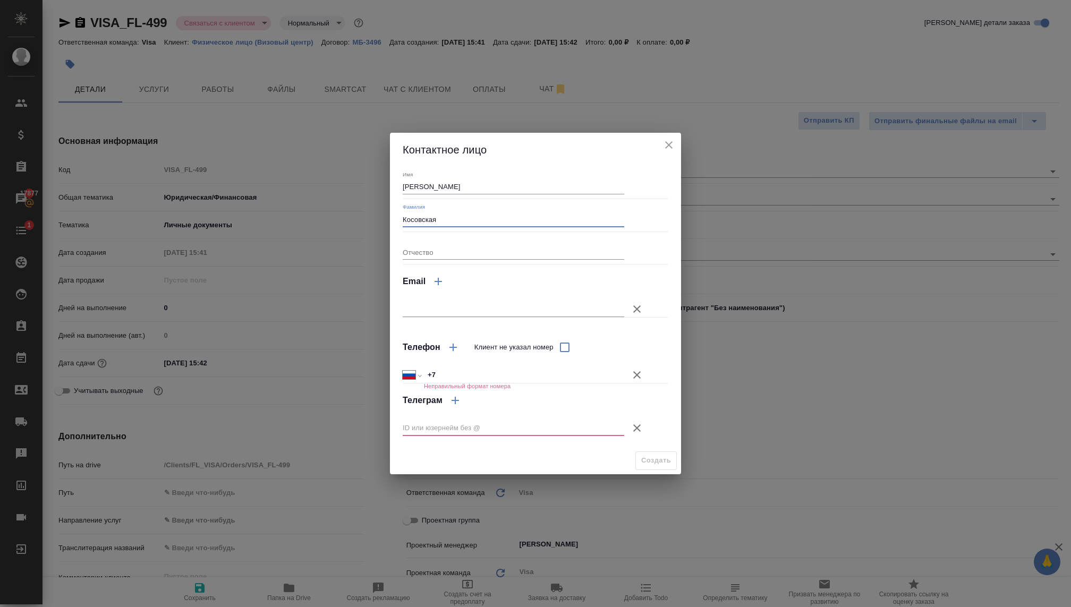
type input "Косовская"
click at [562, 346] on input "Клиент не указал номер" at bounding box center [565, 347] width 22 height 22
checkbox input "true"
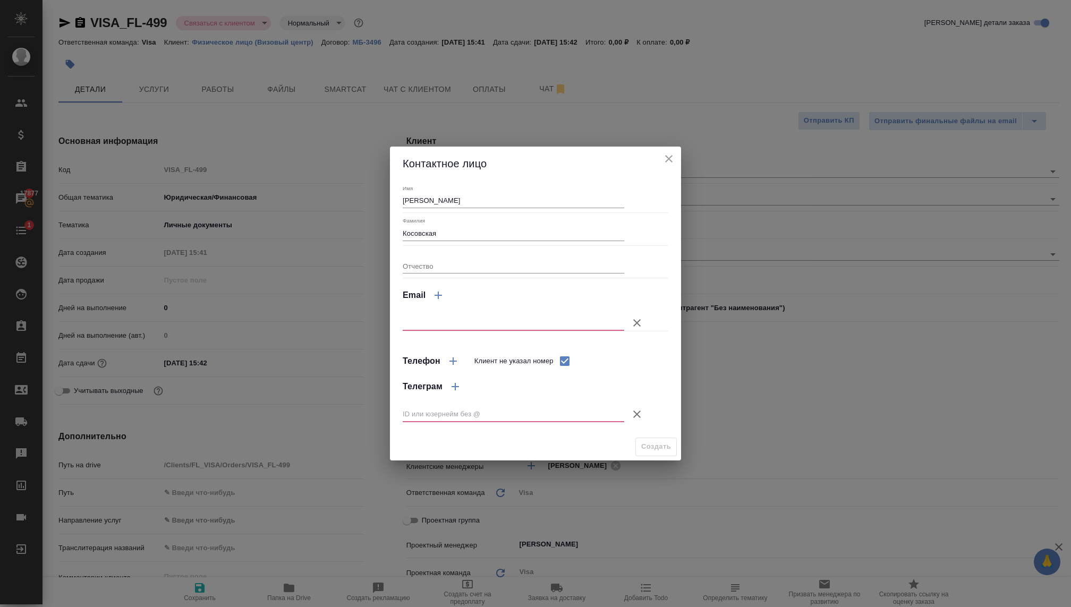
click at [506, 414] on input "text" at bounding box center [514, 414] width 222 height 15
paste input "@cosmoletta"
click at [404, 415] on input "@cosmoletta" at bounding box center [514, 414] width 222 height 15
type input "cosmoletta"
click at [651, 441] on span "Создать" at bounding box center [656, 447] width 30 height 12
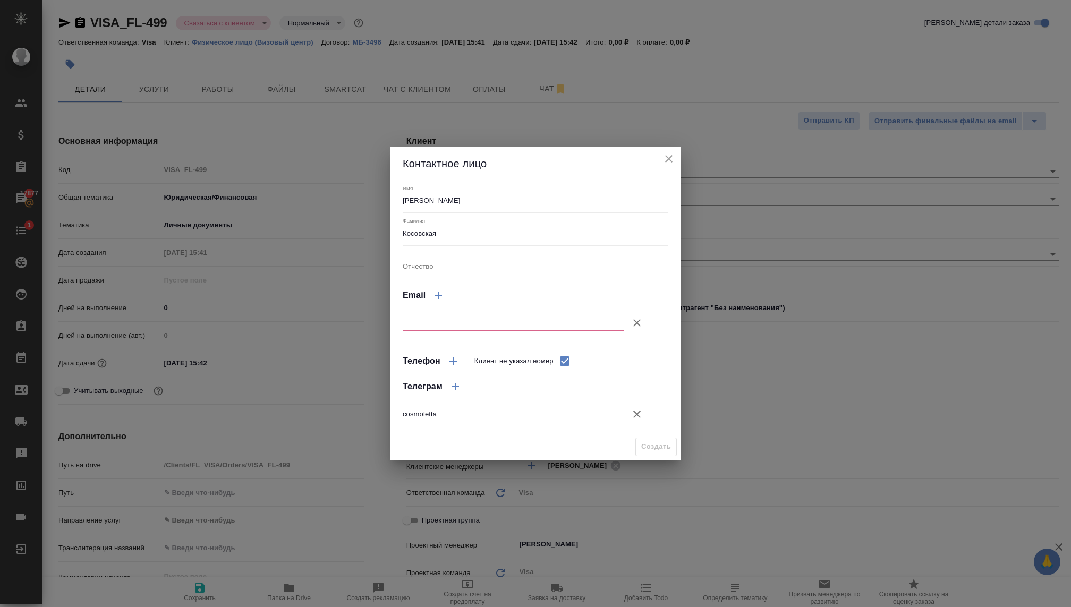
type input "Косовская Виолетта"
type textarea "x"
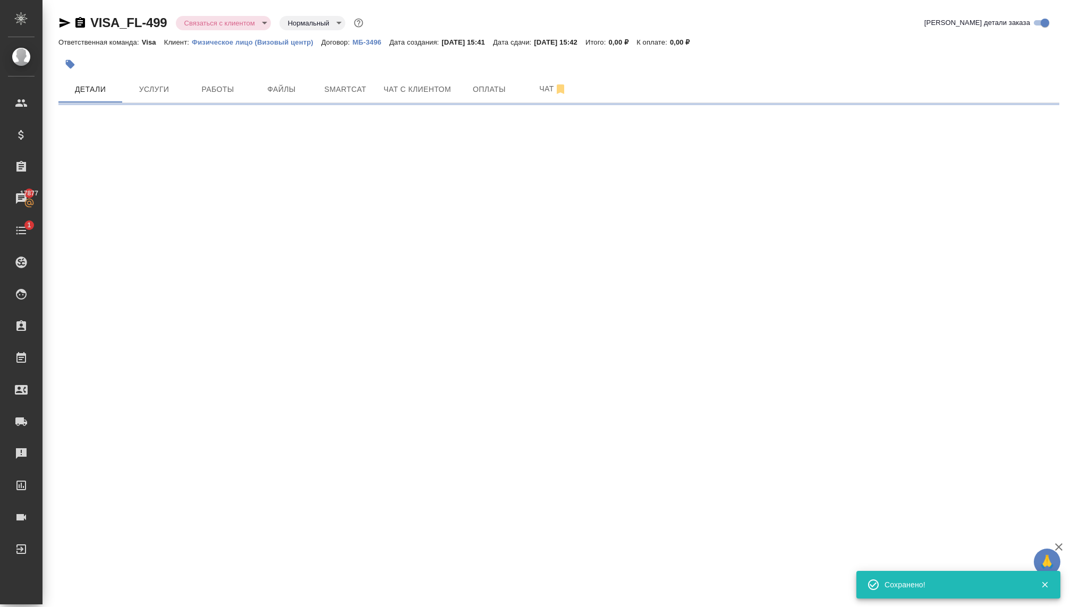
select select "RU"
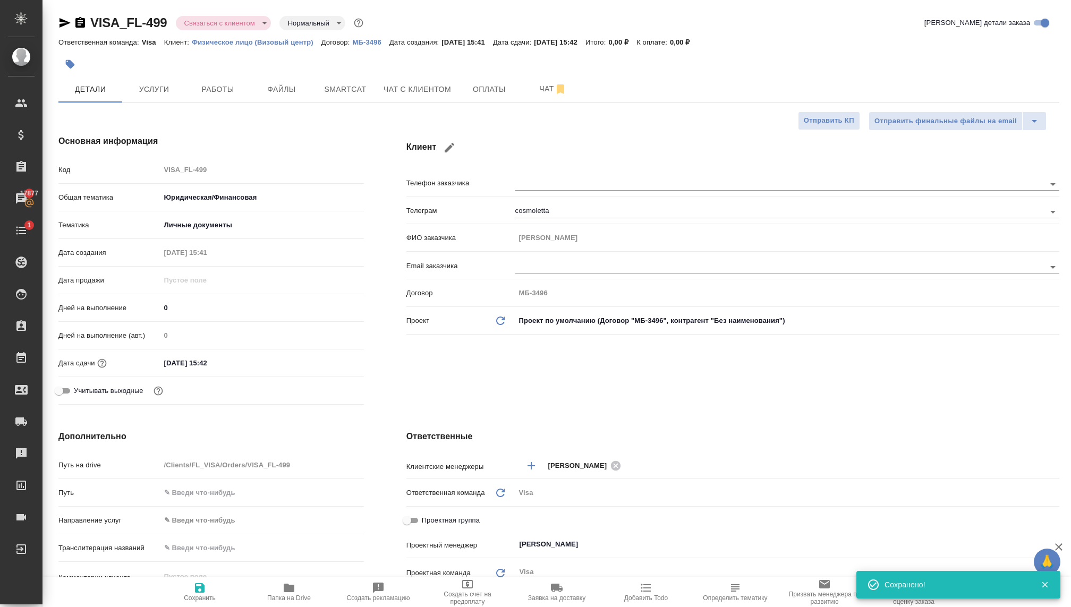
type textarea "x"
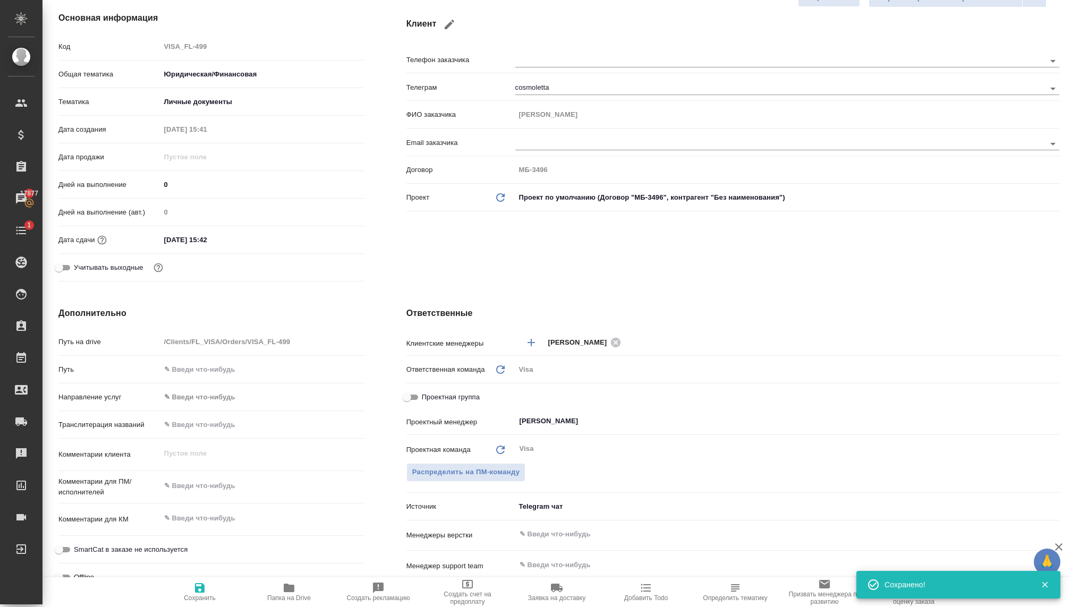
scroll to position [126, 0]
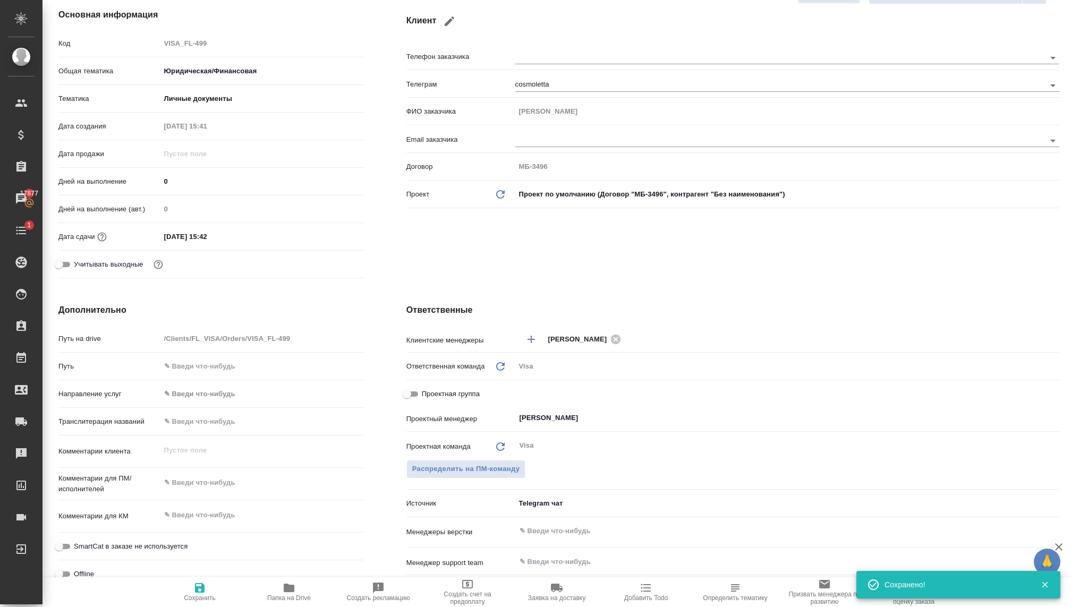
type input "holyTrinity"
type textarea "x"
click at [195, 593] on icon "button" at bounding box center [199, 588] width 13 height 13
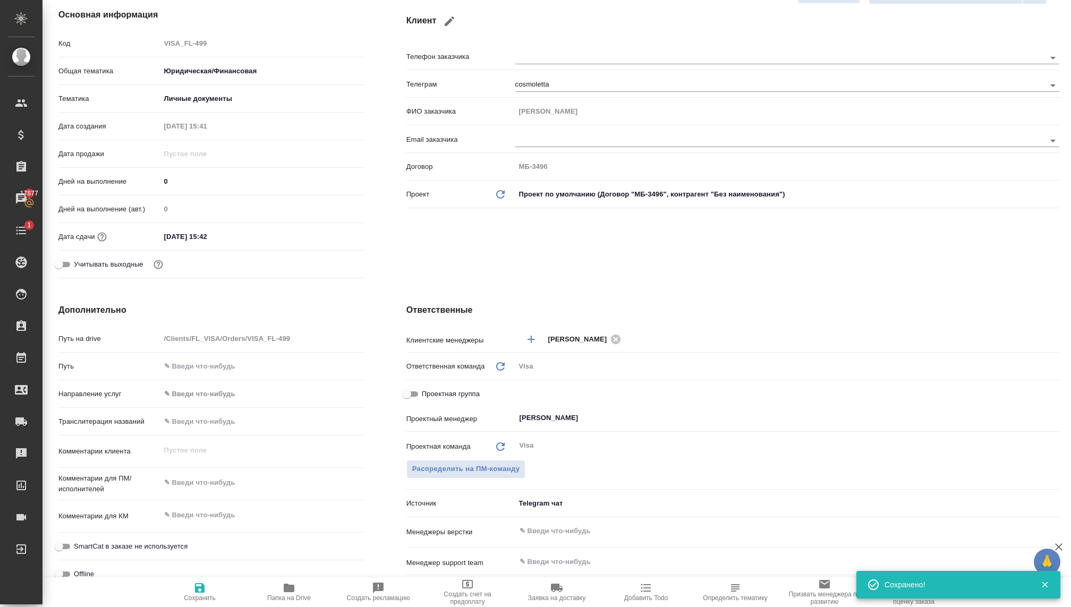
type textarea "x"
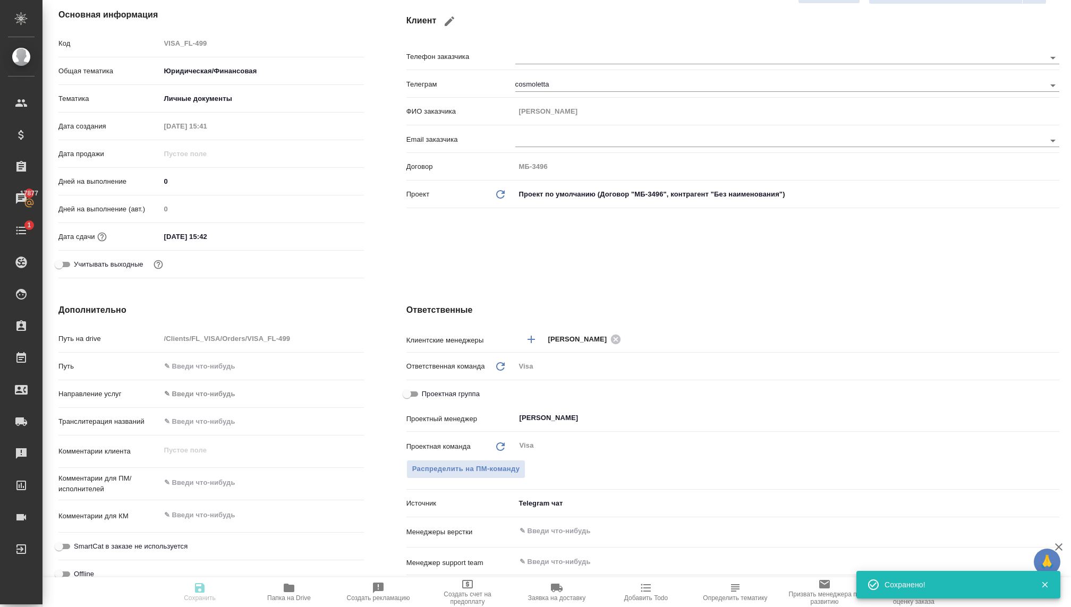
type textarea "x"
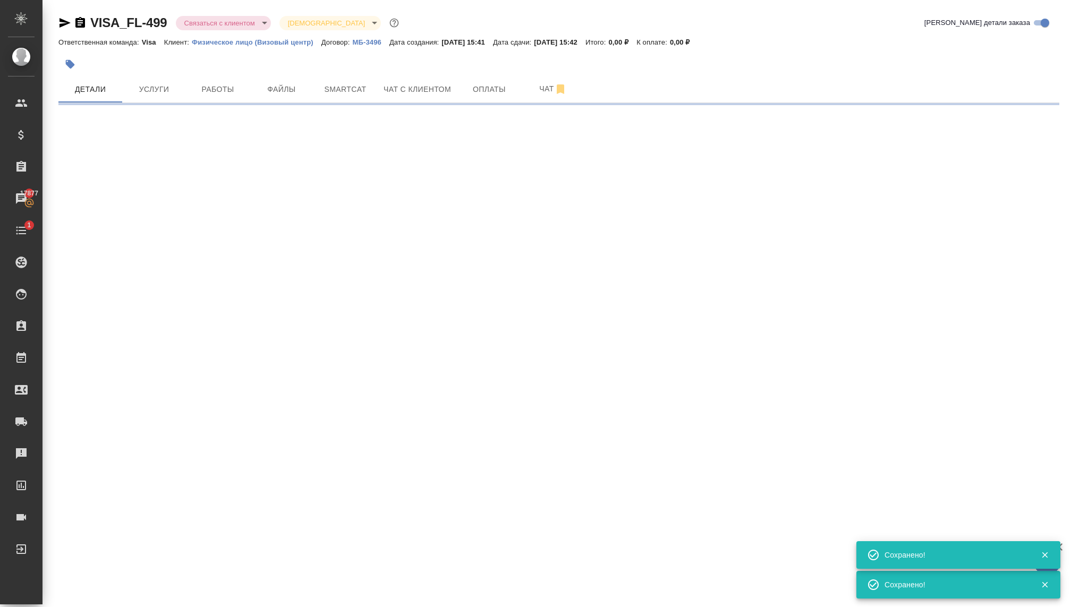
select select "RU"
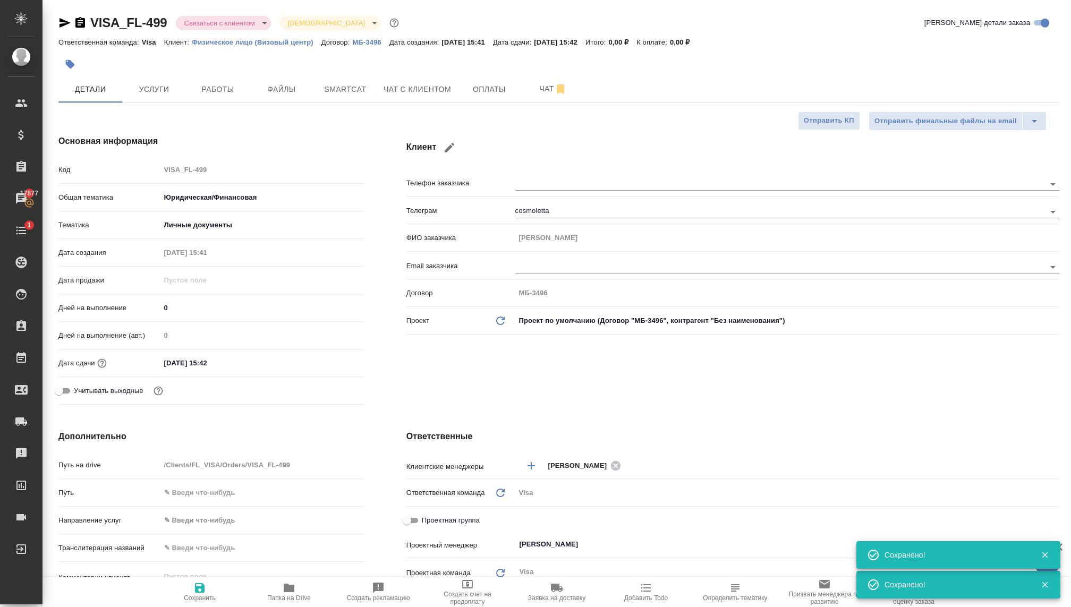
type textarea "x"
click at [157, 89] on span "Услуги" at bounding box center [154, 89] width 51 height 13
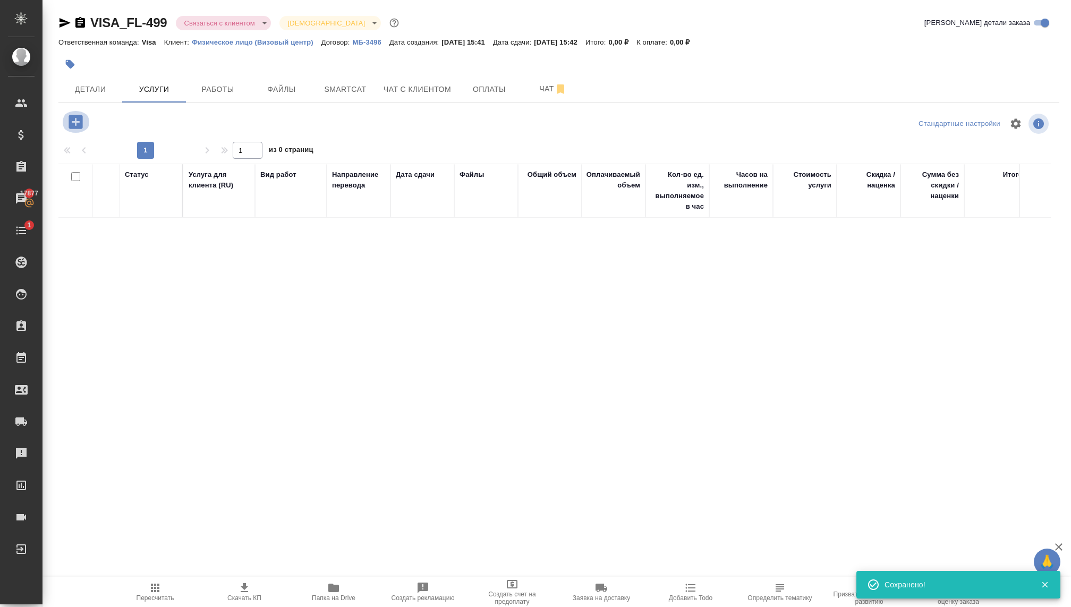
click at [74, 120] on icon "button" at bounding box center [76, 122] width 14 height 14
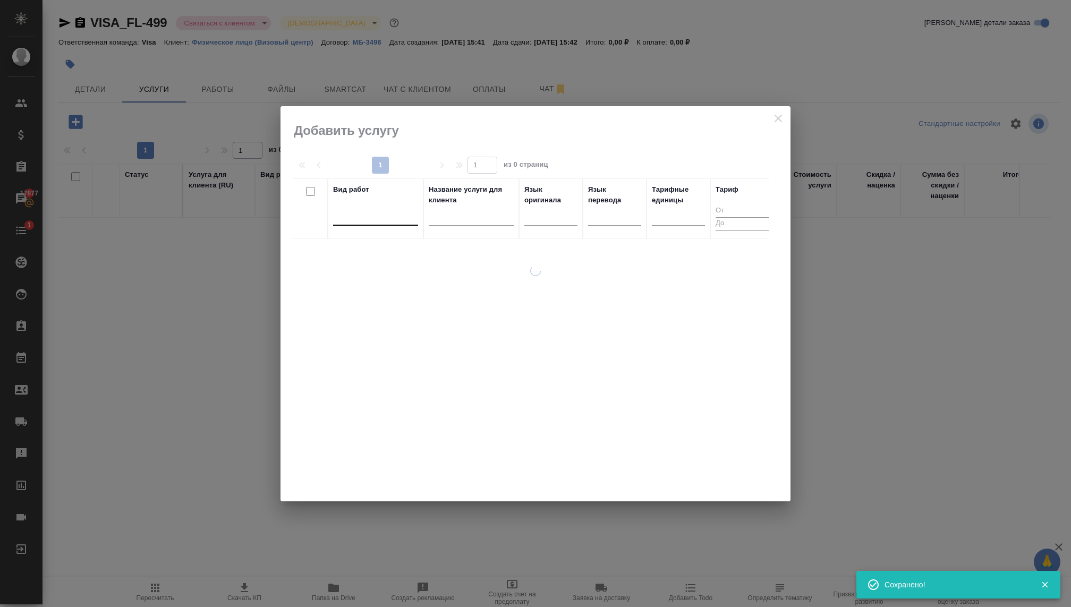
click at [387, 214] on div at bounding box center [375, 214] width 85 height 15
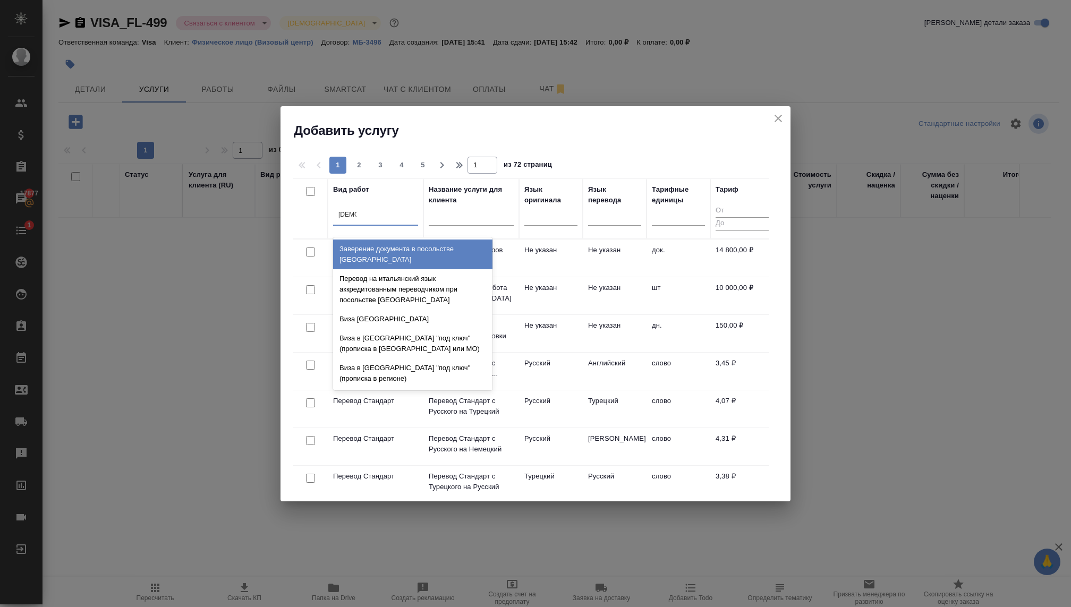
type input "италия"
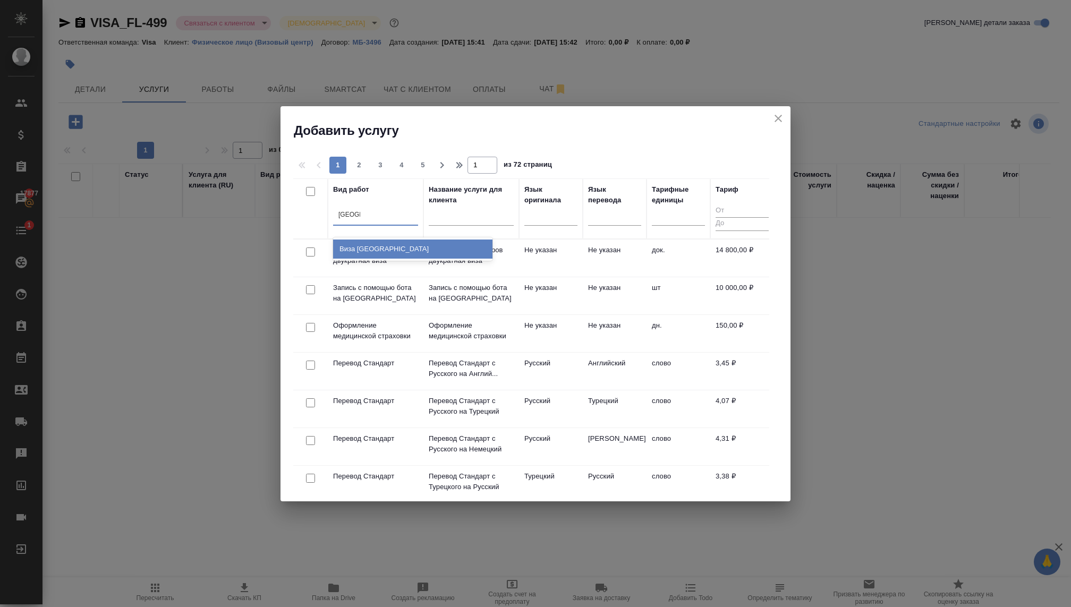
click at [381, 242] on div "Виза Италия" at bounding box center [412, 249] width 159 height 19
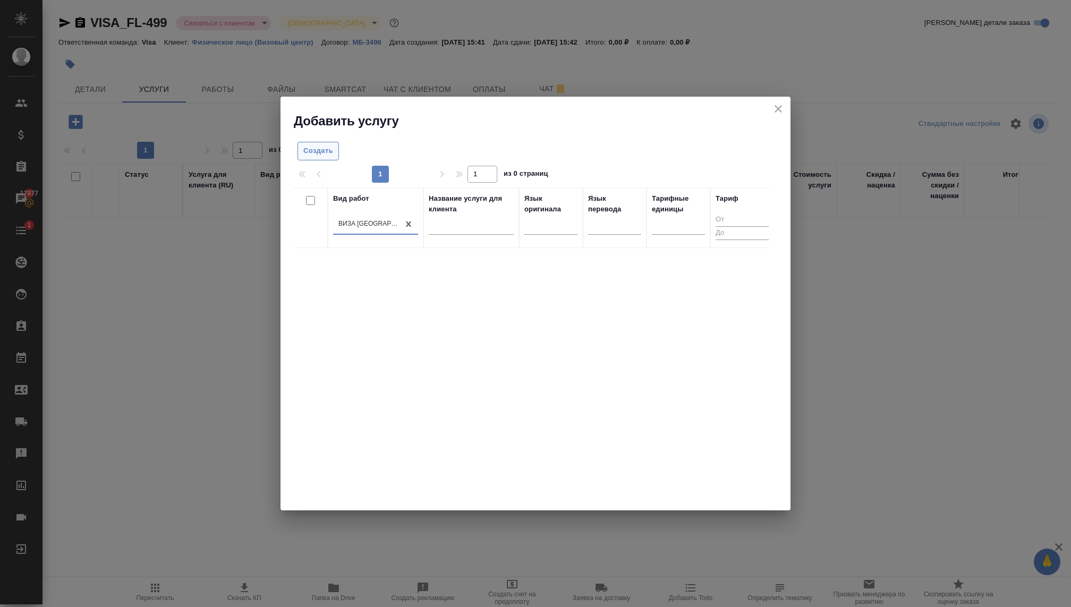
click at [328, 148] on span "Создать" at bounding box center [318, 151] width 30 height 12
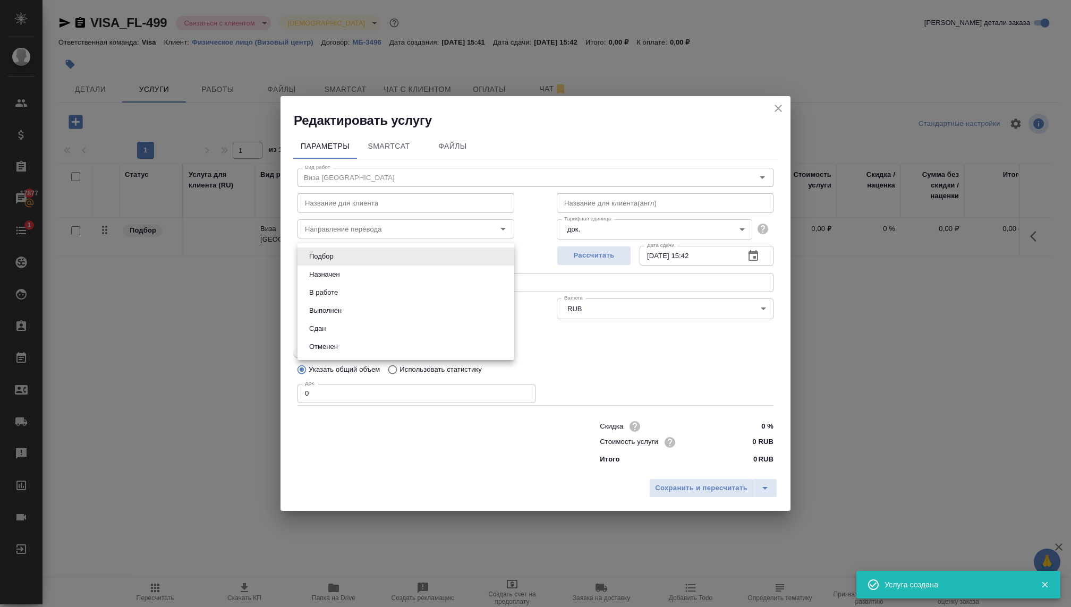
click at [354, 249] on body "🙏 .cls-1 fill:#fff; AWATERA Kovaleva Ekaterina Клиенты Спецификации Заказы 1787…" at bounding box center [535, 303] width 1071 height 607
click at [333, 293] on button "В работе" at bounding box center [323, 293] width 35 height 12
type input "inProgress"
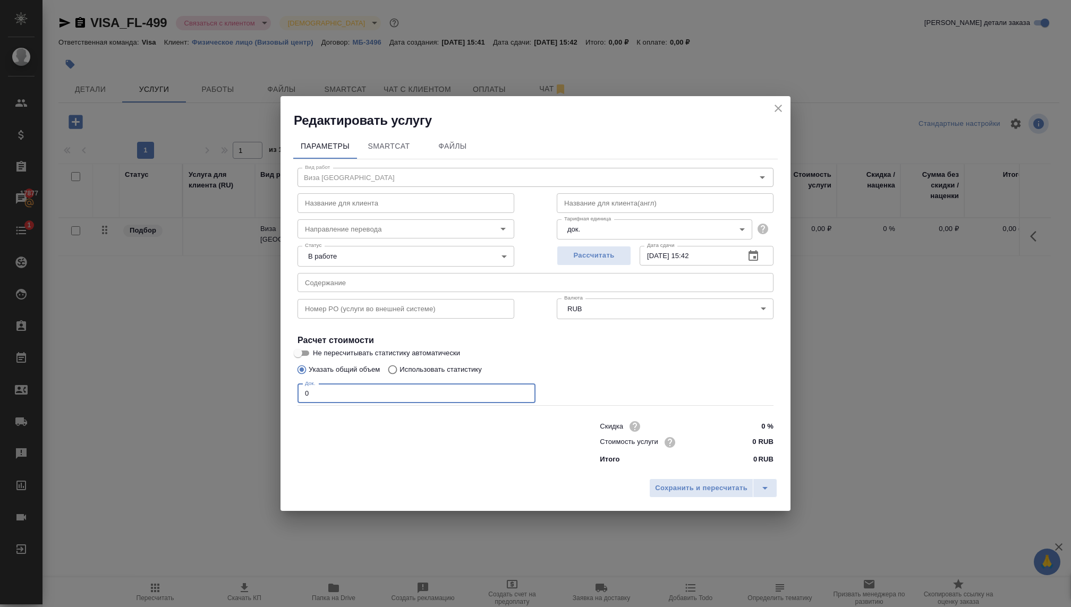
click at [420, 391] on input "0" at bounding box center [416, 393] width 238 height 19
type input "1"
click at [741, 442] on input "0 RUB" at bounding box center [754, 442] width 40 height 15
type input "8250 RUB"
click at [472, 208] on input "text" at bounding box center [405, 202] width 217 height 19
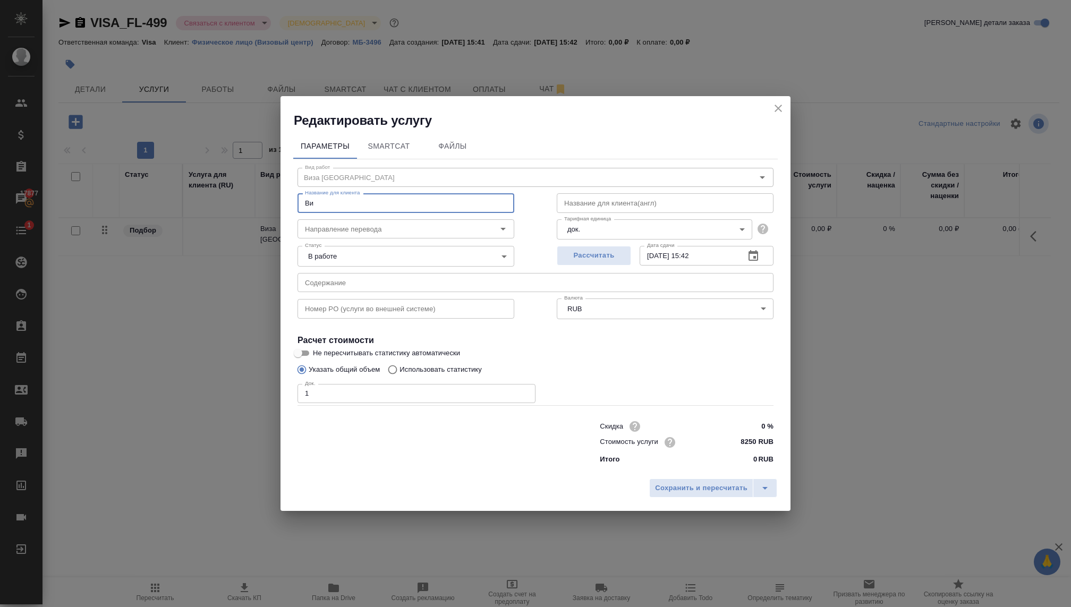
type input "В"
type input "Р"
type input "J"
type input "Оформление Италии + запись"
click at [664, 487] on span "Сохранить и пересчитать" at bounding box center [701, 488] width 92 height 12
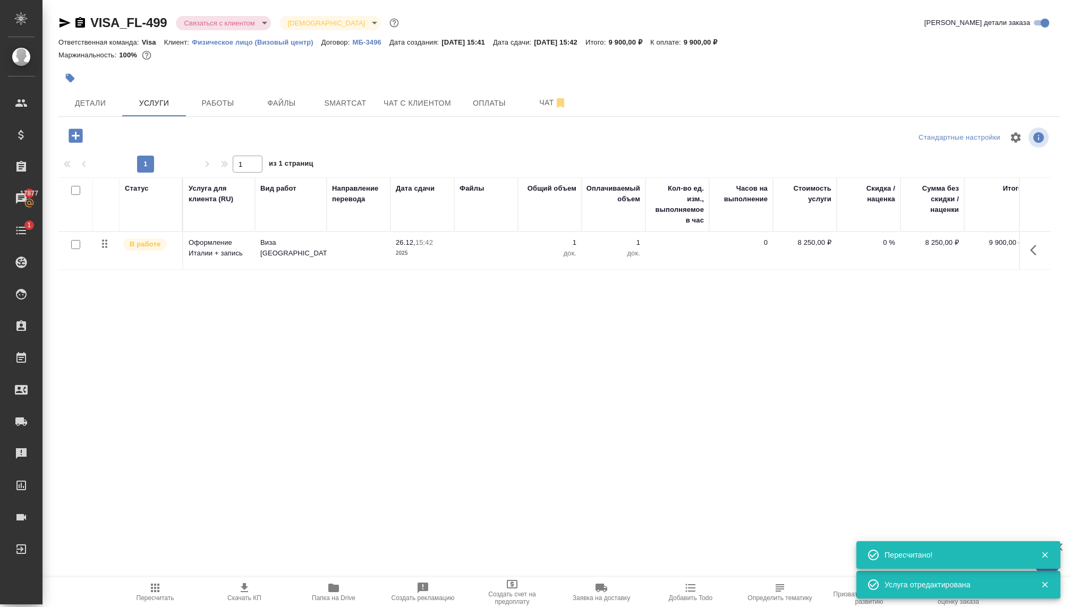
click at [531, 246] on p "1" at bounding box center [549, 242] width 53 height 11
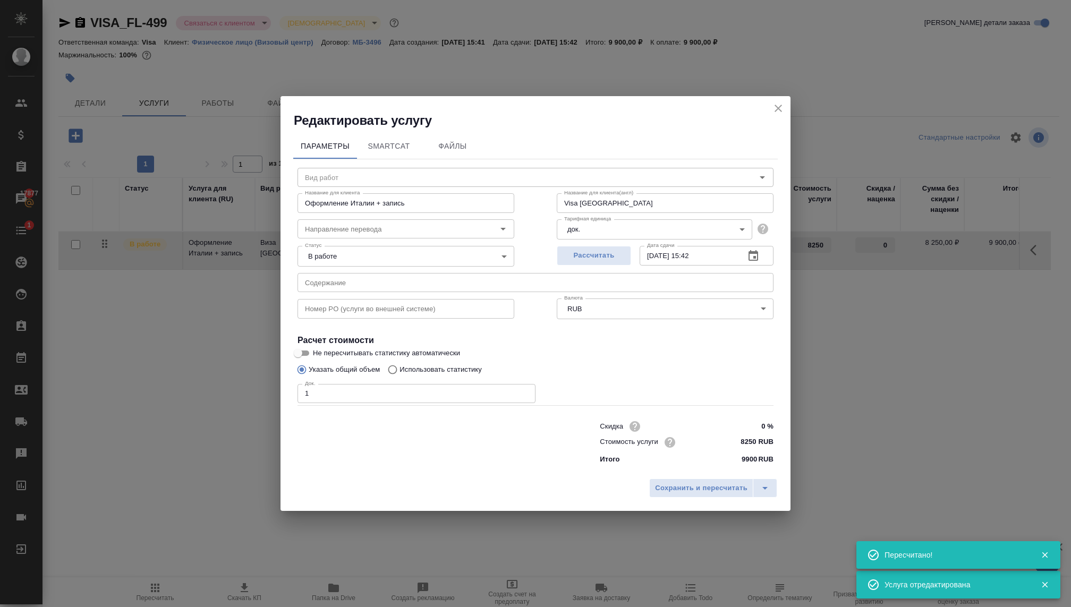
type input "Виза Италия"
click at [395, 392] on input "1" at bounding box center [416, 393] width 238 height 19
type input "2"
click at [662, 479] on button "Сохранить и пересчитать" at bounding box center [701, 488] width 104 height 19
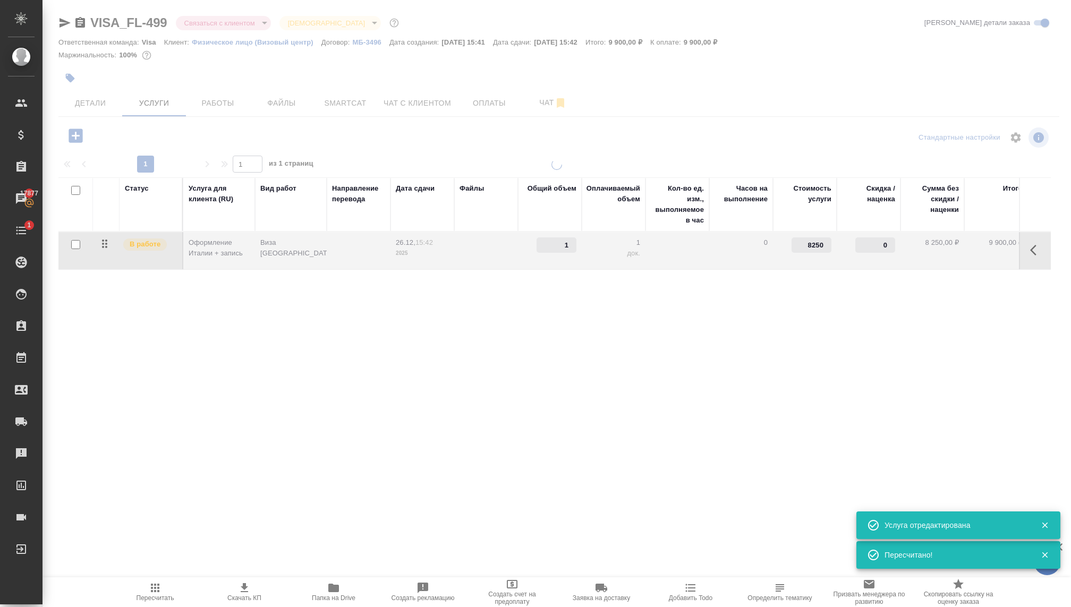
type input "2"
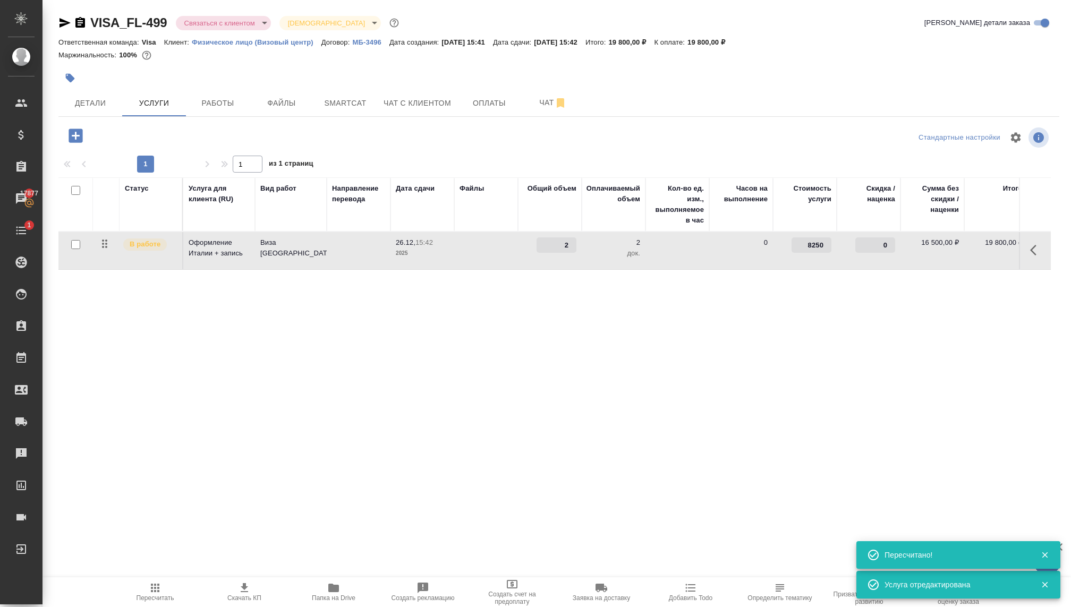
click at [639, 389] on div "Статус Услуга для клиента (RU) Вид работ Направление перевода Дата сдачи Файлы …" at bounding box center [554, 291] width 992 height 228
click at [474, 100] on span "Оплаты" at bounding box center [489, 103] width 51 height 13
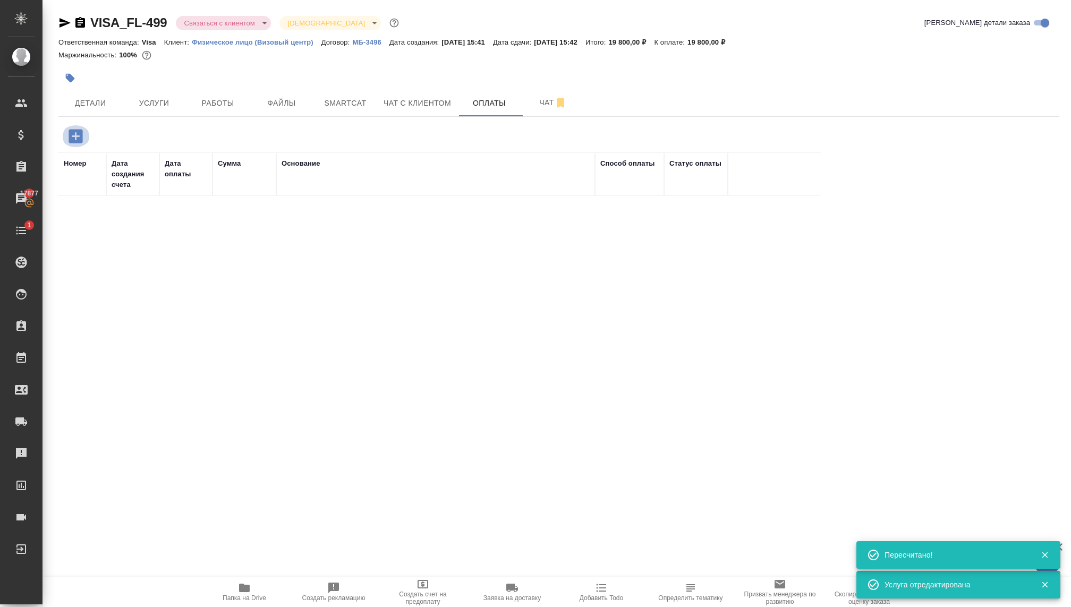
click at [70, 137] on icon "button" at bounding box center [76, 136] width 14 height 14
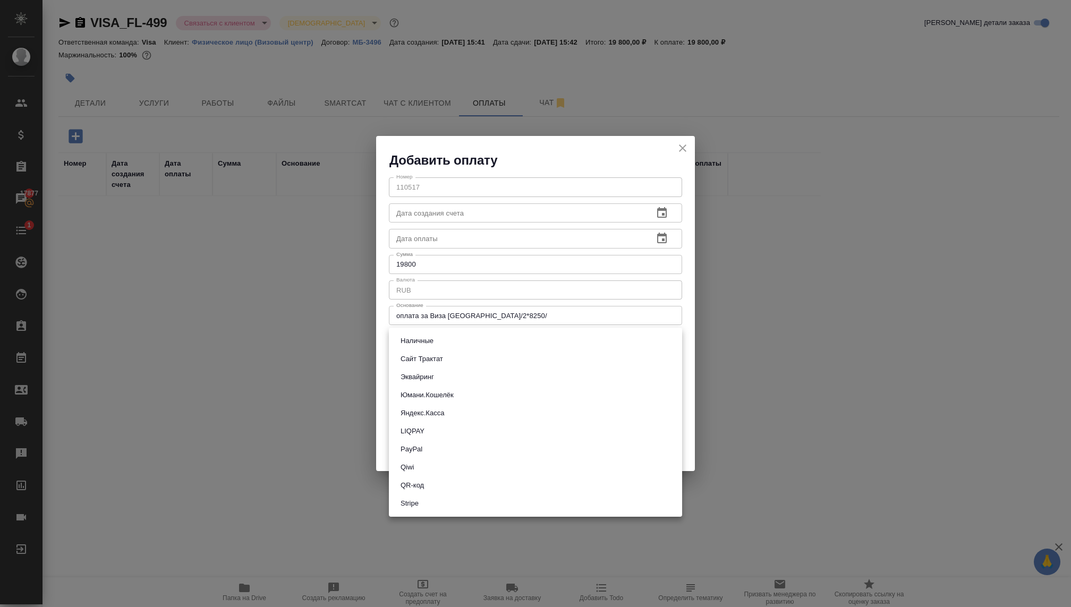
click at [422, 335] on body "🙏 .cls-1 fill:#fff; AWATERA Kovaleva Ekaterina Клиенты Спецификации Заказы 1787…" at bounding box center [535, 303] width 1071 height 607
click at [420, 357] on button "Сайт Трактат" at bounding box center [421, 359] width 49 height 12
type input "site-traktat"
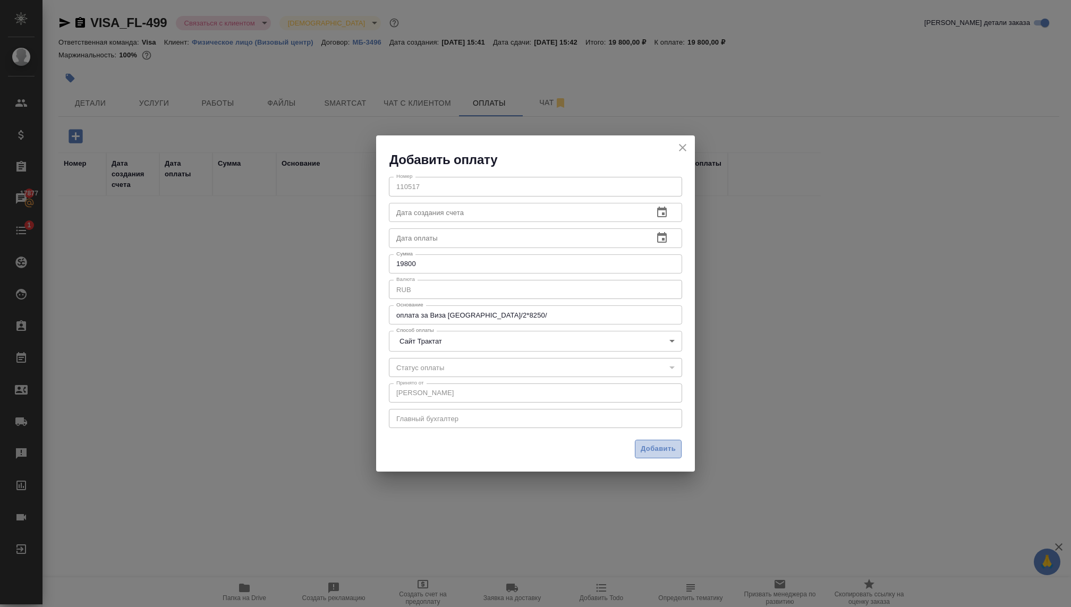
click at [654, 443] on span "Добавить" at bounding box center [658, 449] width 35 height 12
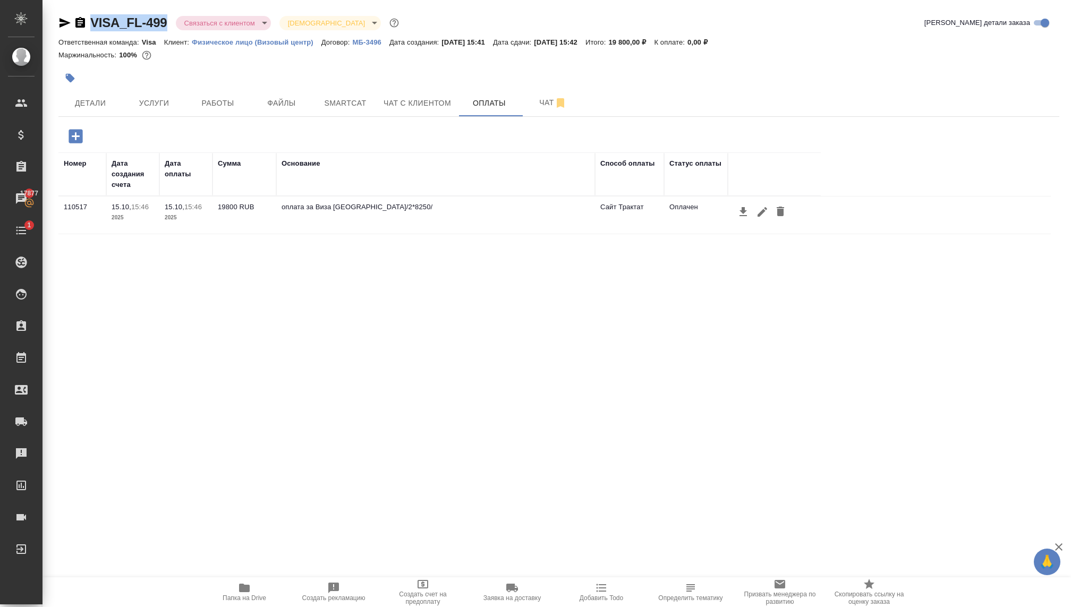
copy link "VISA_FL-499"
click at [756, 207] on icon "button" at bounding box center [762, 212] width 13 height 13
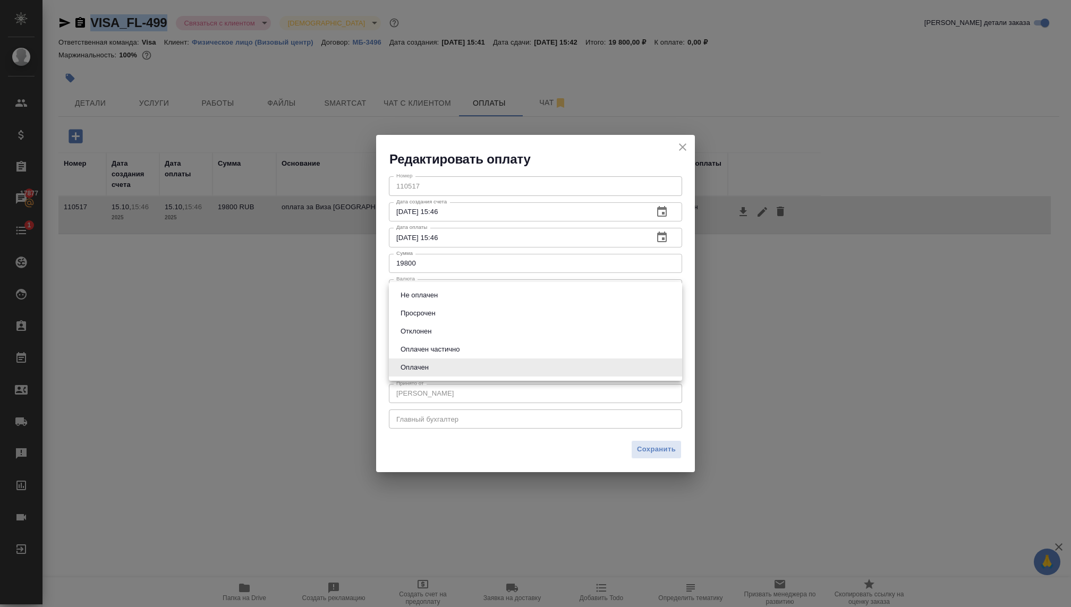
click at [450, 369] on body "🙏 .cls-1 fill:#fff; AWATERA Kovaleva Ekaterina Клиенты Спецификации Заказы 1787…" at bounding box center [535, 303] width 1071 height 607
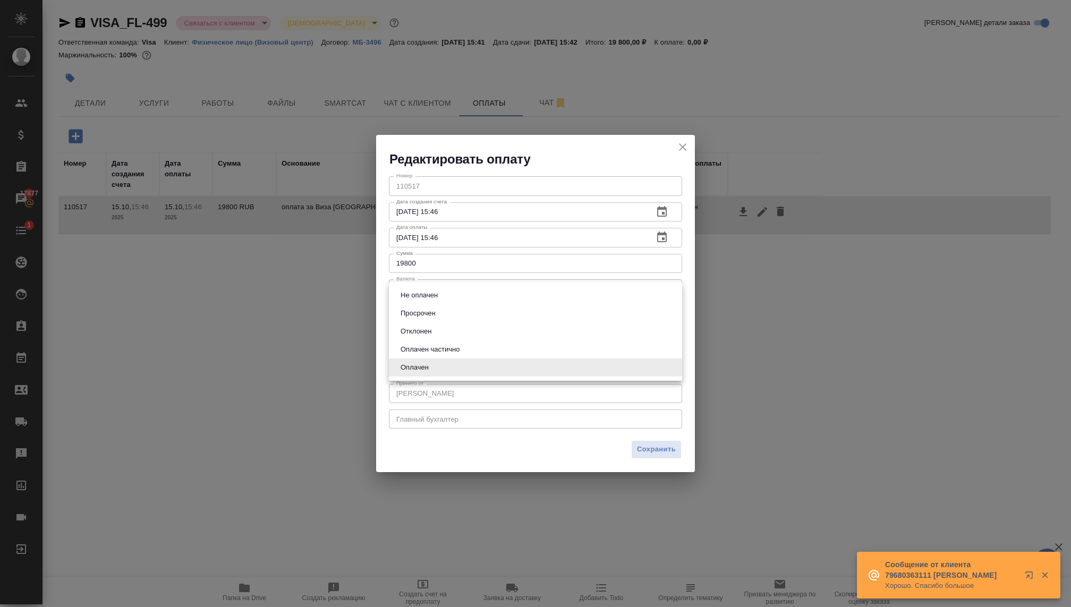
click at [649, 449] on div at bounding box center [535, 303] width 1071 height 607
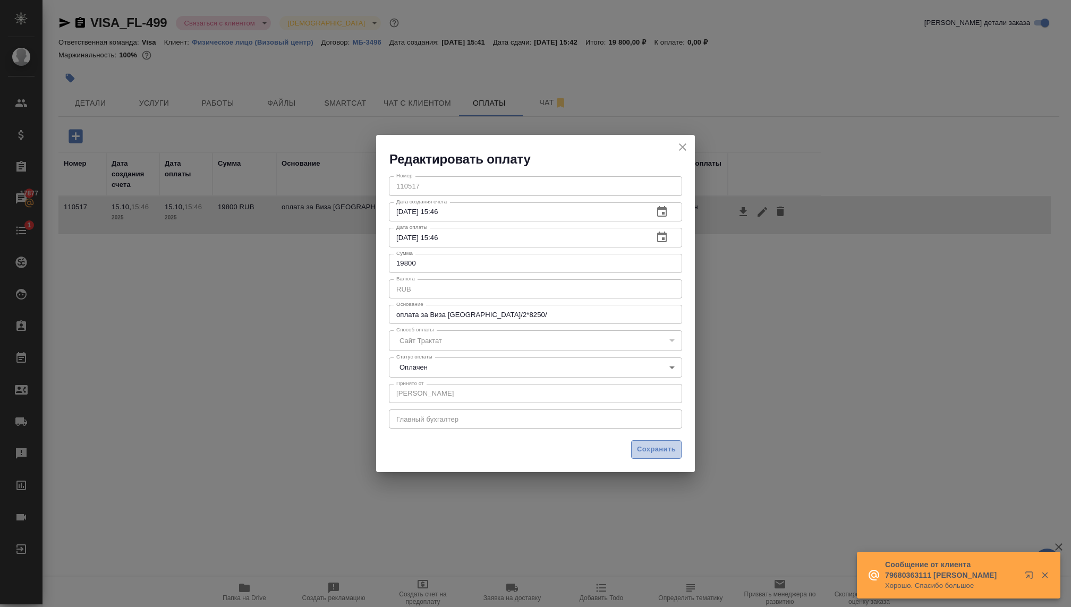
click at [645, 445] on span "Сохранить" at bounding box center [656, 450] width 39 height 12
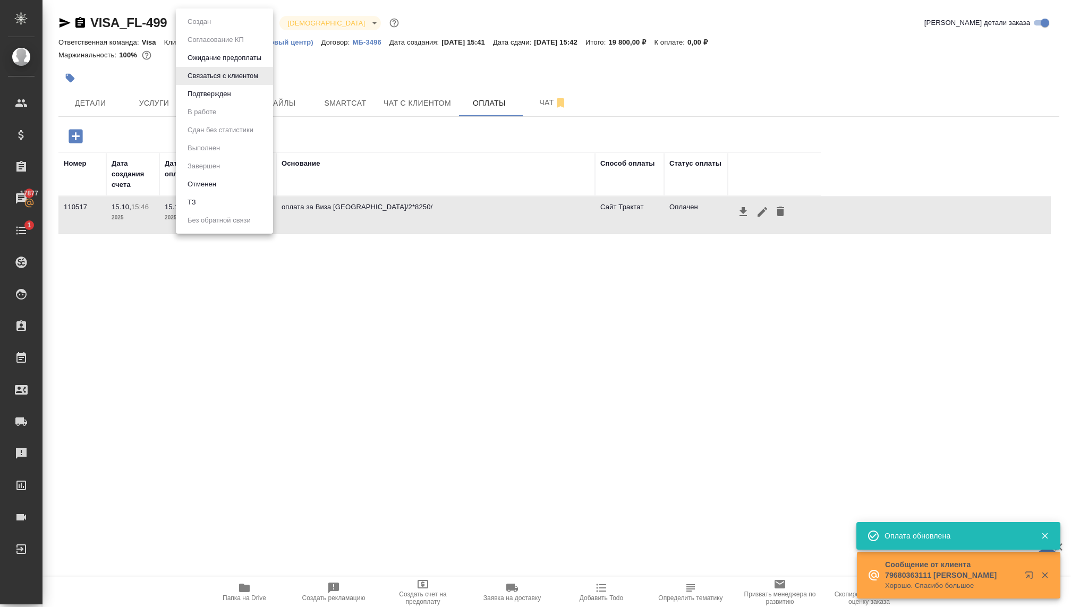
click at [225, 21] on body "🙏 .cls-1 fill:#fff; AWATERA Kovaleva Ekaterina Клиенты Спецификации Заказы 1787…" at bounding box center [535, 303] width 1071 height 607
click at [213, 98] on button "Подтвержден" at bounding box center [209, 94] width 50 height 12
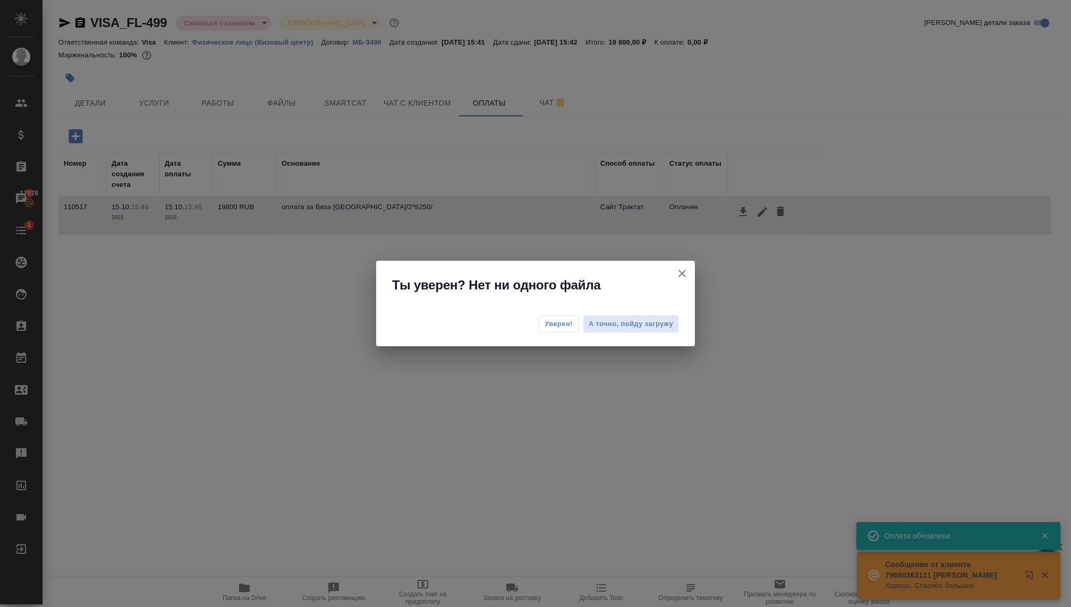
click at [556, 323] on span "Уверен!" at bounding box center [559, 324] width 28 height 11
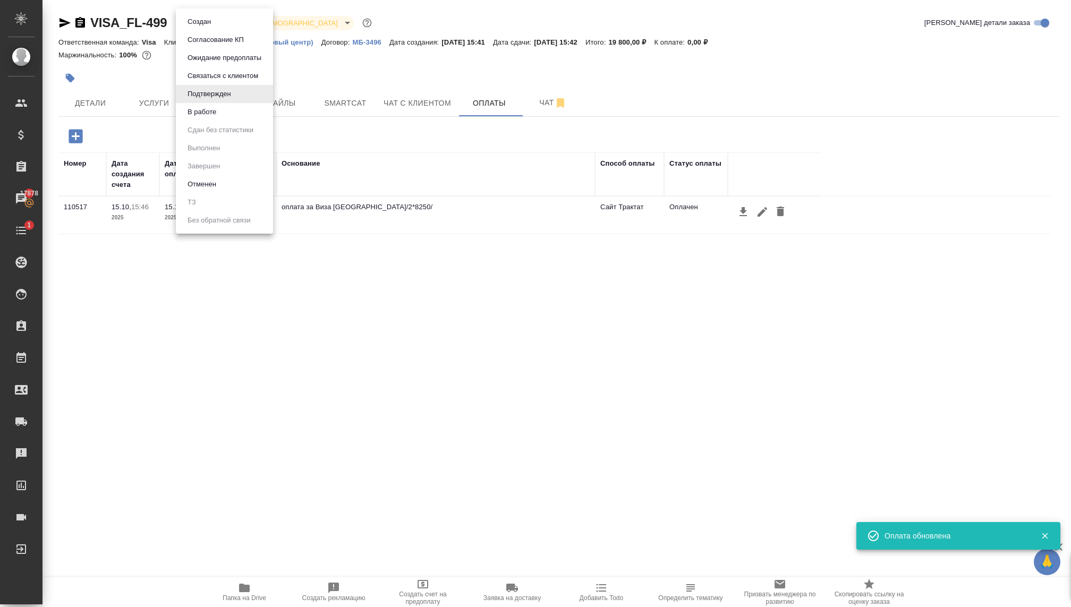
click at [219, 21] on body "🙏 .cls-1 fill:#fff; AWATERA Kovaleva Ekaterina Клиенты Спецификации Заказы 1787…" at bounding box center [535, 303] width 1071 height 607
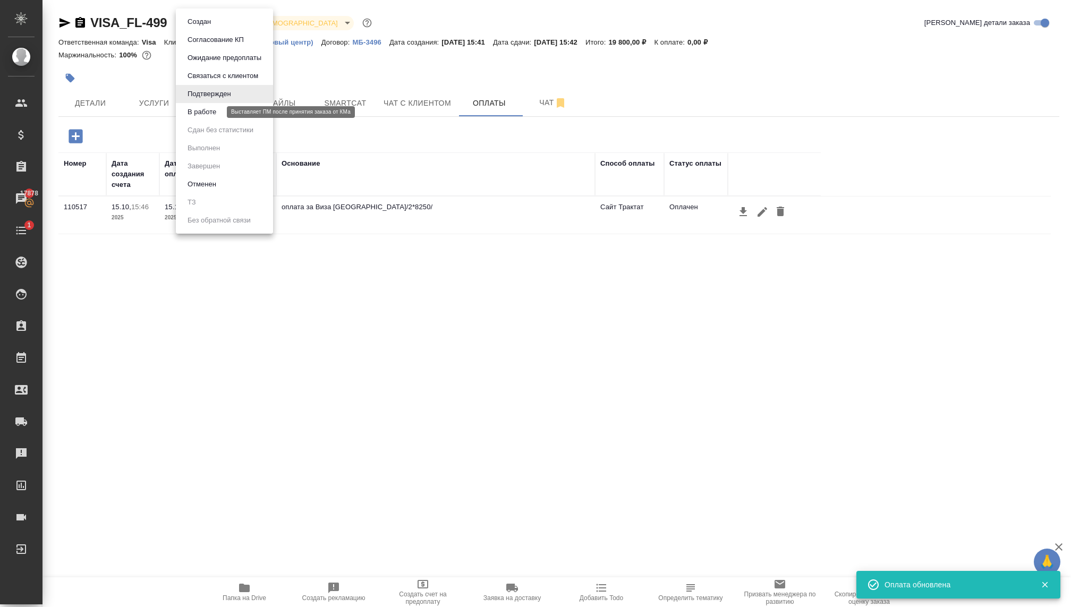
click at [203, 119] on li "В работе" at bounding box center [224, 112] width 97 height 18
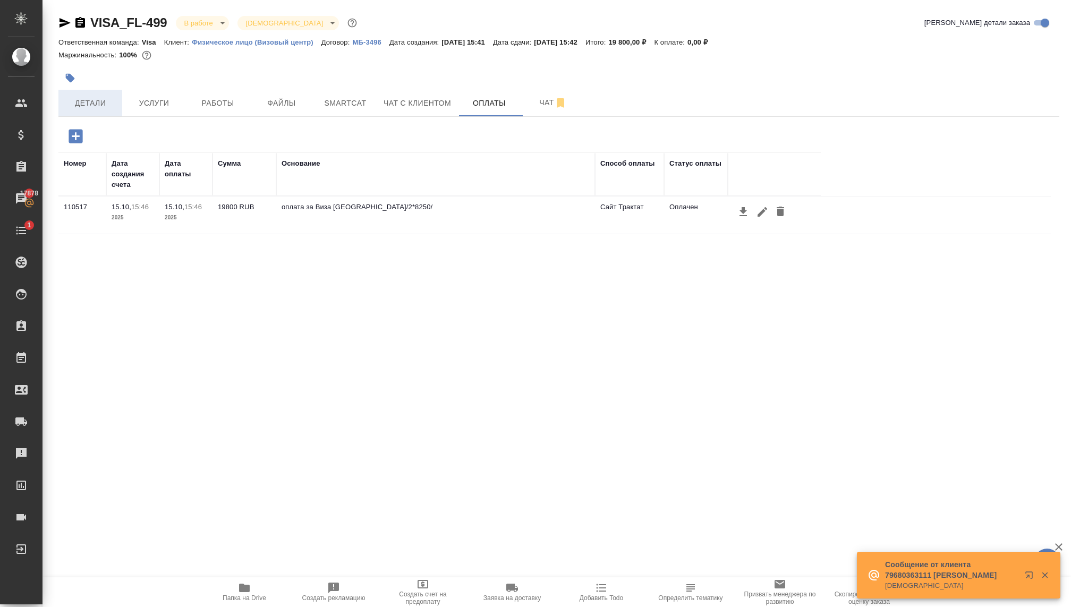
click at [90, 108] on span "Детали" at bounding box center [90, 103] width 51 height 13
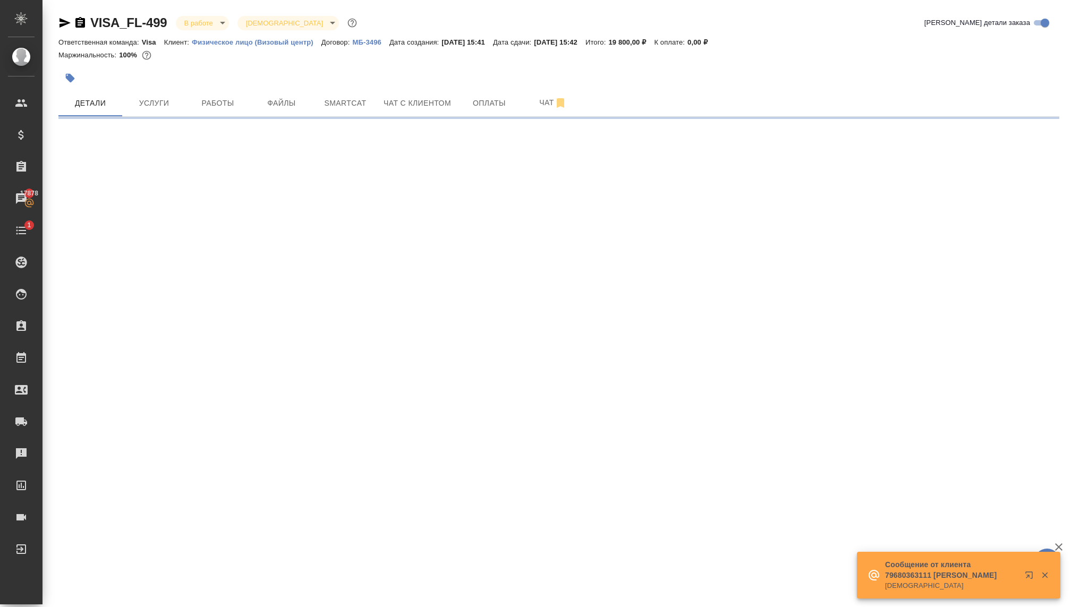
select select "RU"
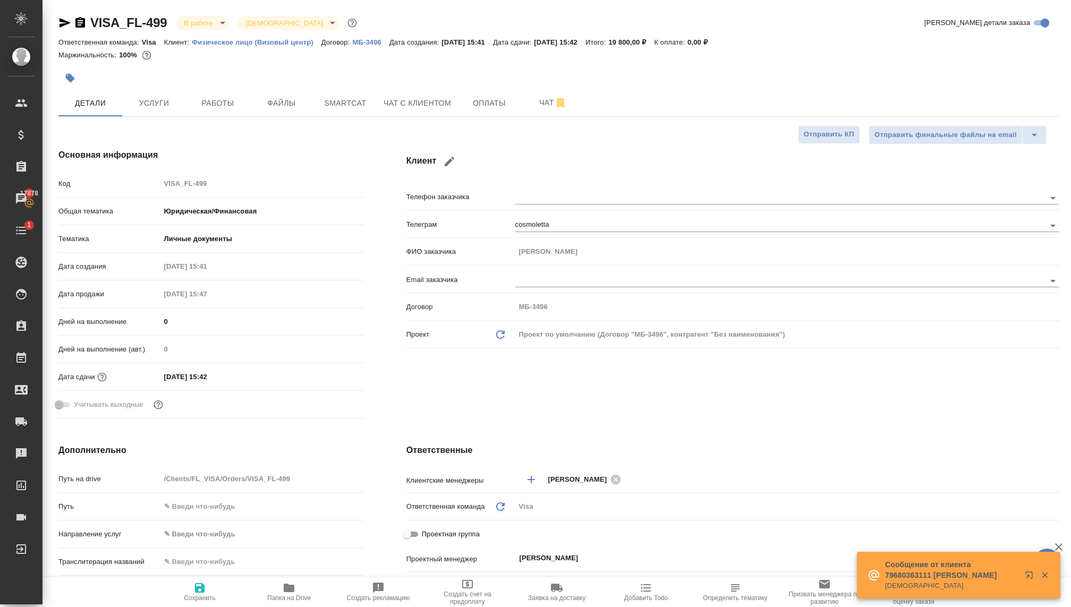
type textarea "x"
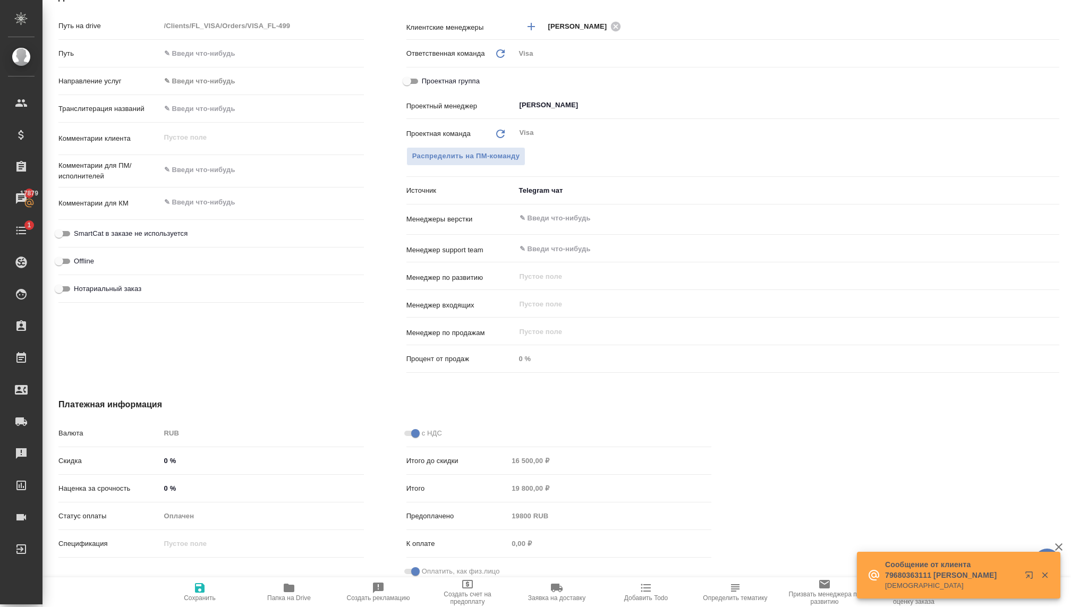
scroll to position [463, 0]
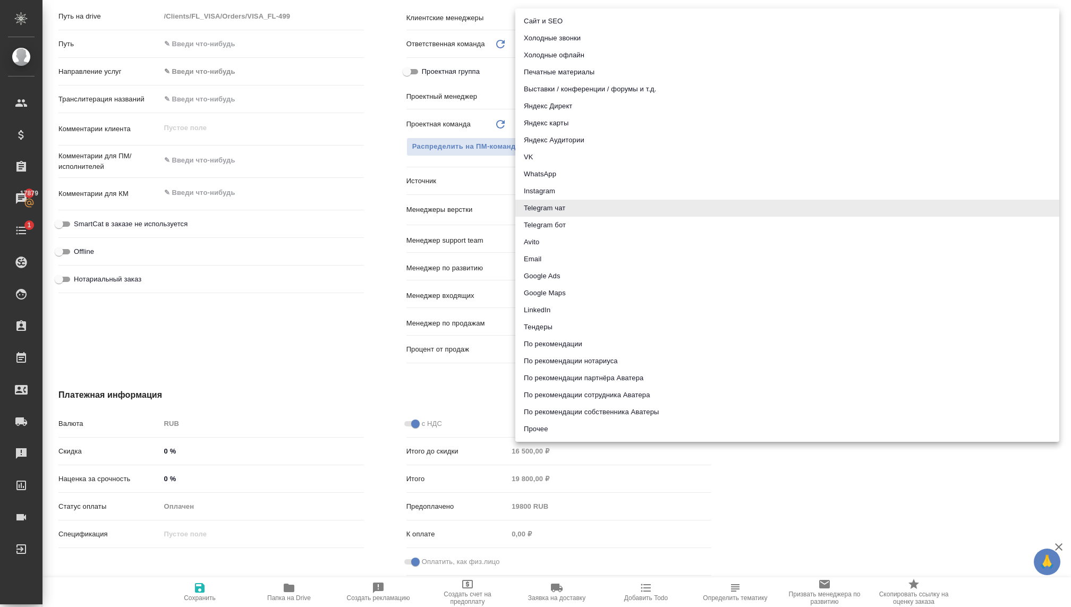
click at [568, 186] on body "🙏 .cls-1 fill:#fff; AWATERA Kovaleva Ekaterina Клиенты Спецификации Заказы 1787…" at bounding box center [535, 303] width 1071 height 607
click at [546, 433] on li "Прочее" at bounding box center [787, 429] width 544 height 17
type textarea "x"
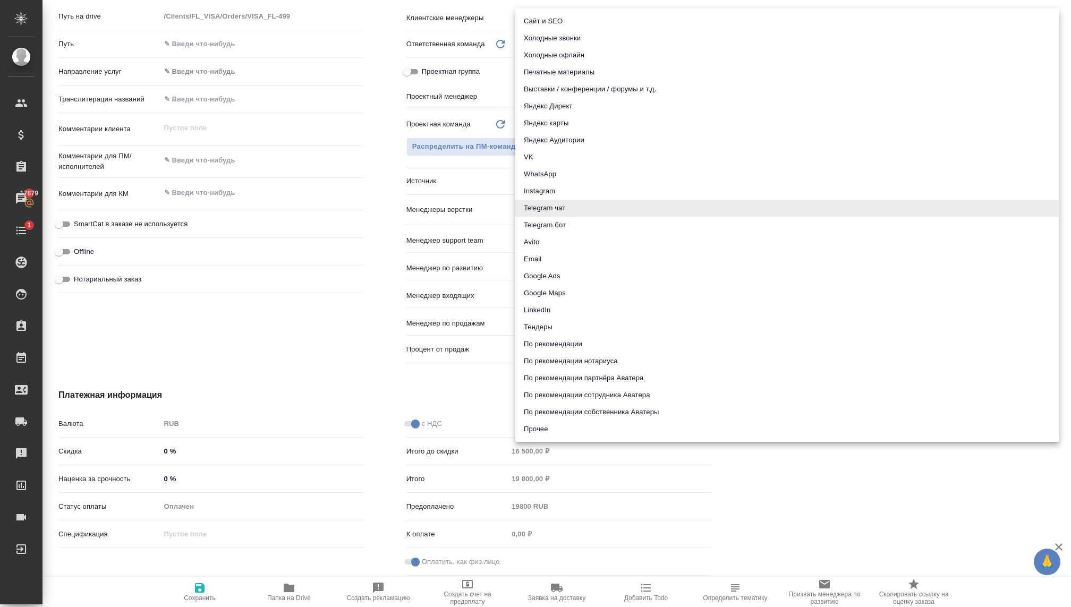
type input "other"
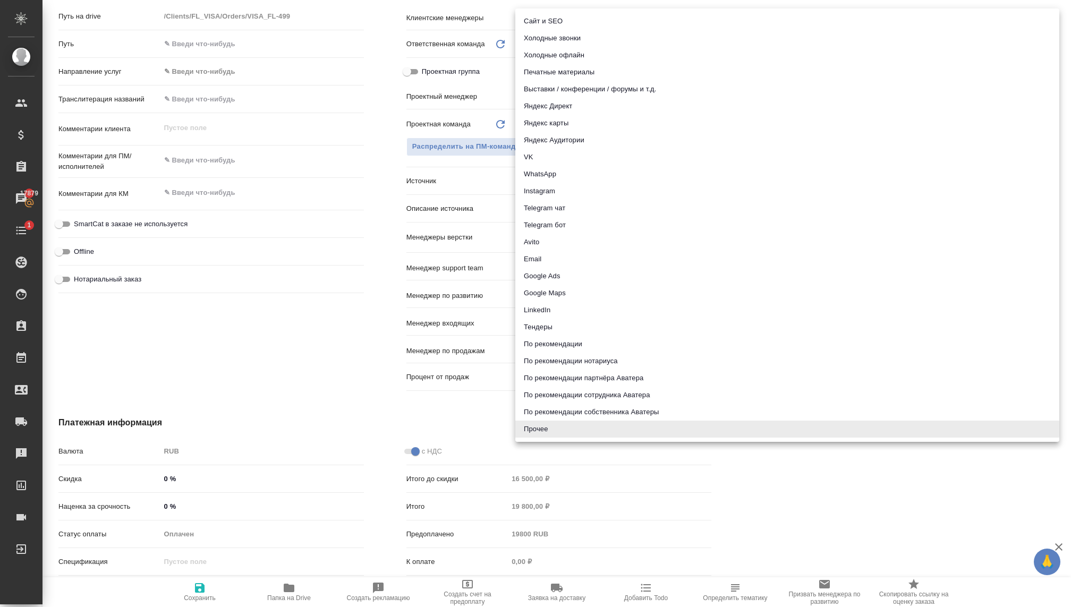
click at [537, 184] on body "🙏 .cls-1 fill:#fff; AWATERA Kovaleva Ekaterina Клиенты Спецификации Заказы 1787…" at bounding box center [535, 303] width 1071 height 607
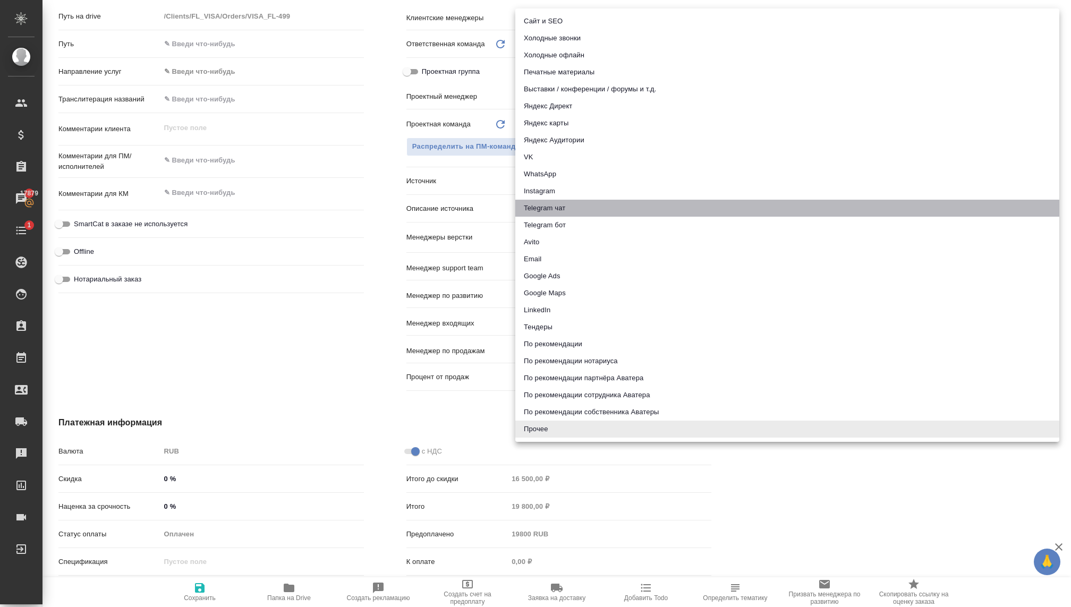
click at [559, 210] on li "Telegram чат" at bounding box center [787, 208] width 544 height 17
type textarea "x"
type input "telegram"
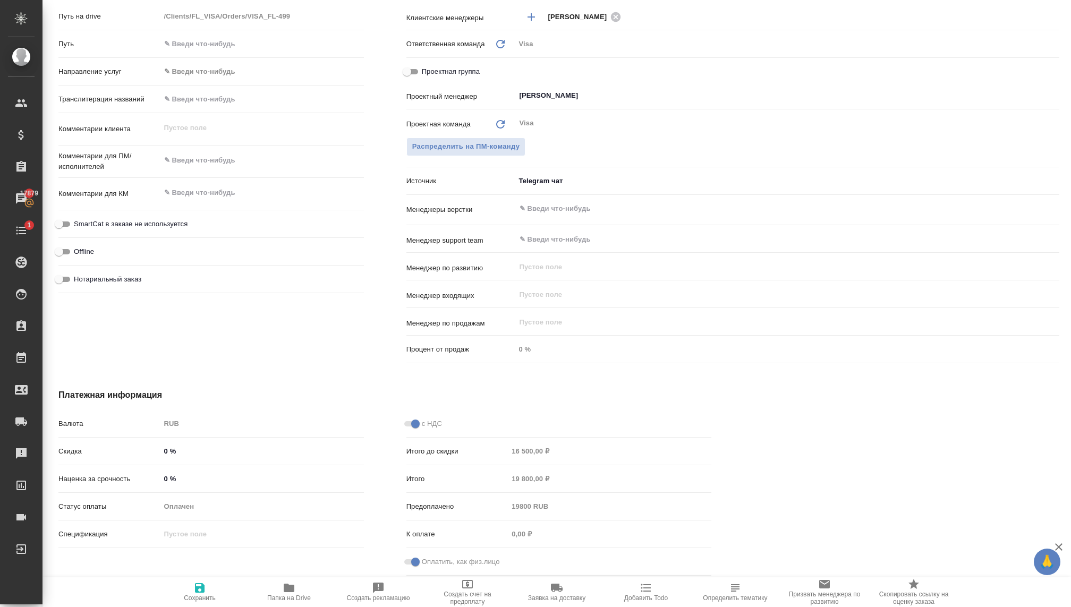
click at [309, 388] on div "Платежная информация Валюта RUB RUB Скидка 0 % Наценка за срочность 0 % Статус …" at bounding box center [384, 485] width 695 height 234
click at [200, 595] on span "Сохранить" at bounding box center [200, 597] width 32 height 7
type textarea "x"
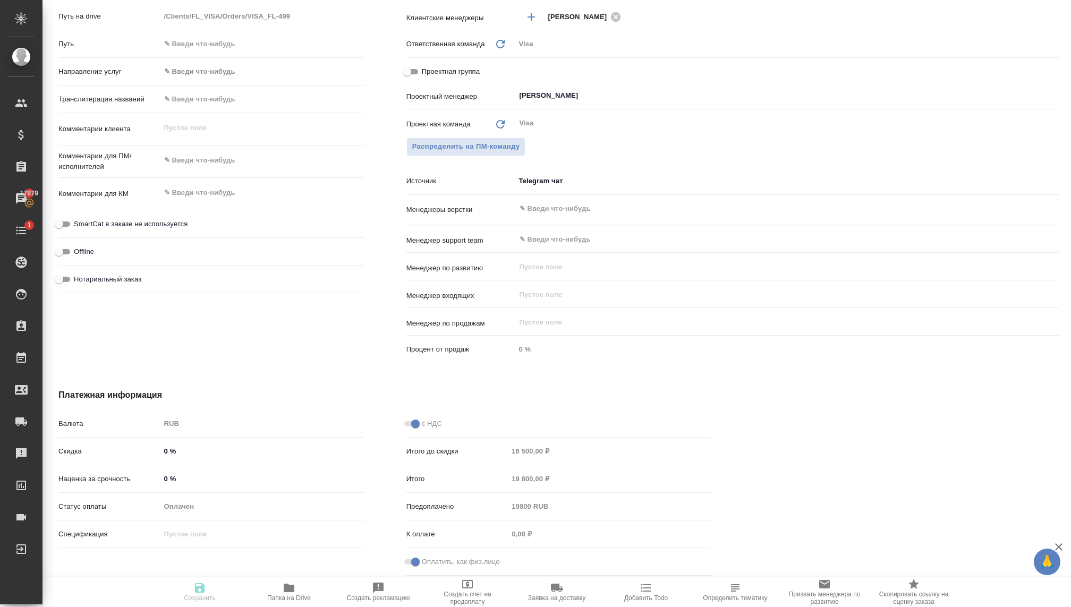
type textarea "x"
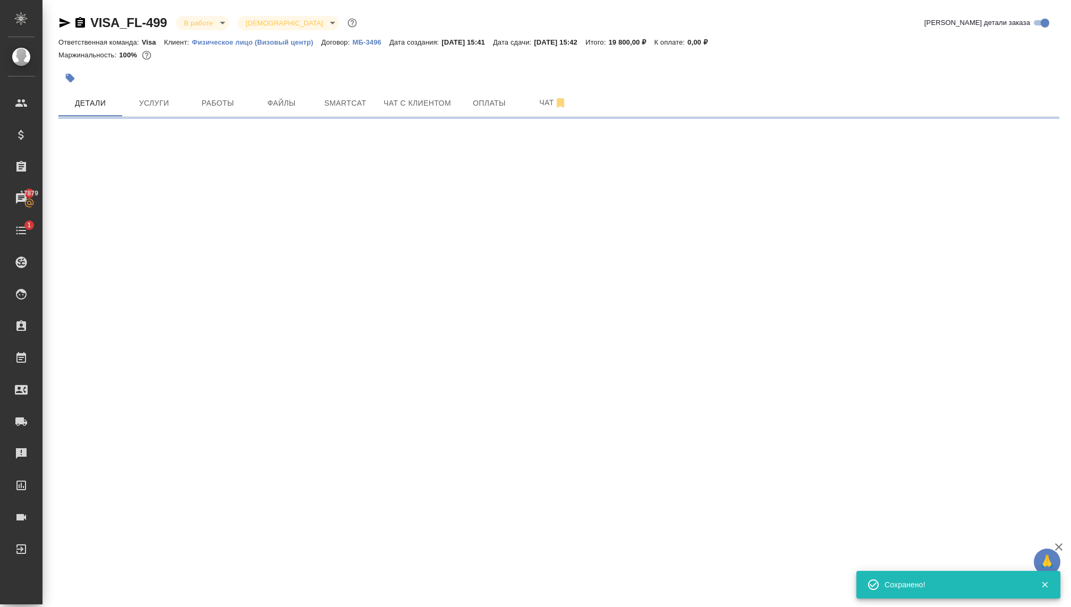
select select "RU"
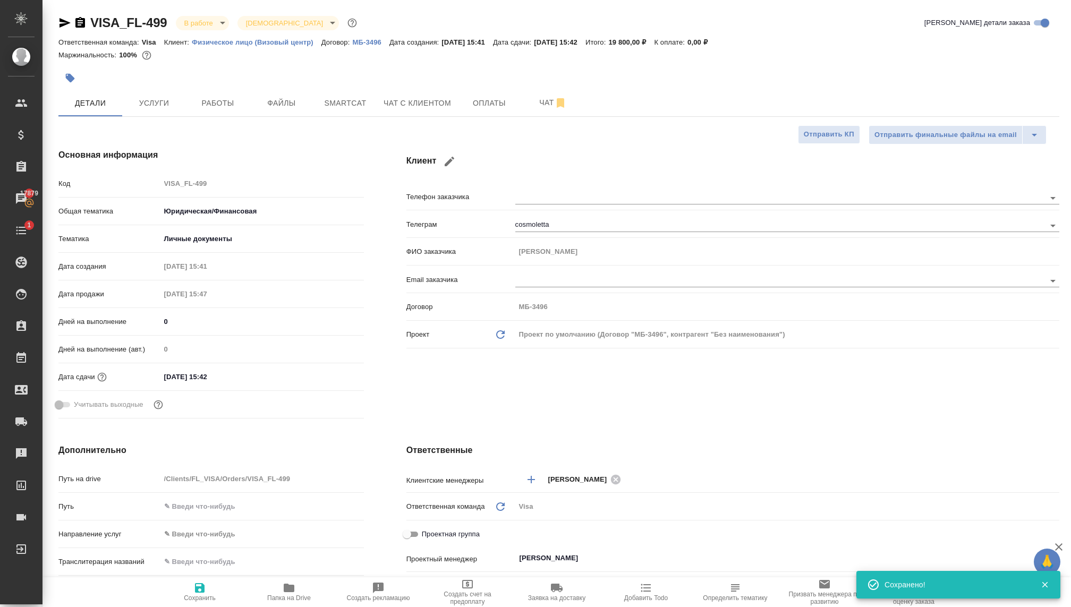
type textarea "x"
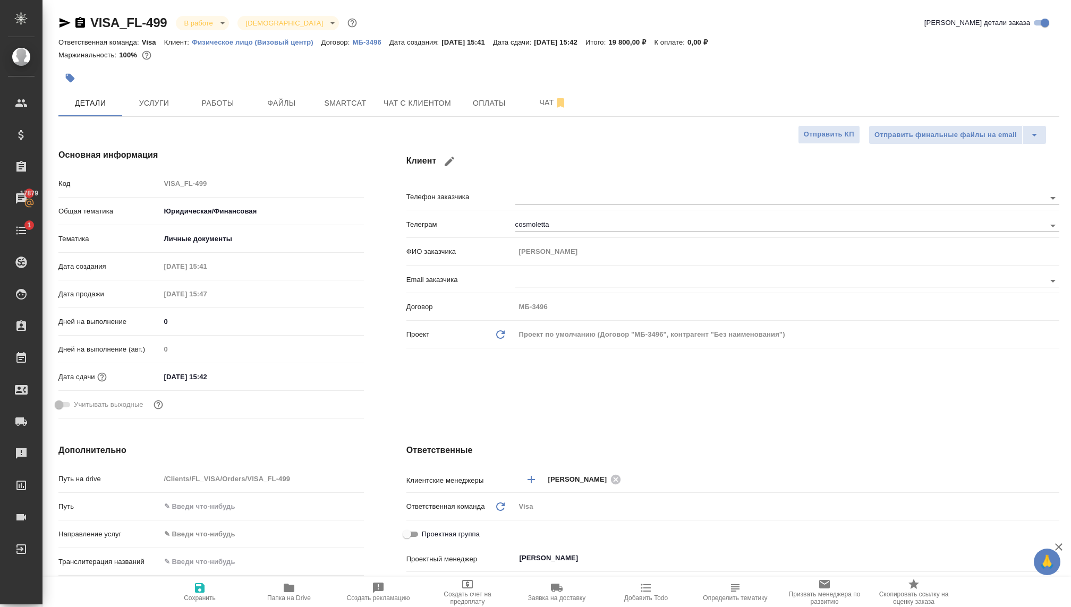
type textarea "x"
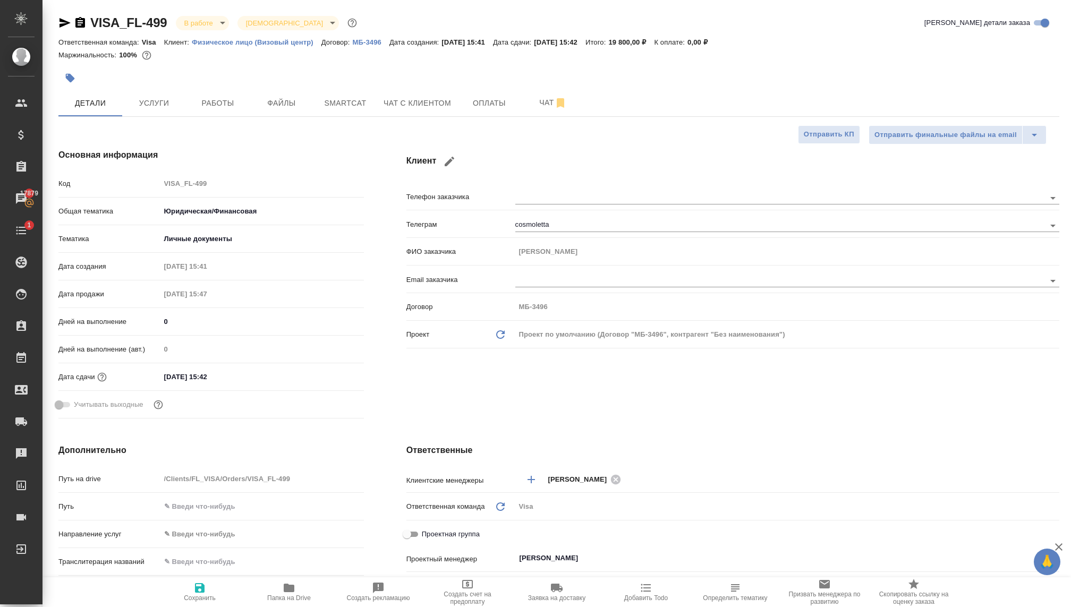
type textarea "x"
